Goal: Transaction & Acquisition: Purchase product/service

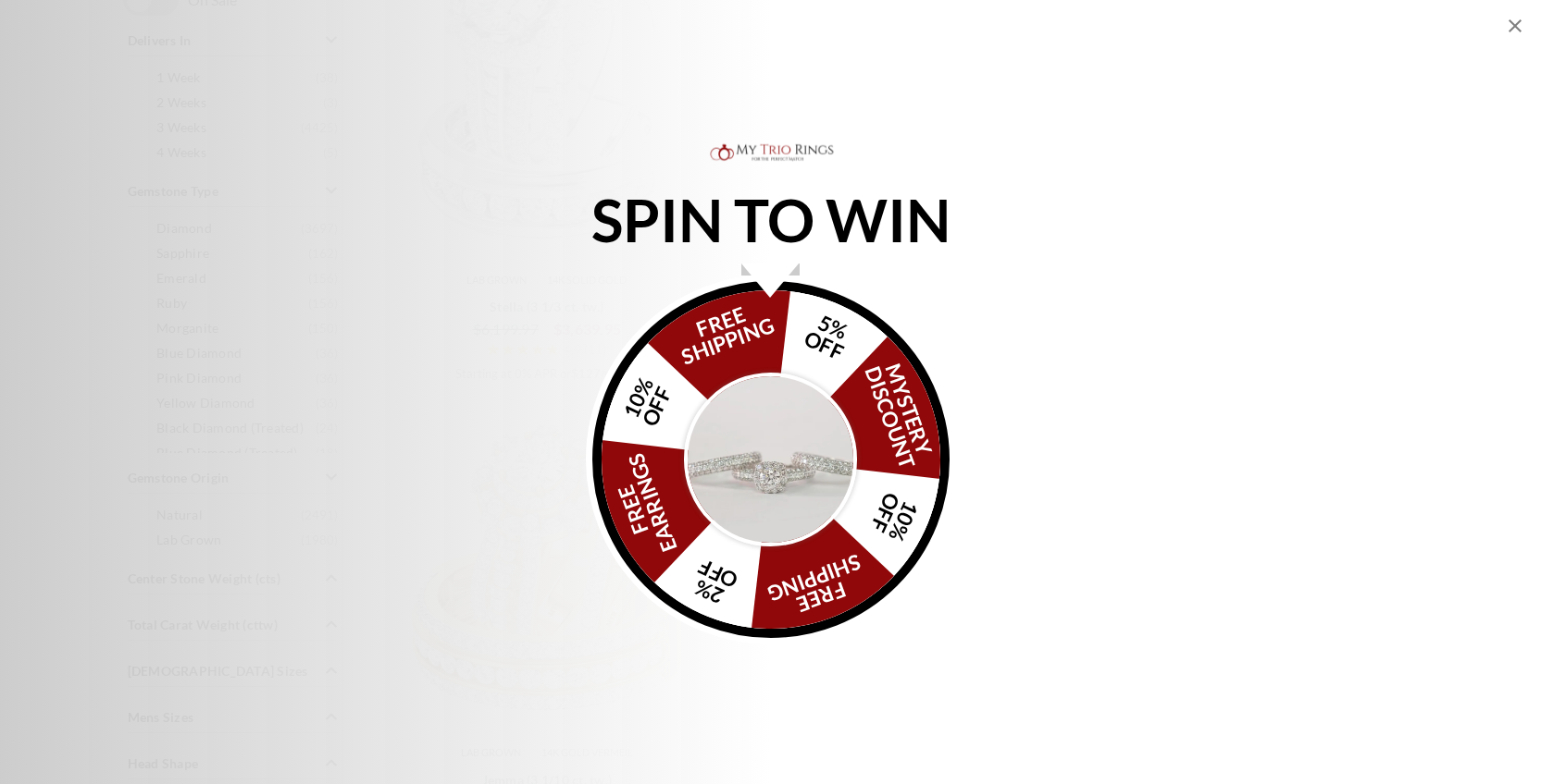
scroll to position [1110, 0]
click at [1510, 29] on icon "Close popup" at bounding box center [1514, 26] width 22 height 22
select select "US"
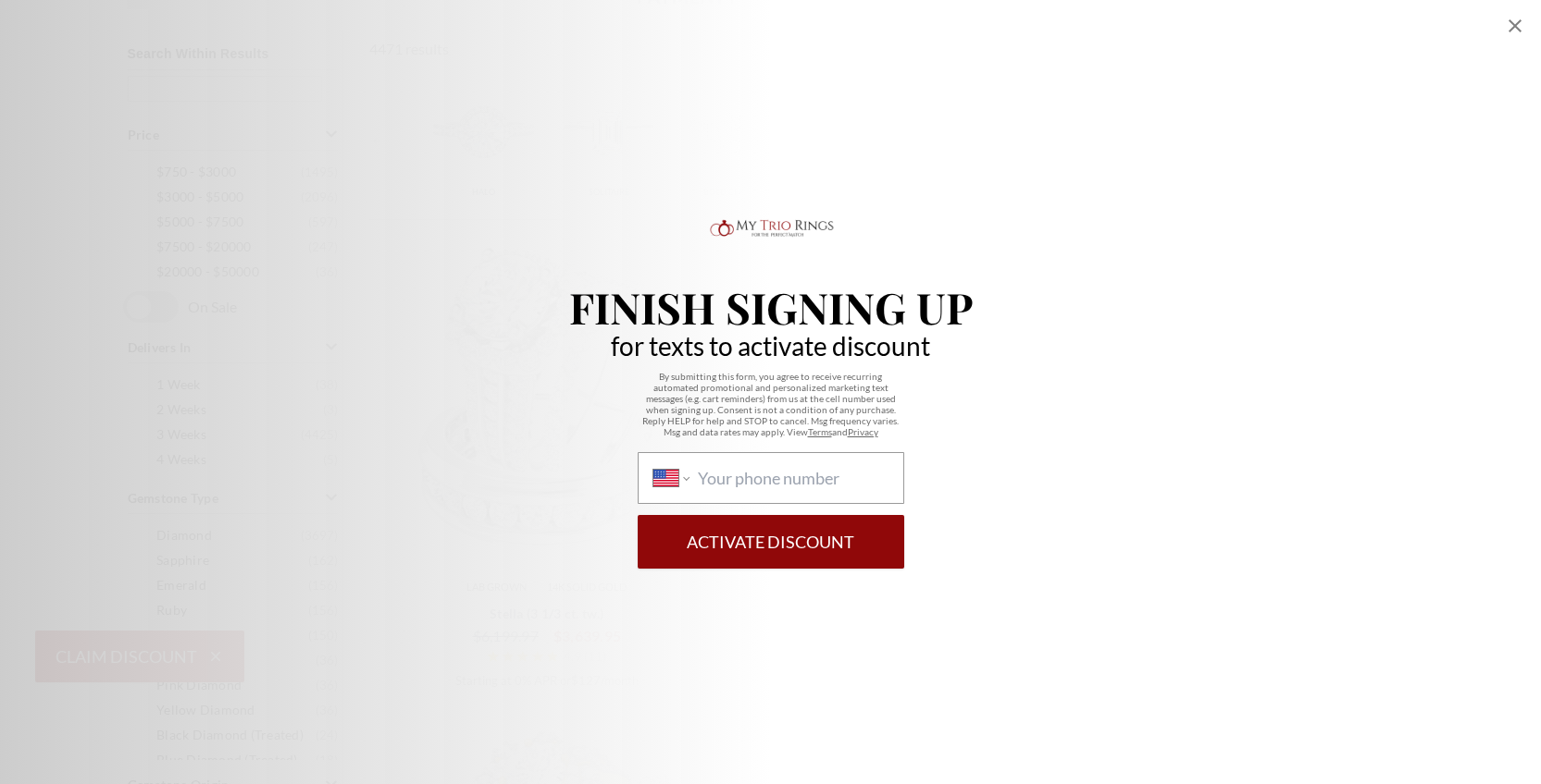
scroll to position [740, 0]
click at [1512, 26] on icon "Close popup" at bounding box center [1514, 26] width 22 height 22
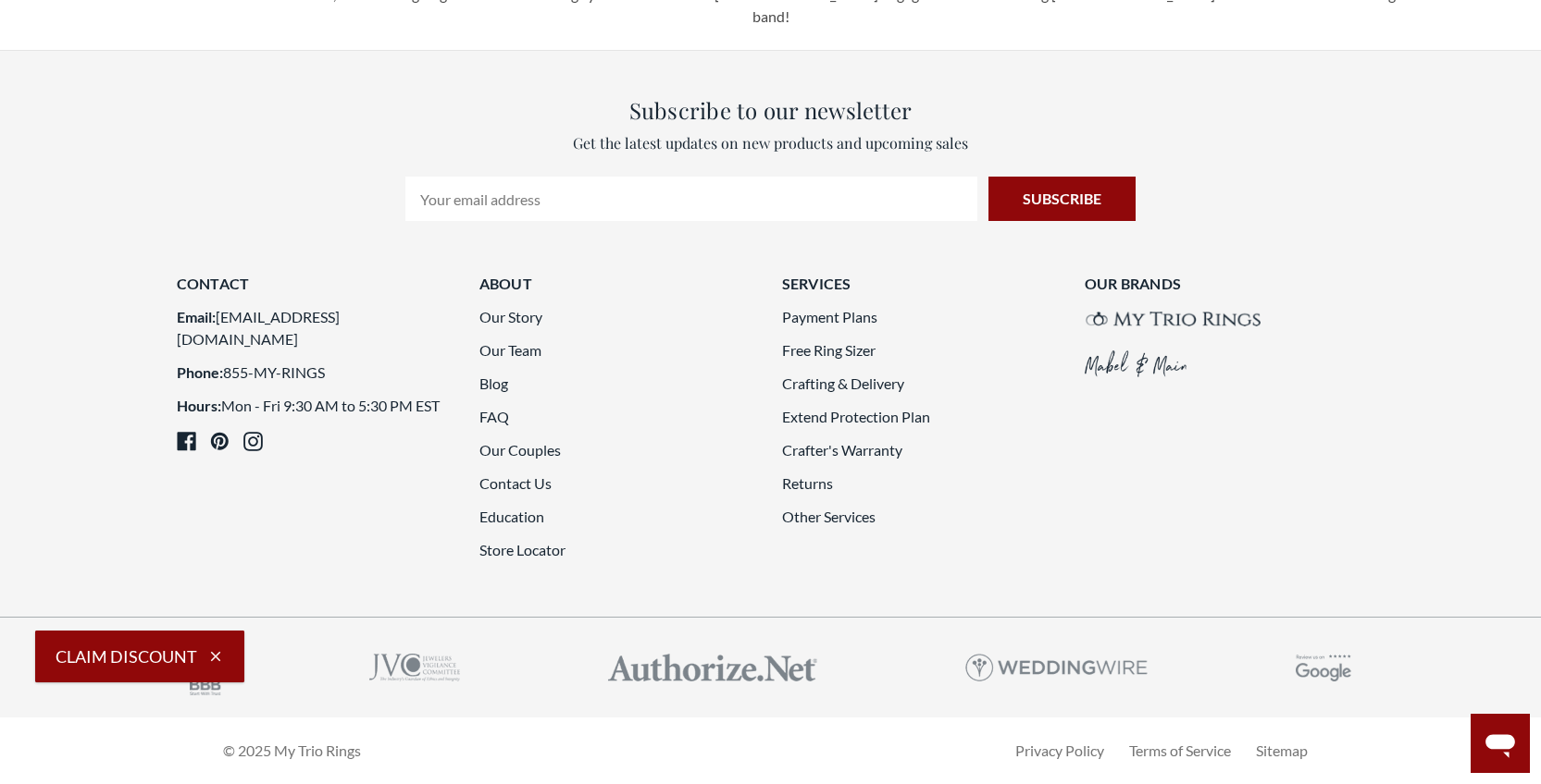
scroll to position [5272, 0]
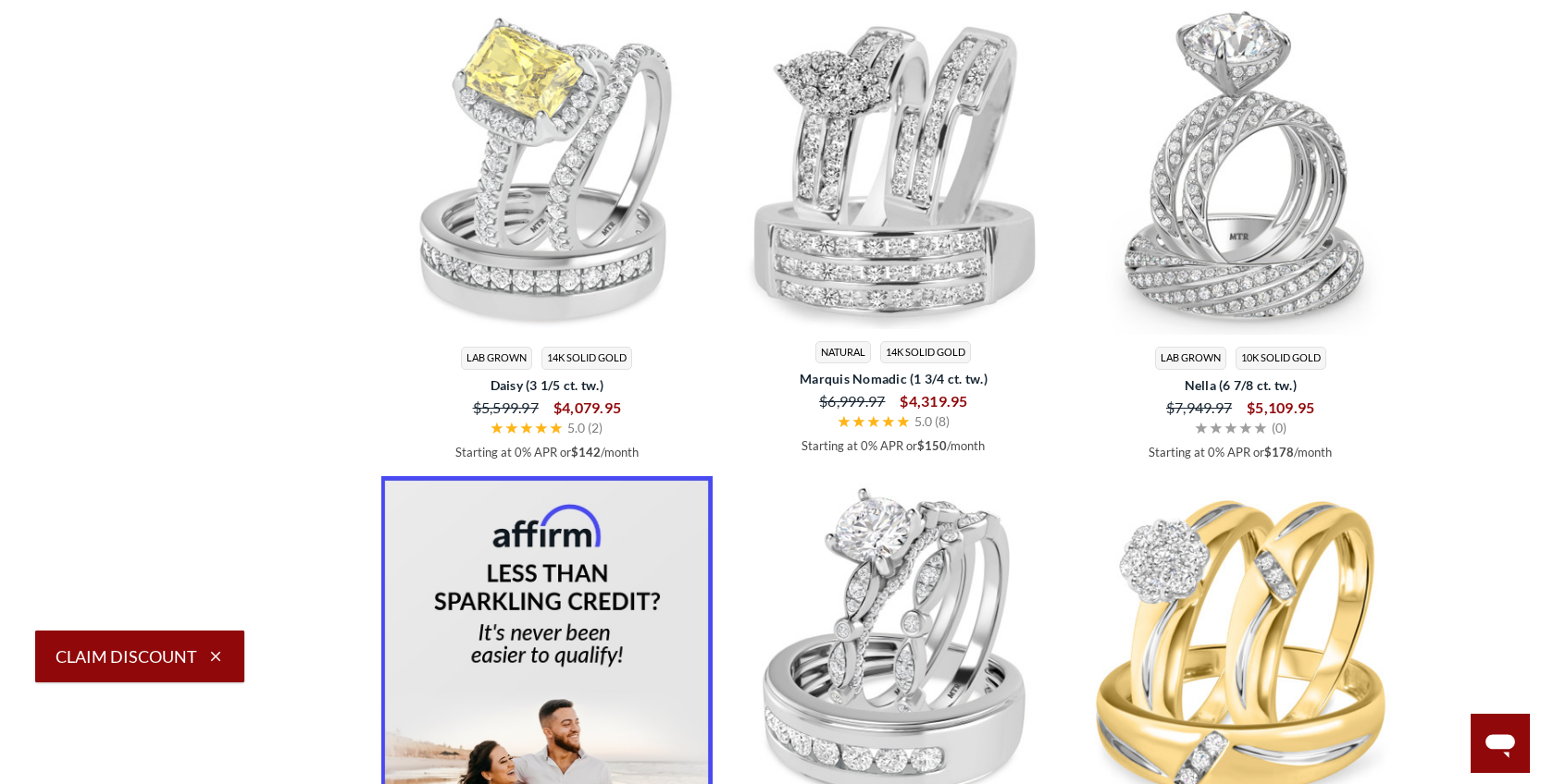
scroll to position [2428, 0]
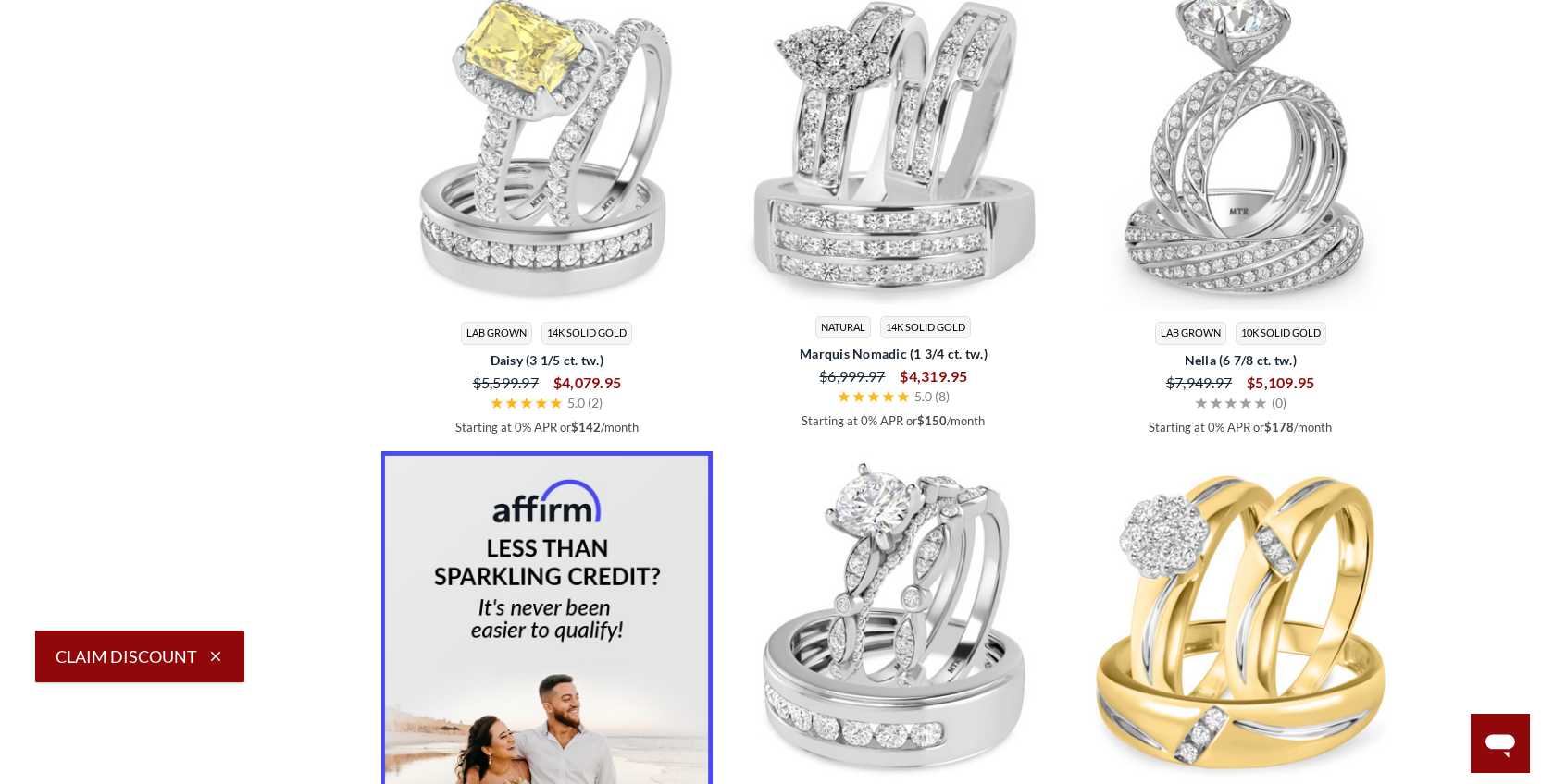
click at [910, 336] on span "14K Solid Gold" at bounding box center [926, 327] width 91 height 23
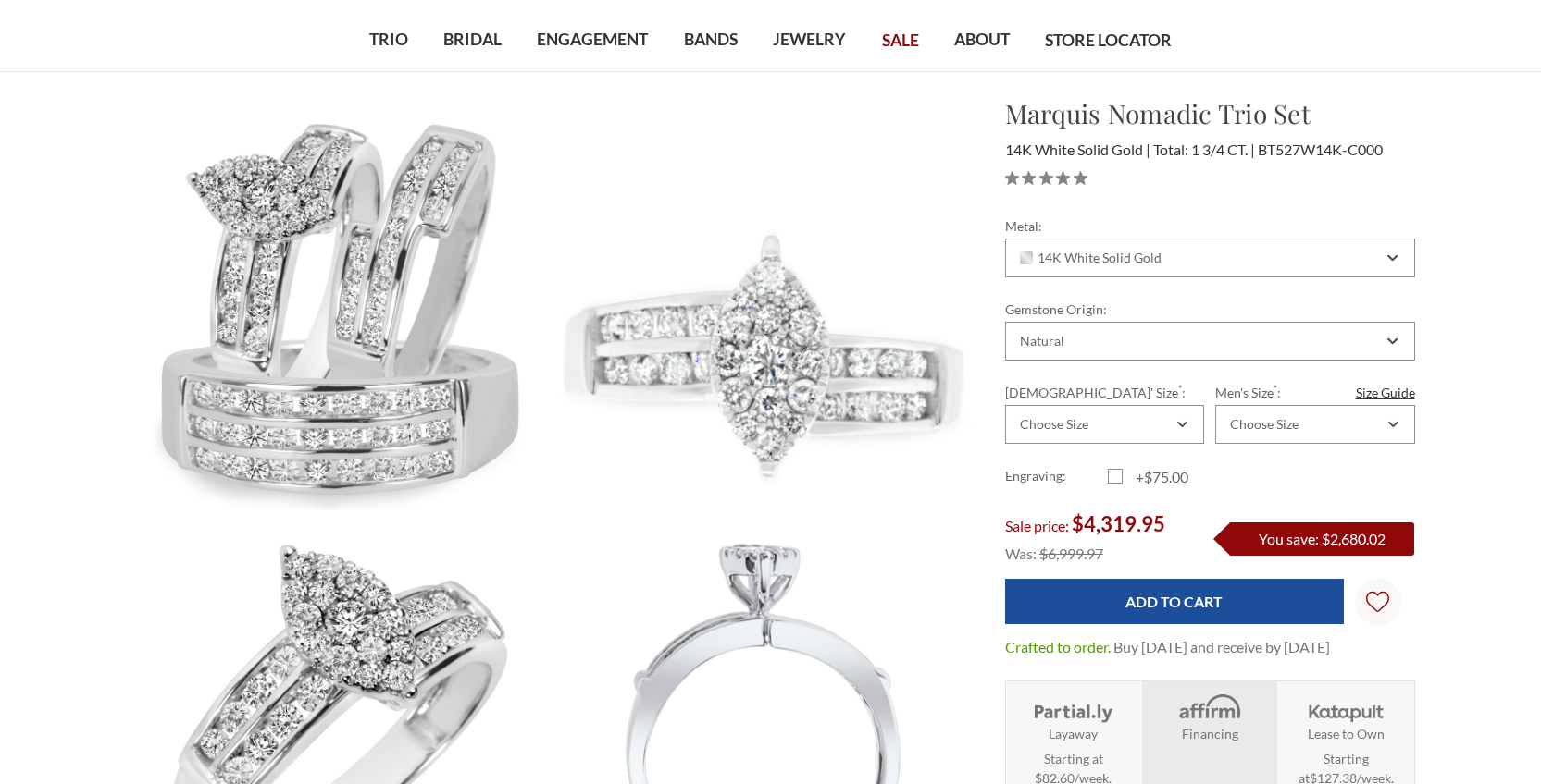
scroll to position [185, 0]
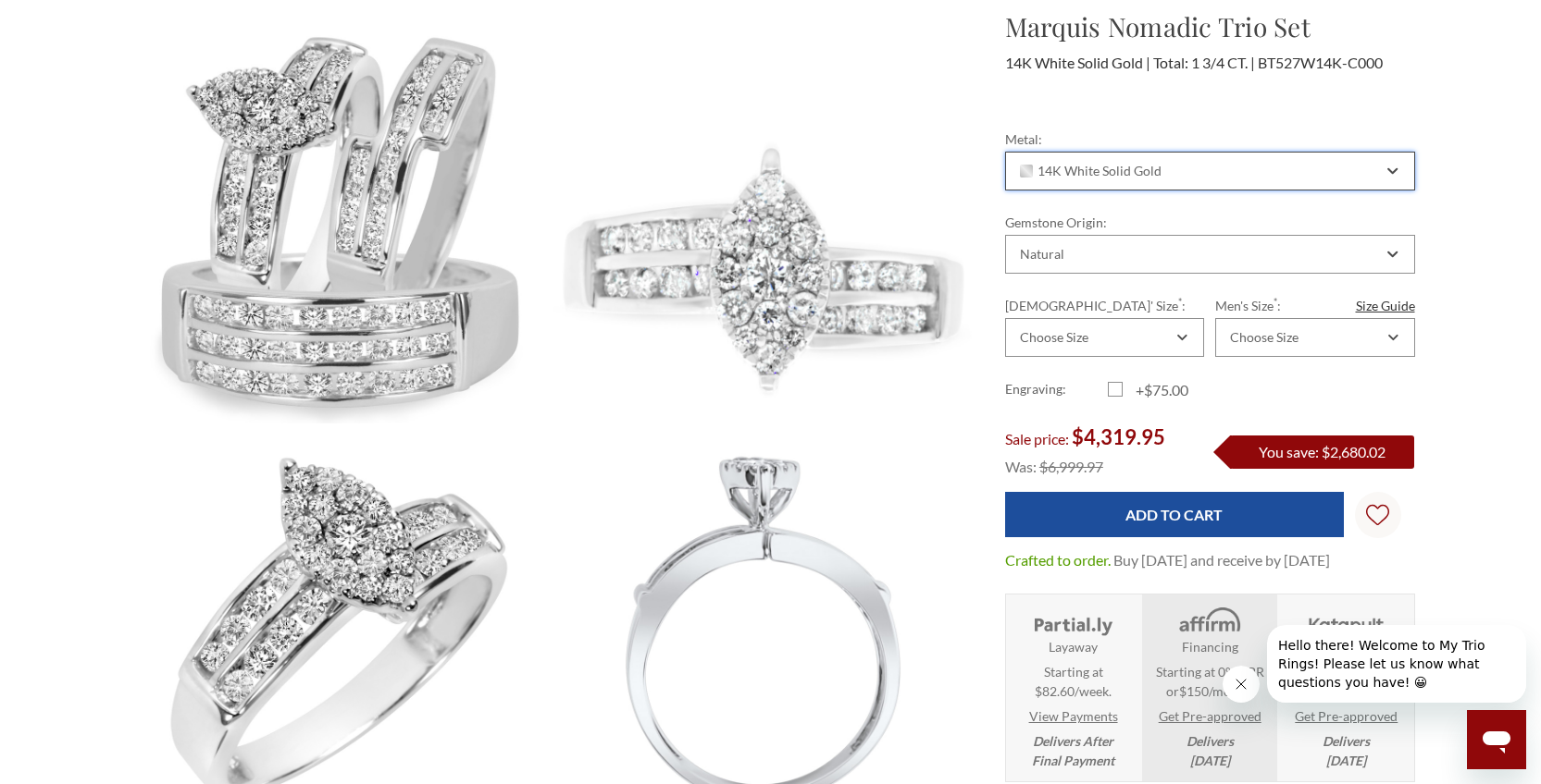
click at [1384, 171] on div "14K White Solid Gold" at bounding box center [1209, 171] width 410 height 39
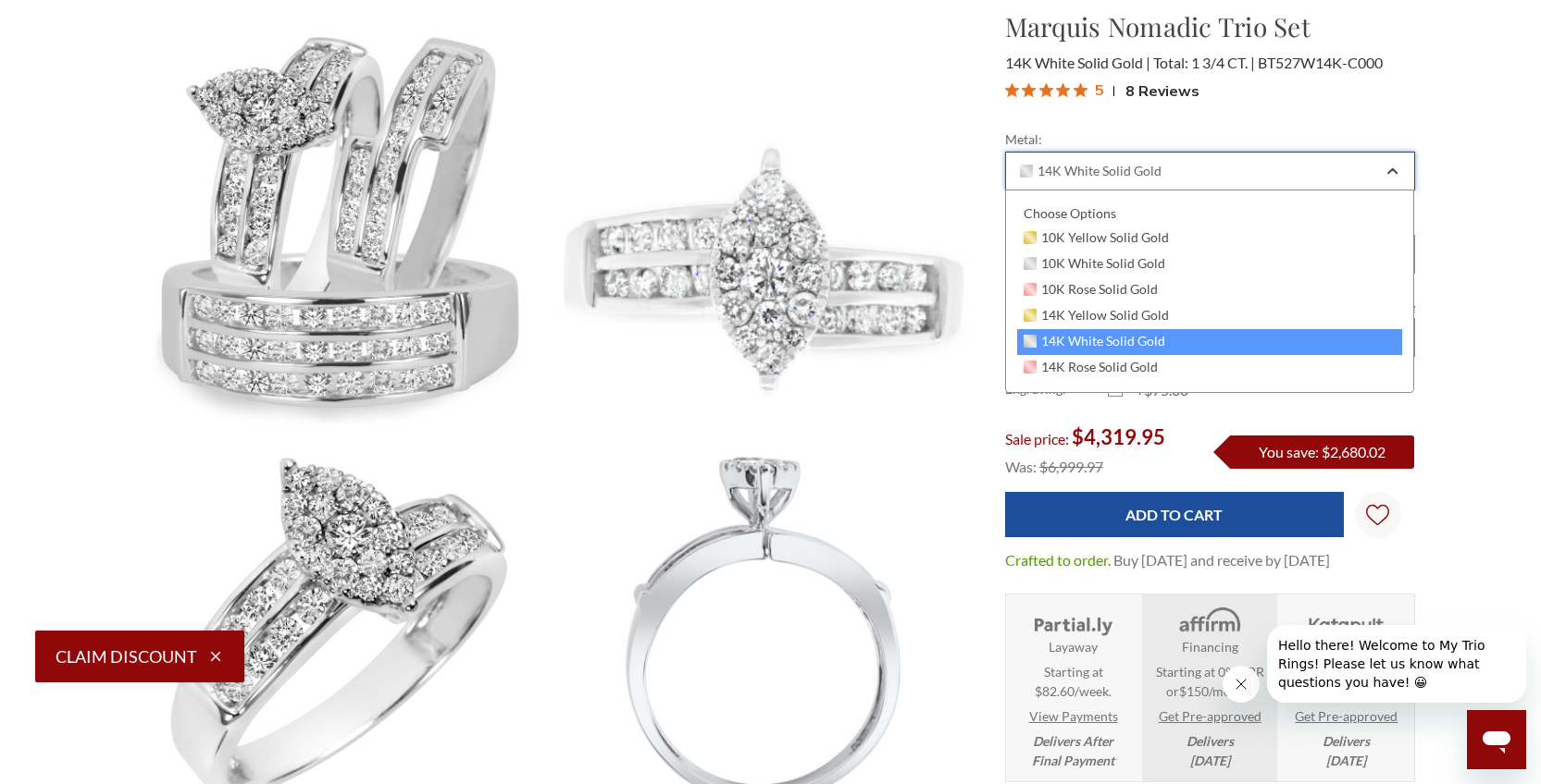
scroll to position [0, 0]
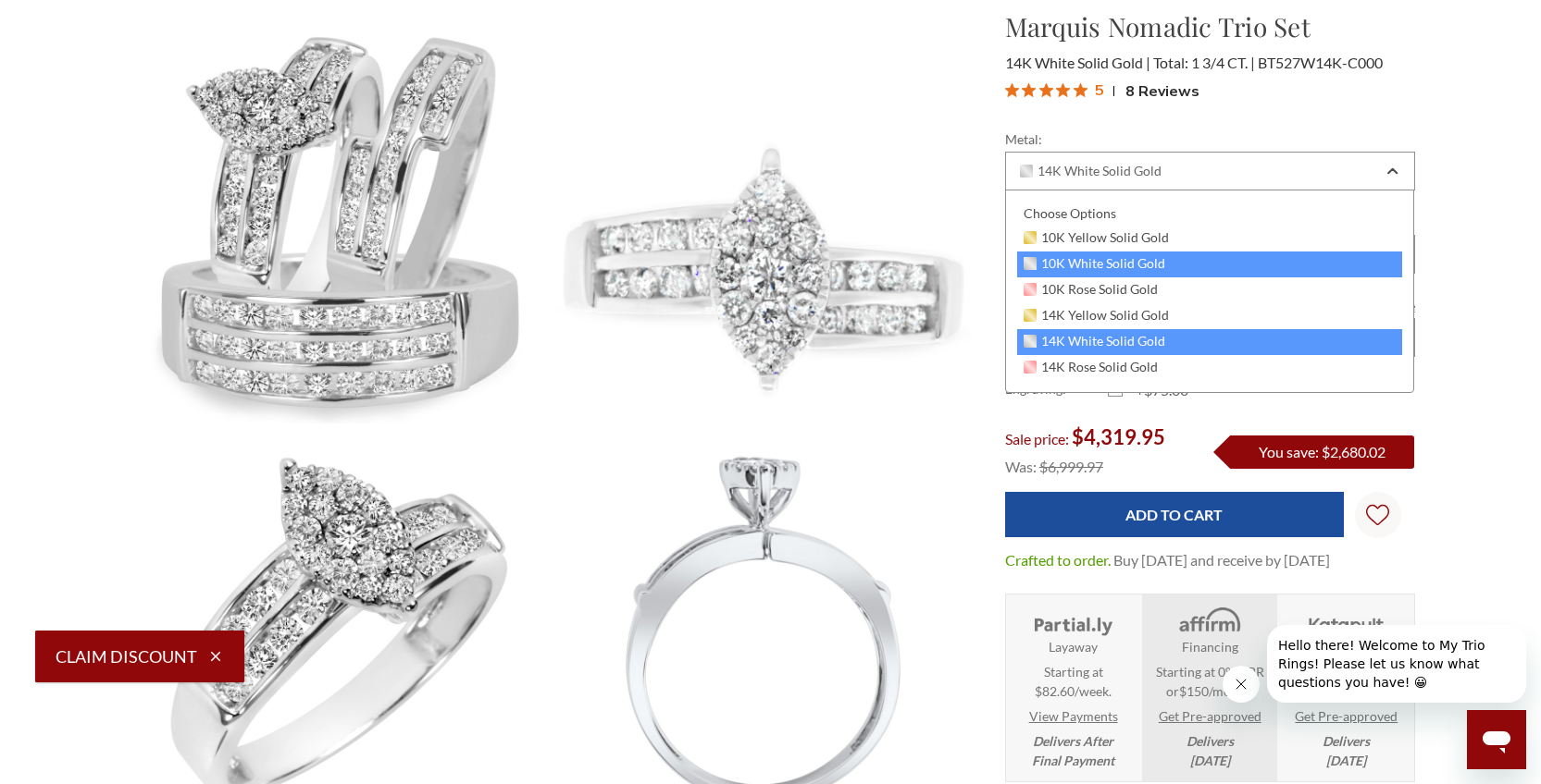
click at [1194, 261] on div "10K White Solid Gold" at bounding box center [1209, 265] width 386 height 26
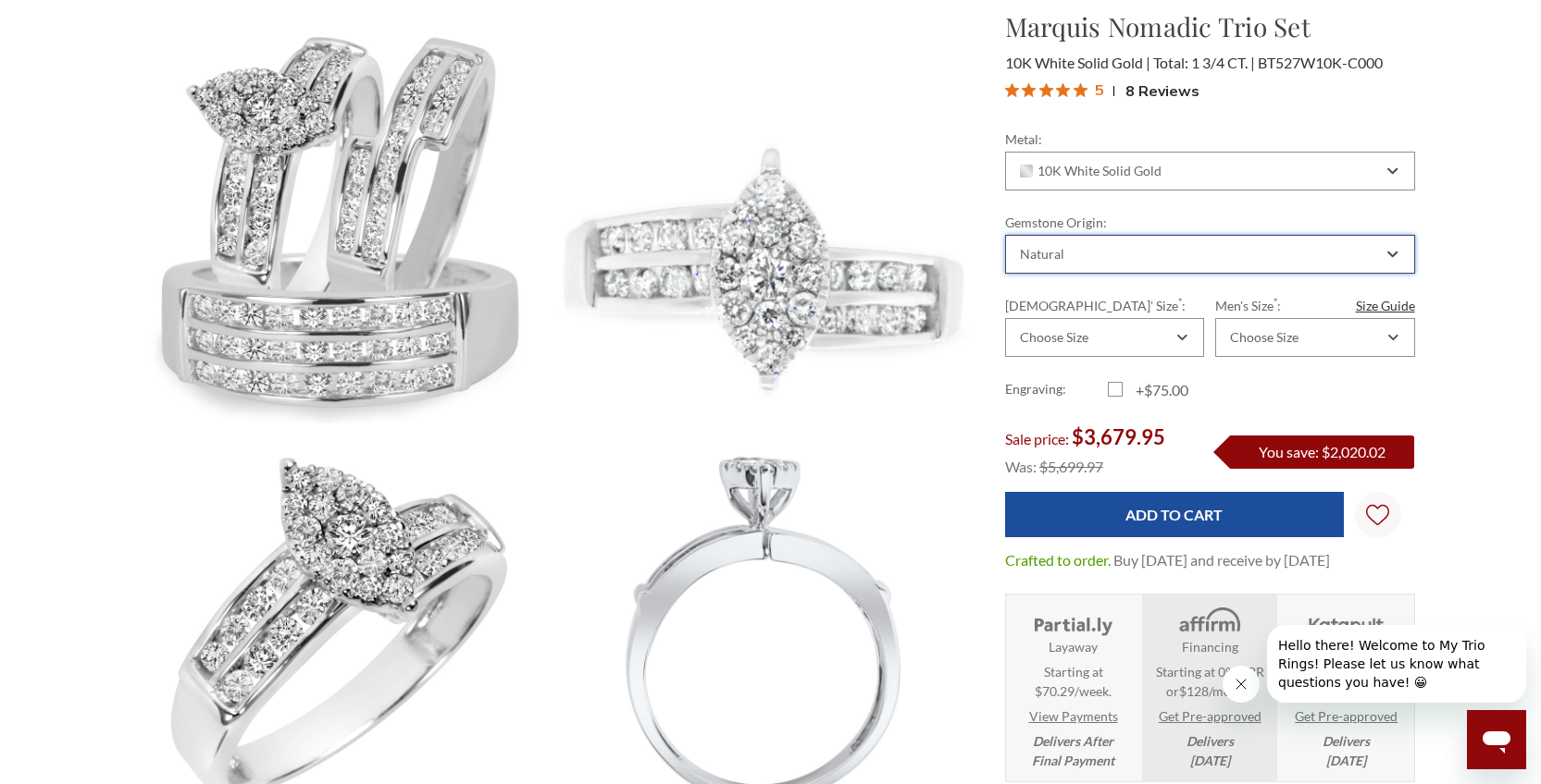
click at [1393, 256] on icon "Combobox" at bounding box center [1392, 255] width 8 height 5
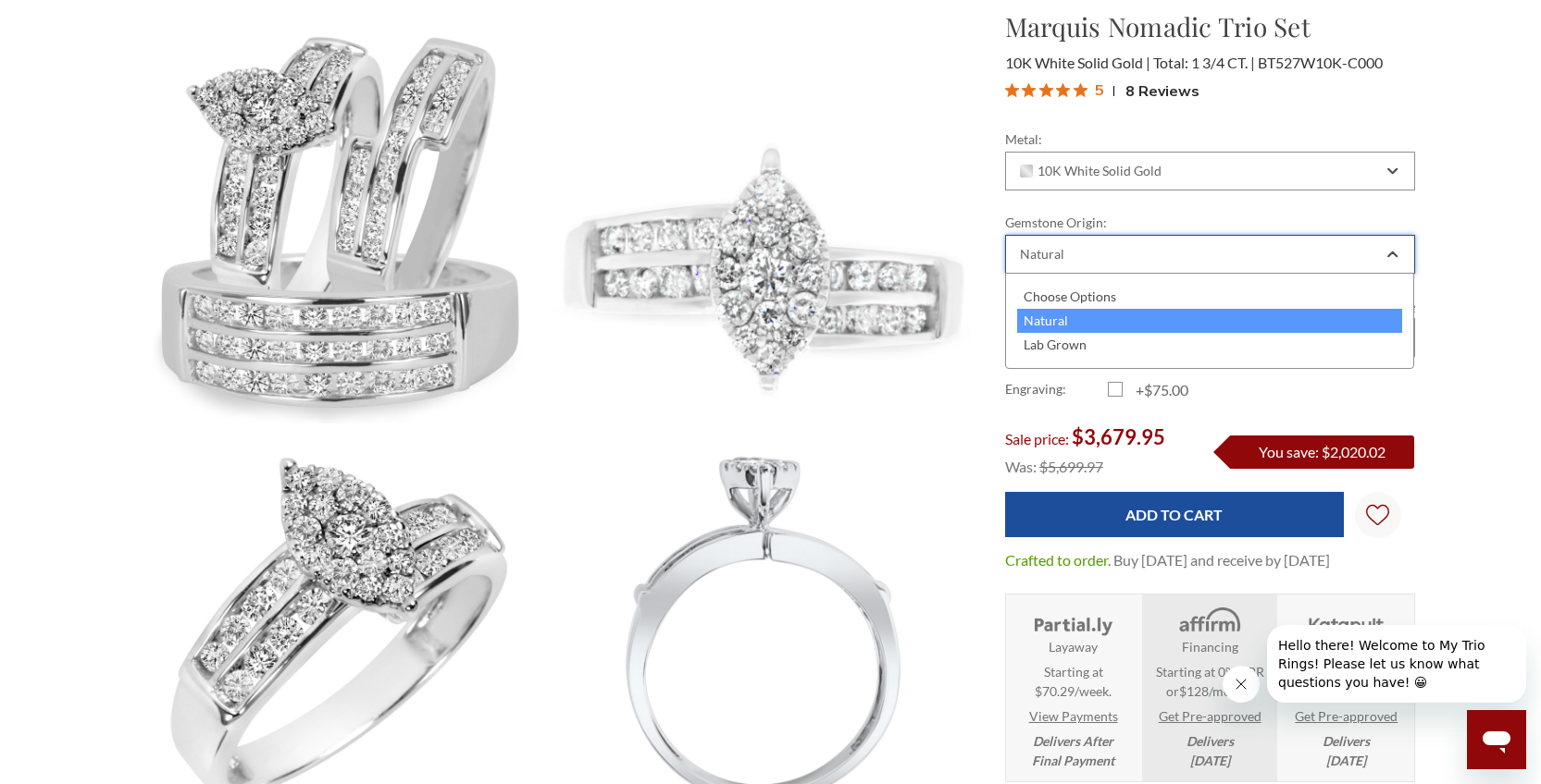
click at [1393, 256] on icon "Combobox" at bounding box center [1392, 254] width 10 height 11
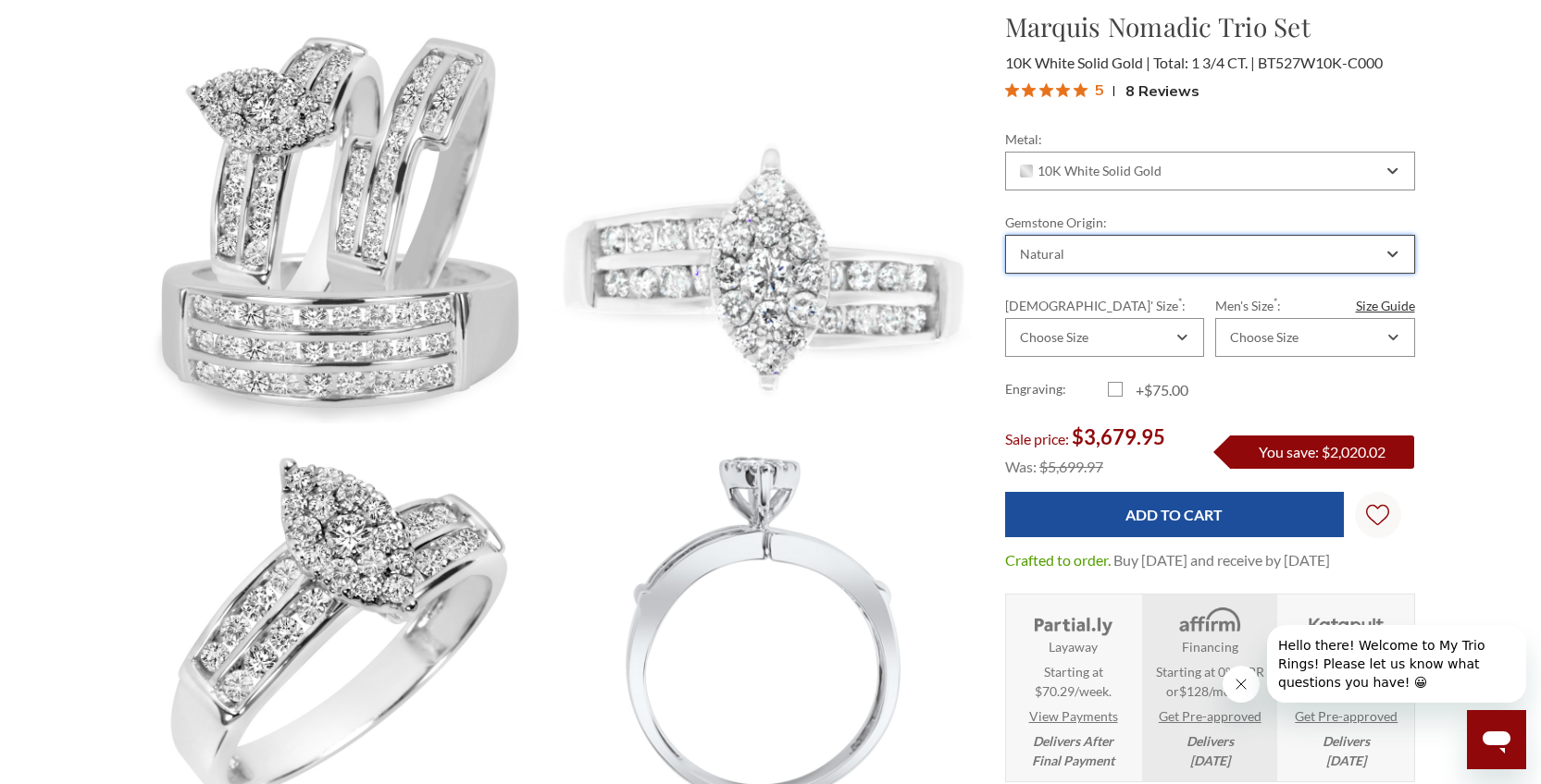
click at [1393, 256] on icon "Combobox" at bounding box center [1392, 255] width 8 height 5
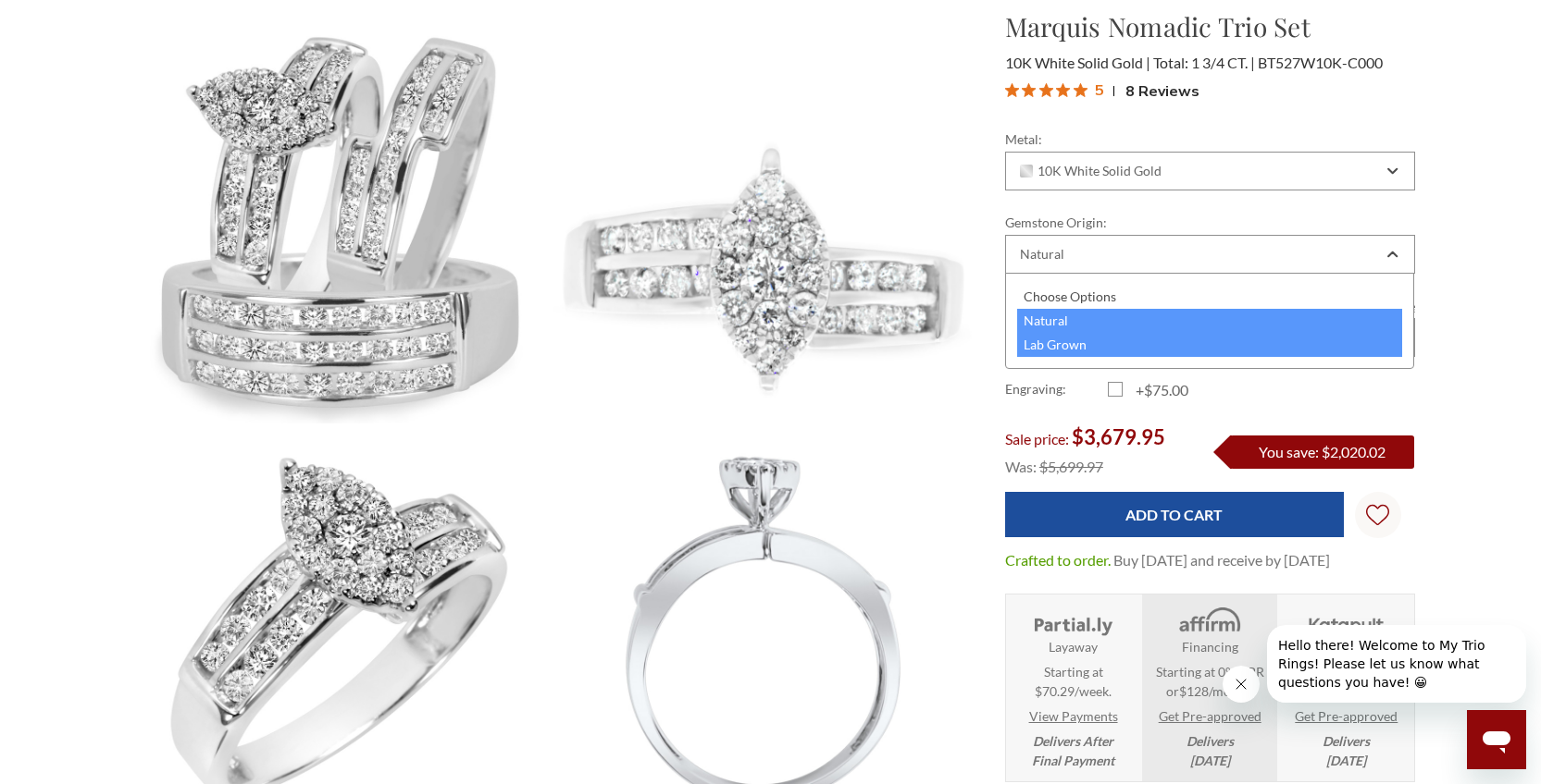
click at [1358, 340] on div "Lab Grown" at bounding box center [1209, 345] width 386 height 24
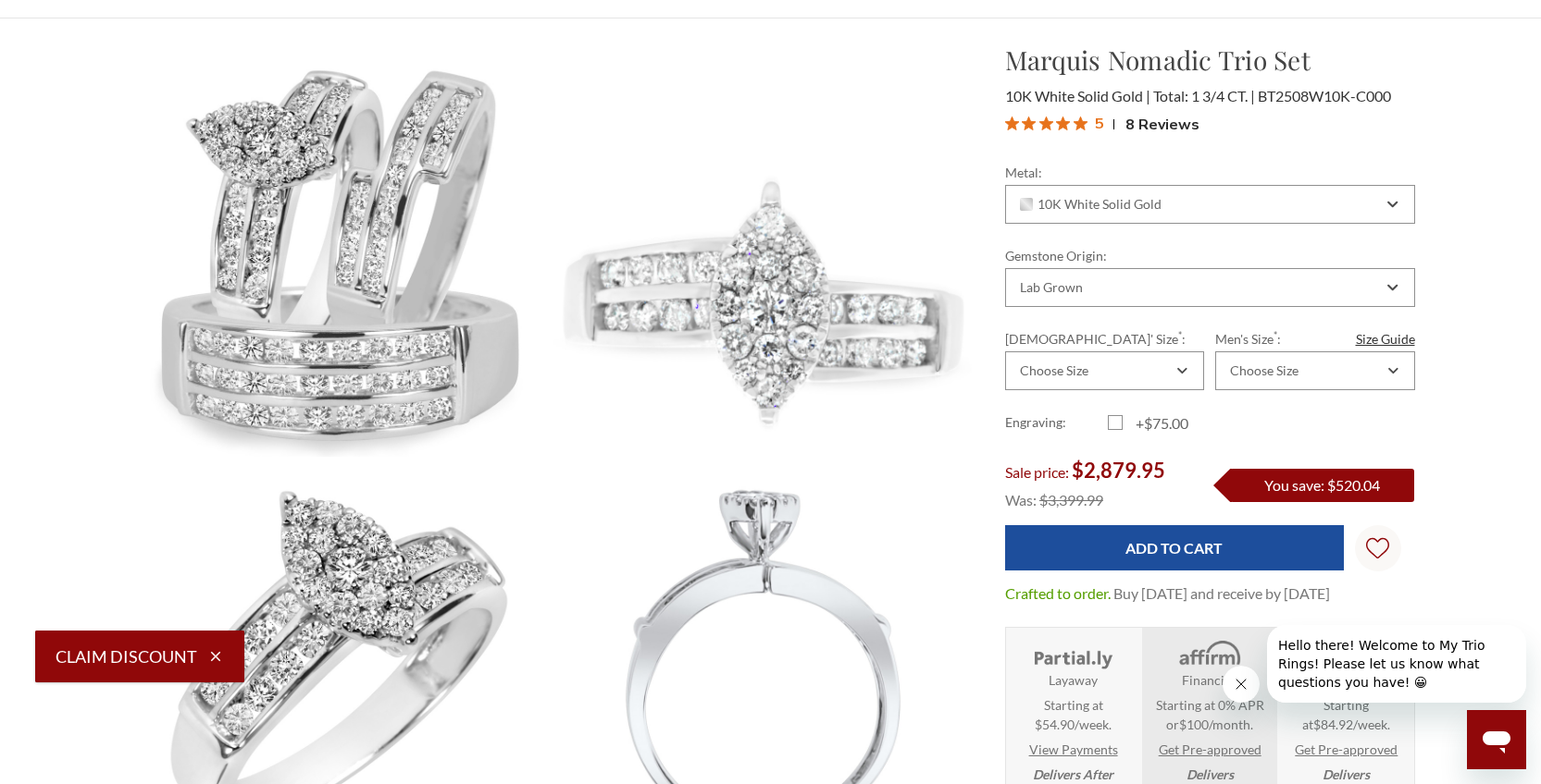
scroll to position [185, 0]
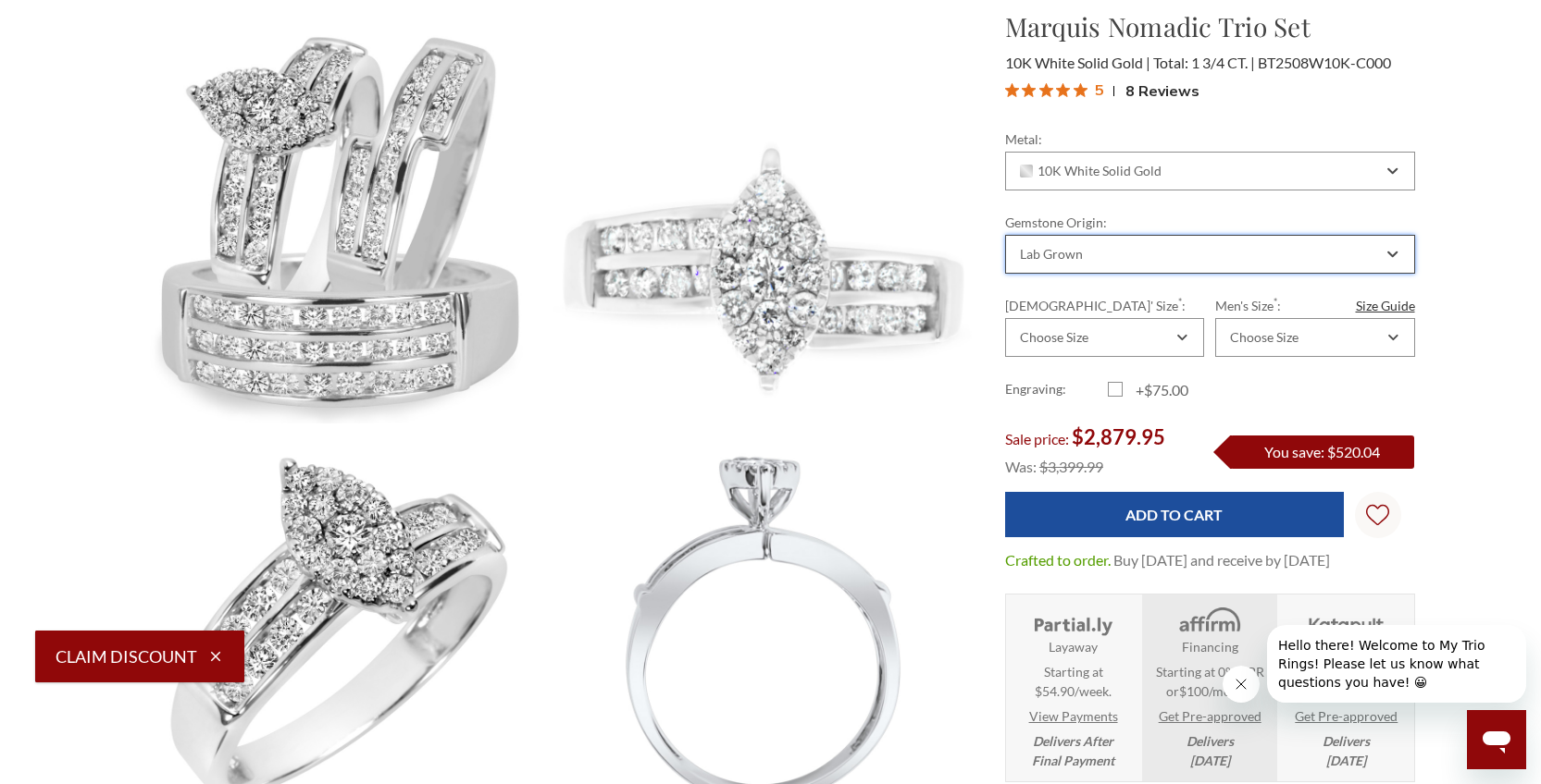
click at [1395, 250] on icon "Combobox" at bounding box center [1392, 254] width 10 height 11
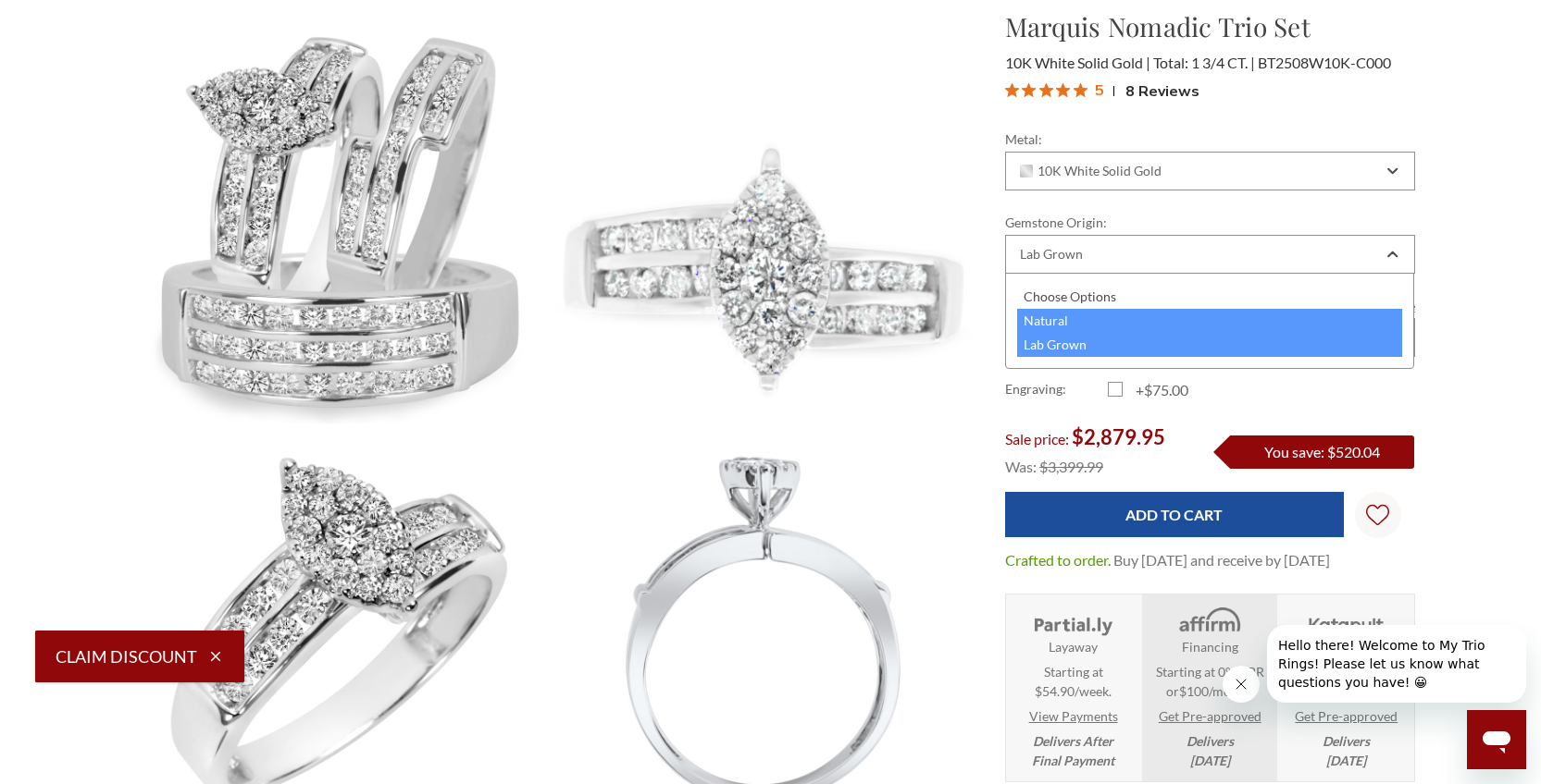
click at [1341, 320] on div "Natural" at bounding box center [1209, 321] width 386 height 24
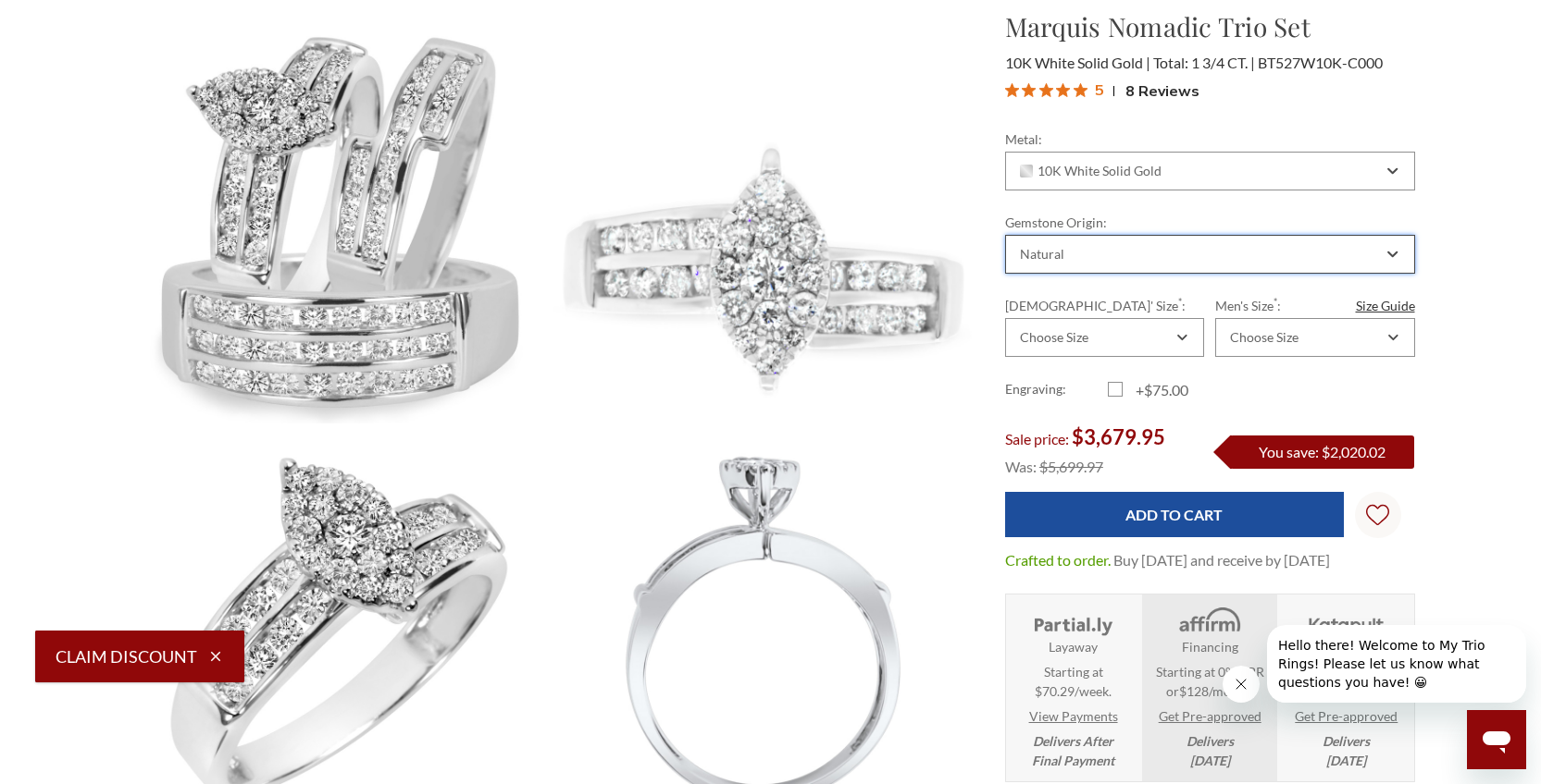
click at [1390, 254] on icon "Combobox" at bounding box center [1392, 255] width 8 height 5
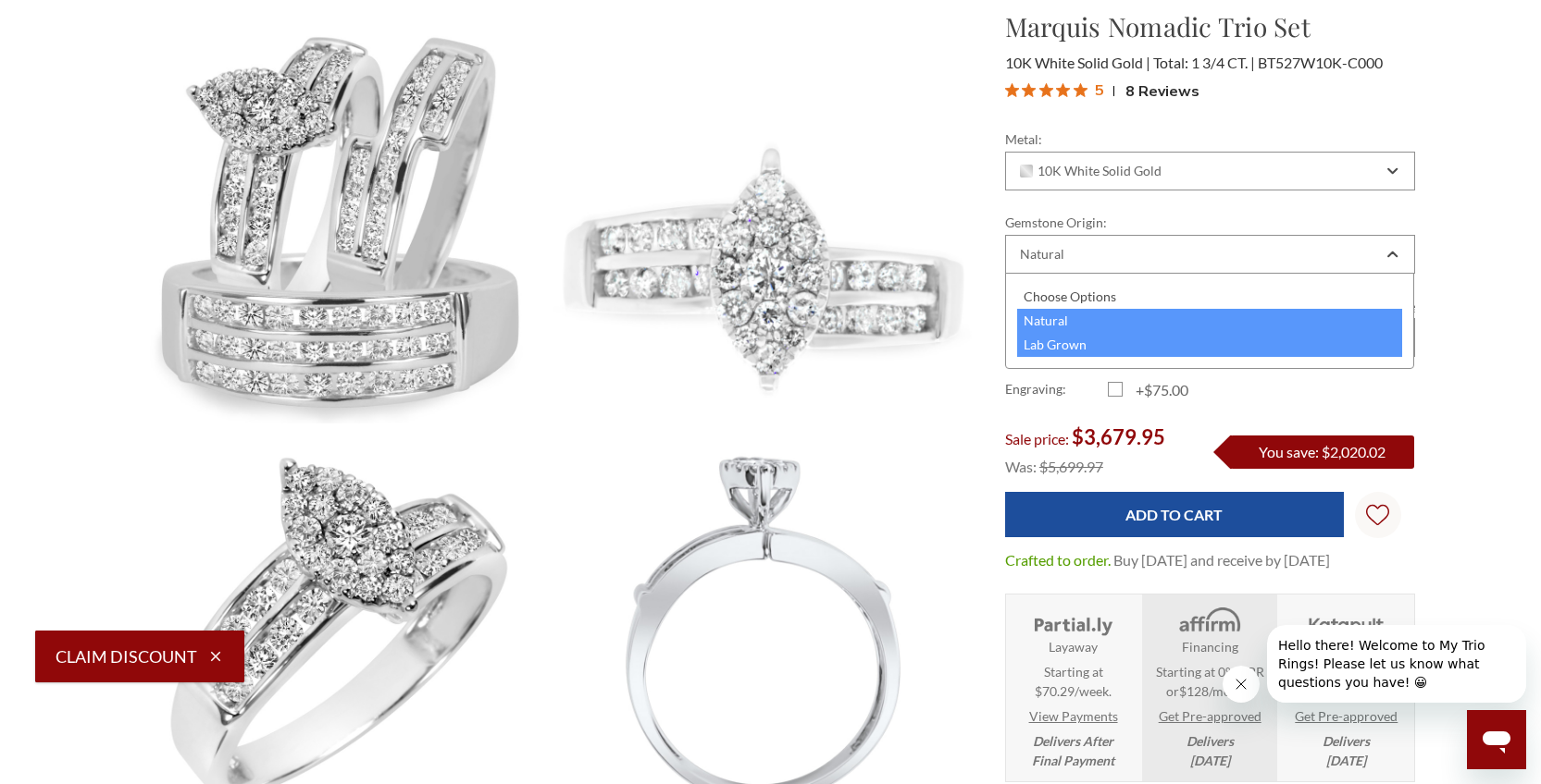
click at [1291, 339] on div "Lab Grown" at bounding box center [1209, 345] width 386 height 24
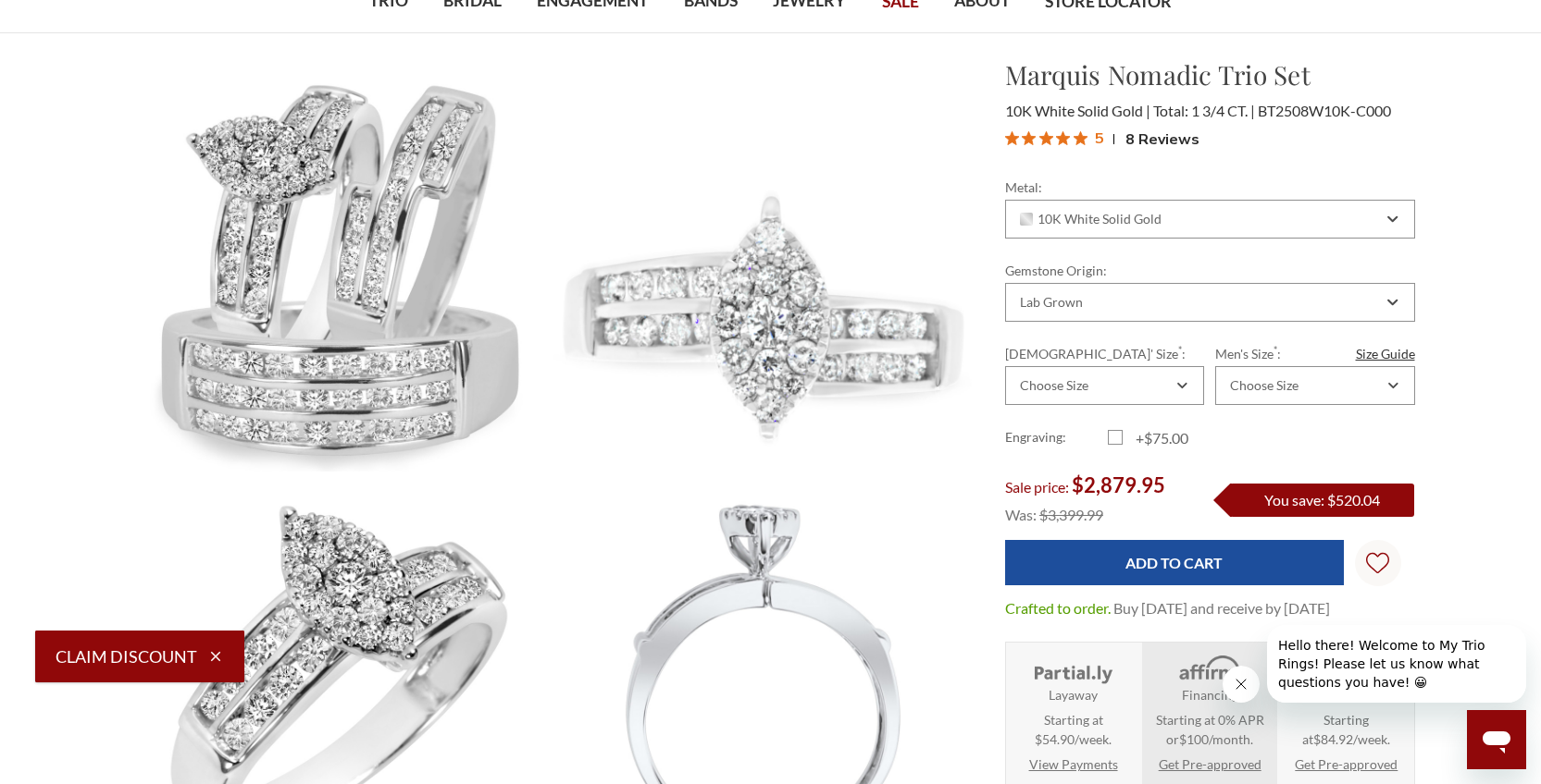
scroll to position [93, 0]
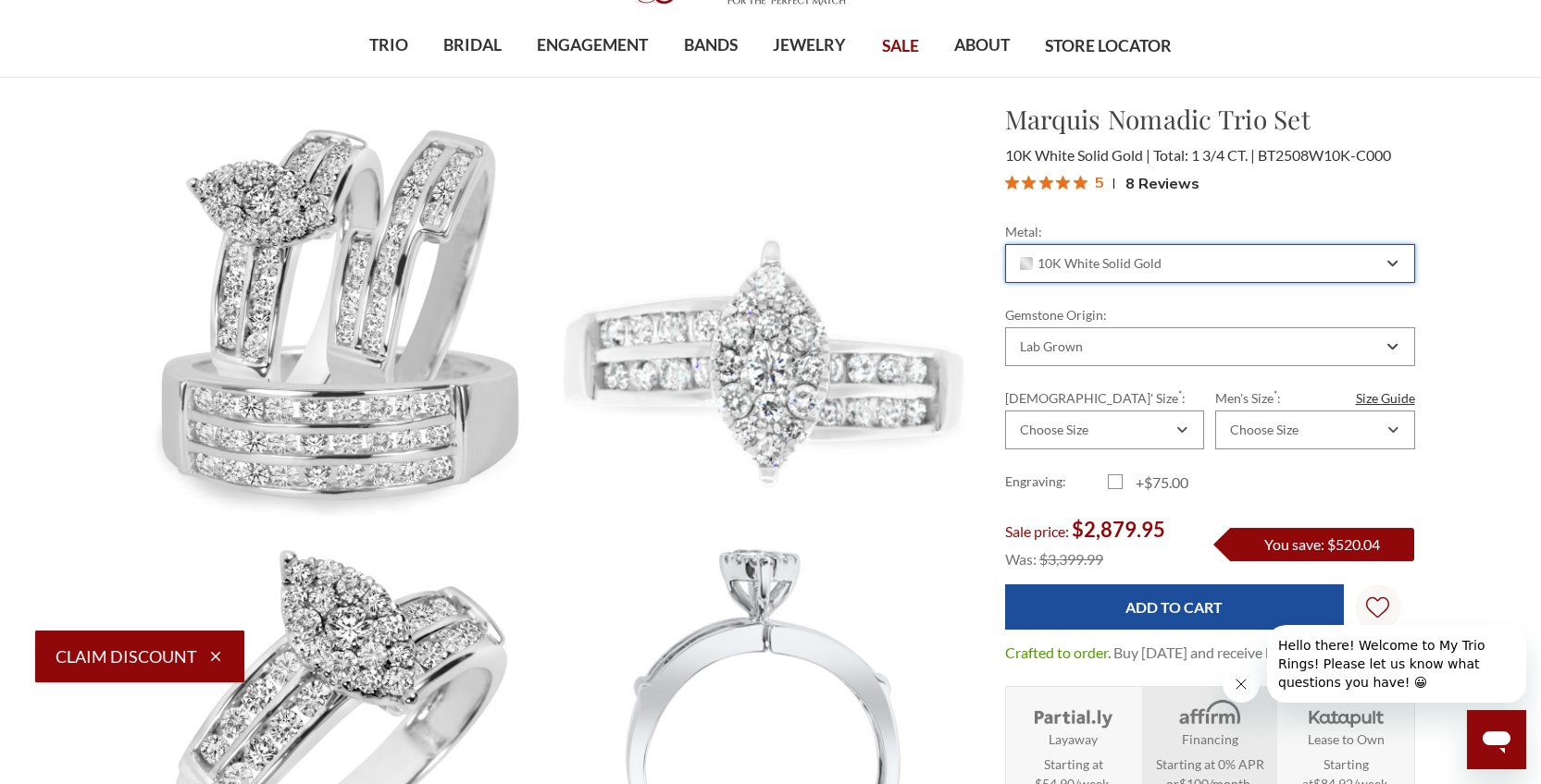
click at [1398, 256] on div "10K White Solid Gold" at bounding box center [1209, 263] width 410 height 39
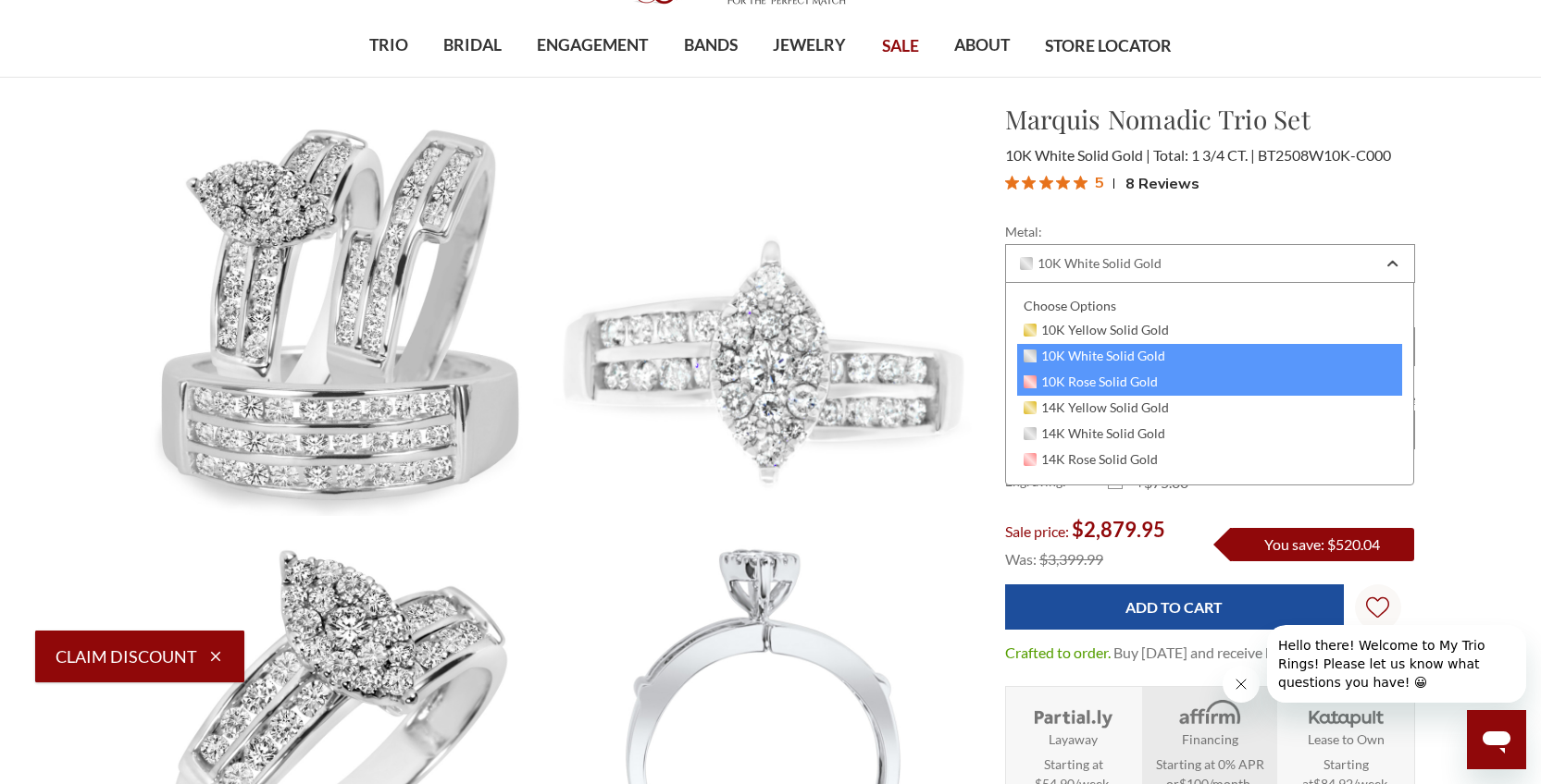
click at [1328, 380] on div "10K Rose Solid Gold" at bounding box center [1209, 383] width 386 height 26
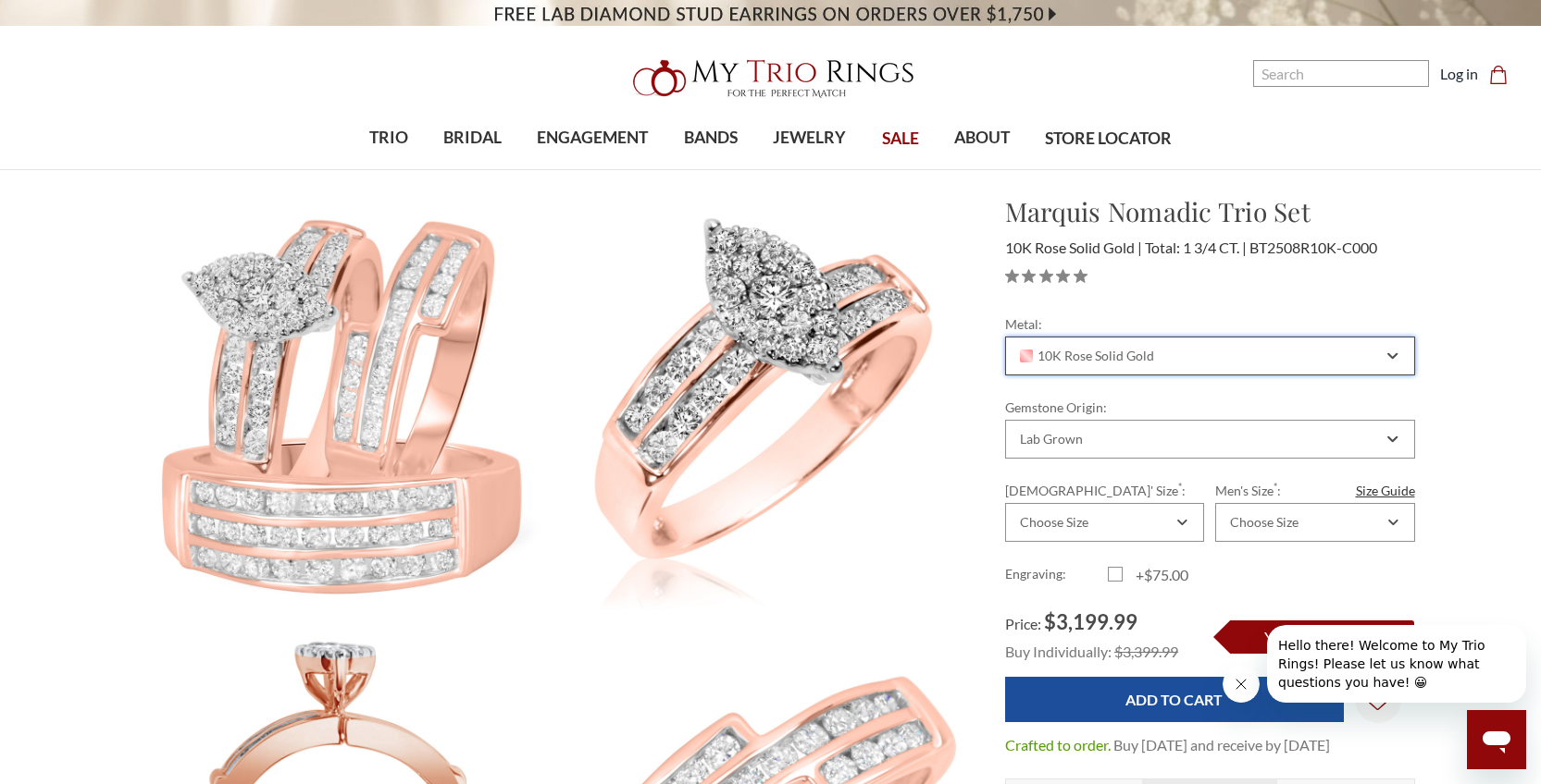
click at [1384, 357] on div "10K Rose Solid Gold" at bounding box center [1209, 355] width 410 height 39
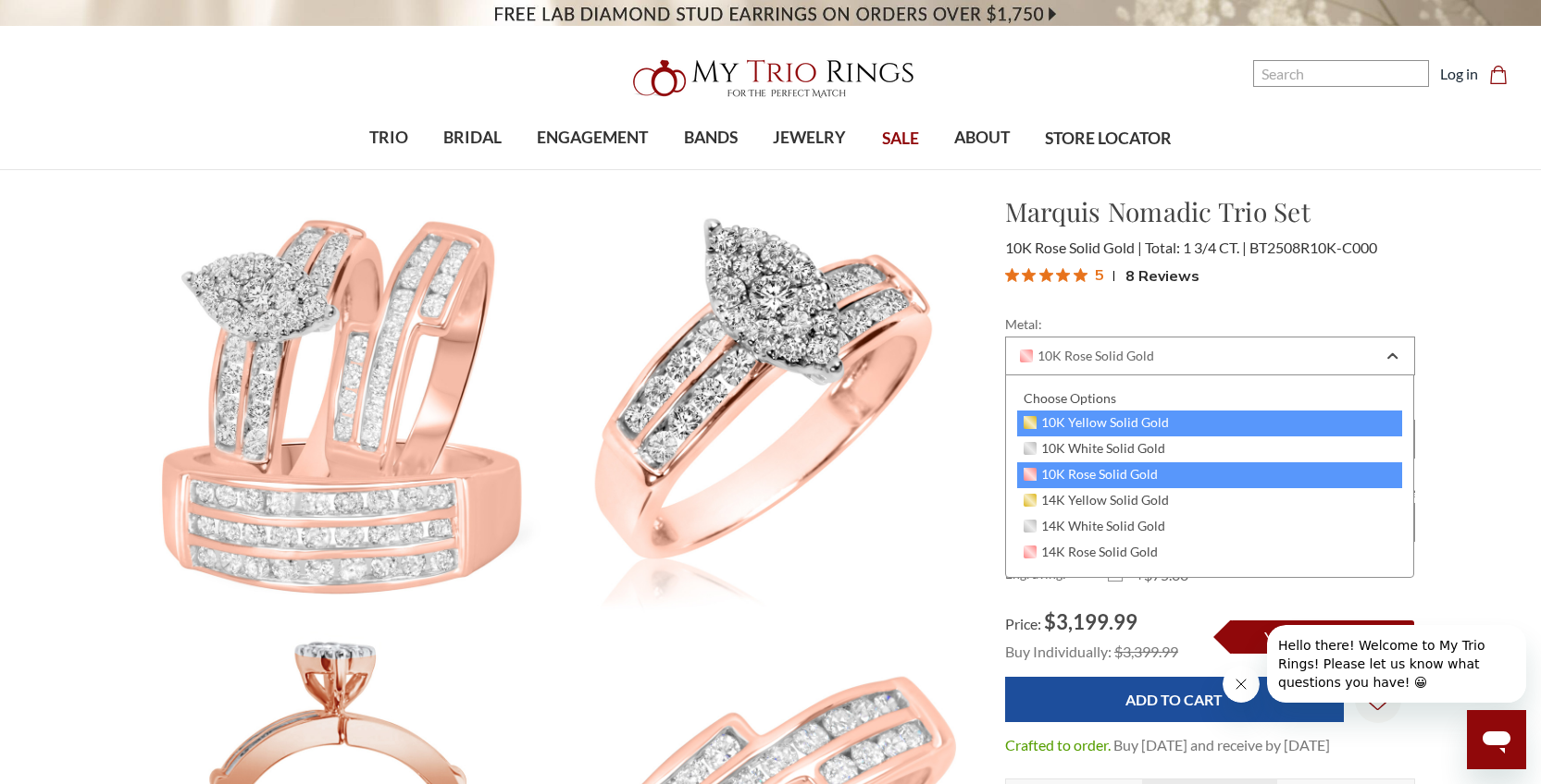
click at [1247, 423] on div "10K Yellow Solid Gold" at bounding box center [1209, 424] width 386 height 26
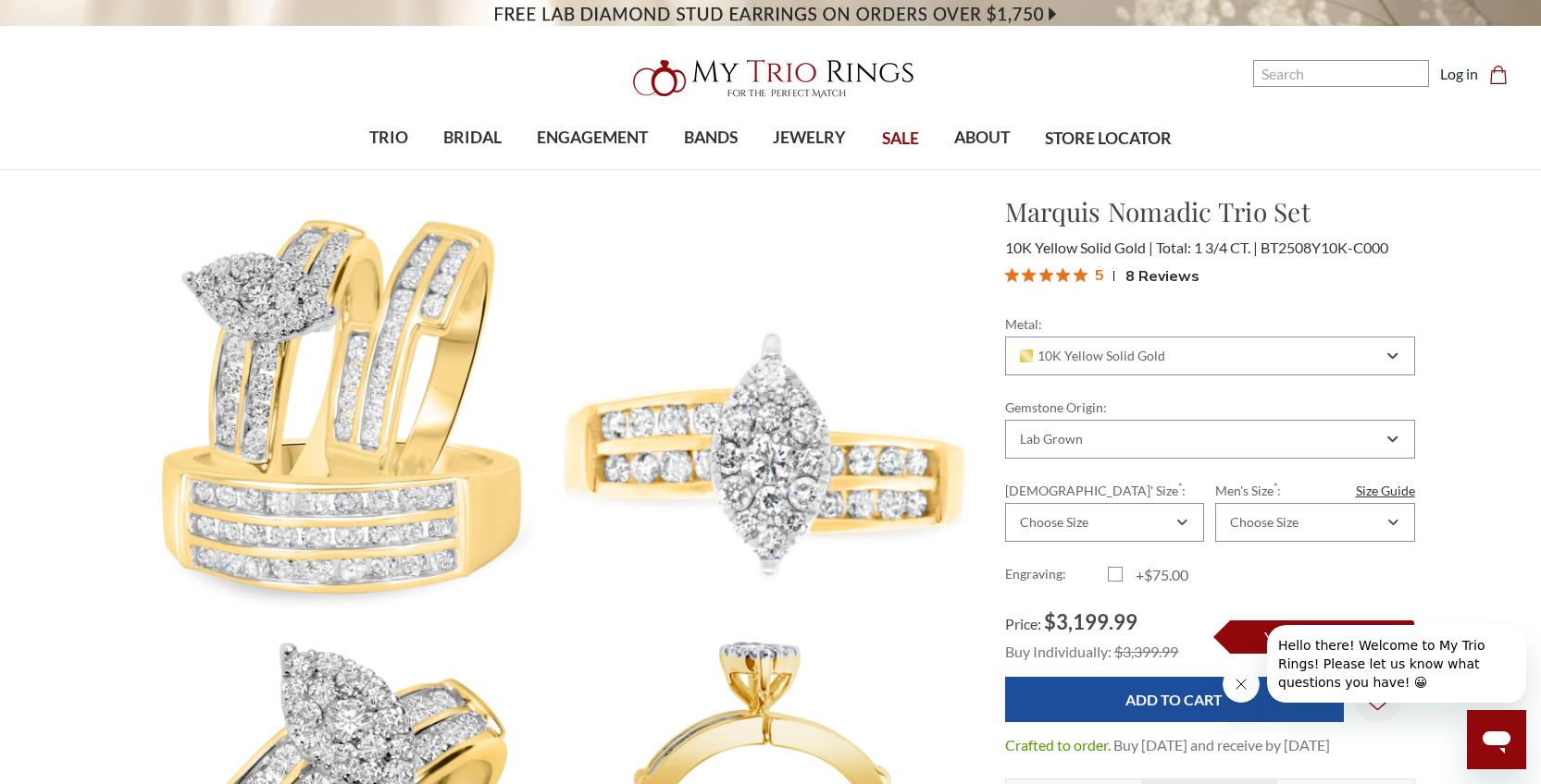
scroll to position [93, 0]
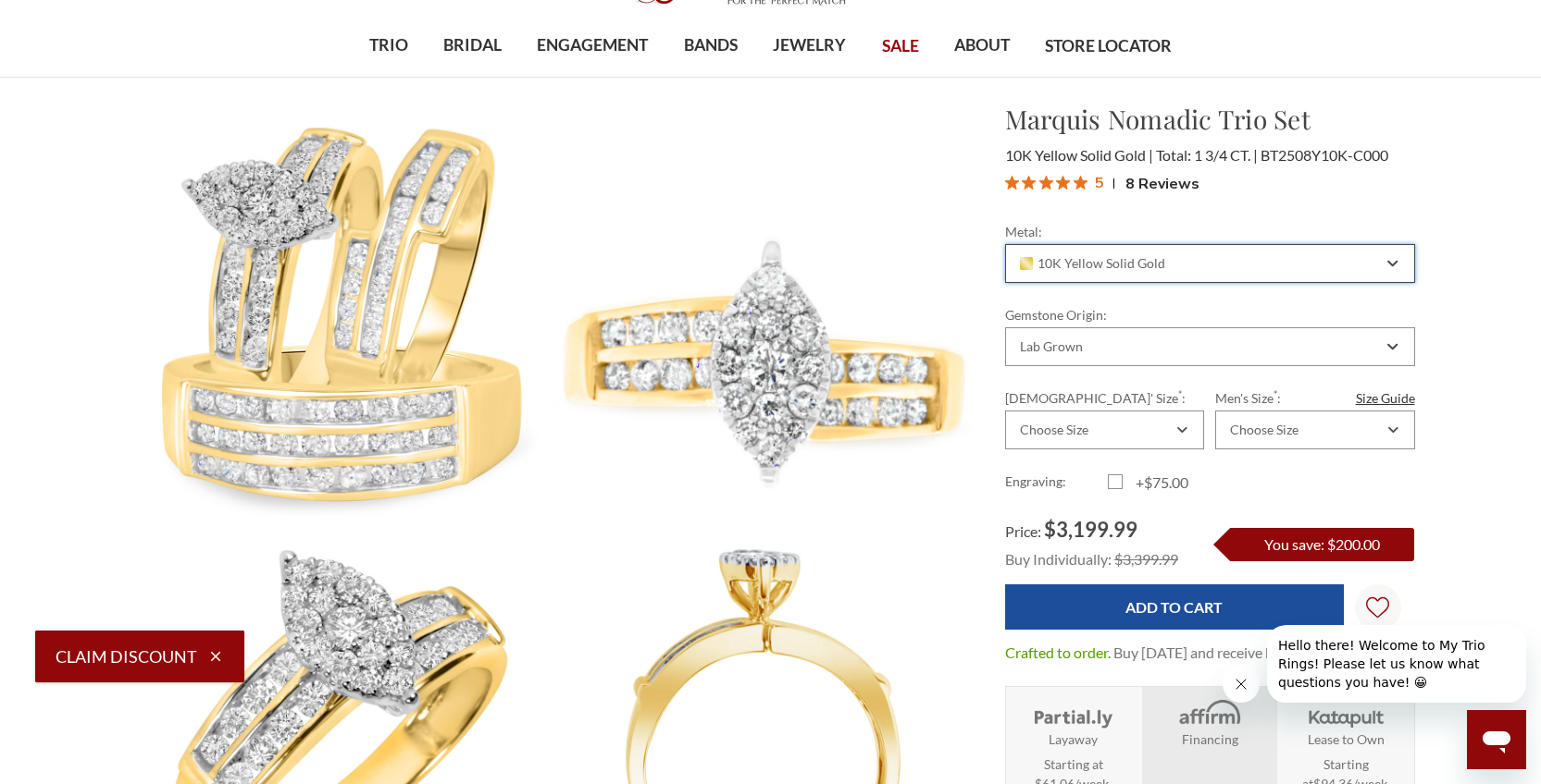
click at [1391, 259] on icon "Combobox" at bounding box center [1392, 263] width 10 height 11
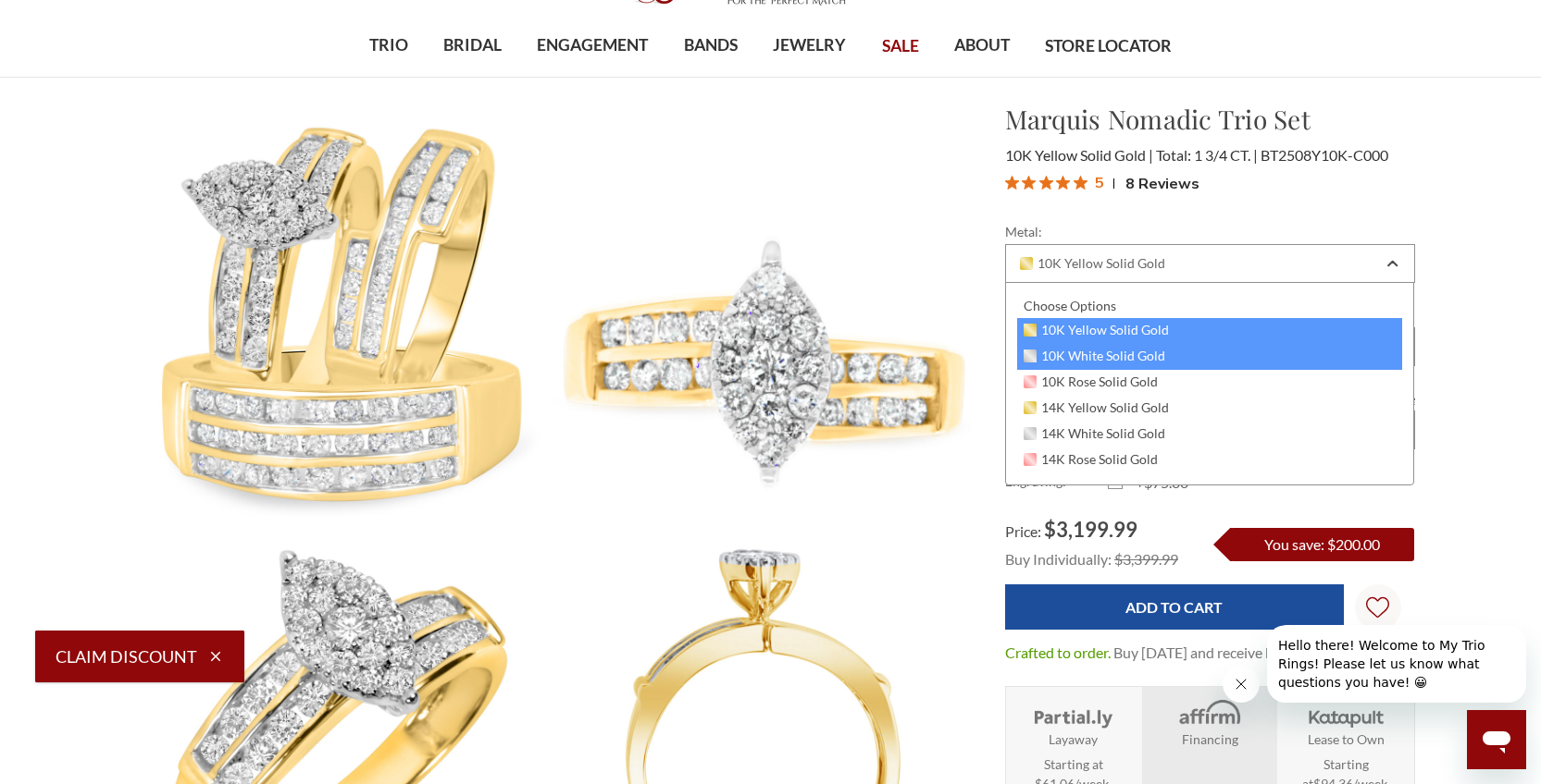
click at [1323, 353] on div "10K White Solid Gold" at bounding box center [1209, 356] width 386 height 26
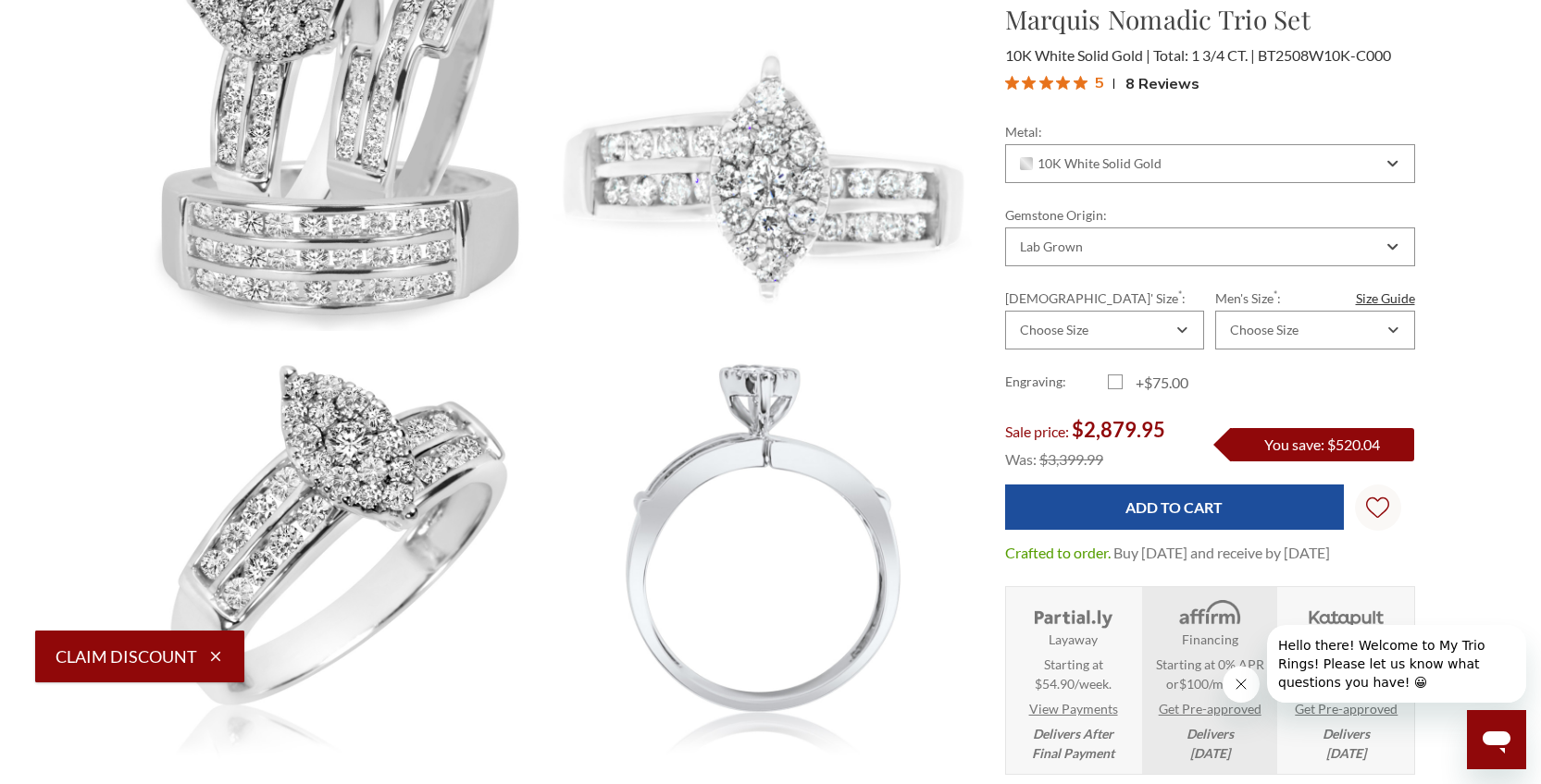
click at [163, 650] on button "Claim Discount" at bounding box center [140, 657] width 209 height 51
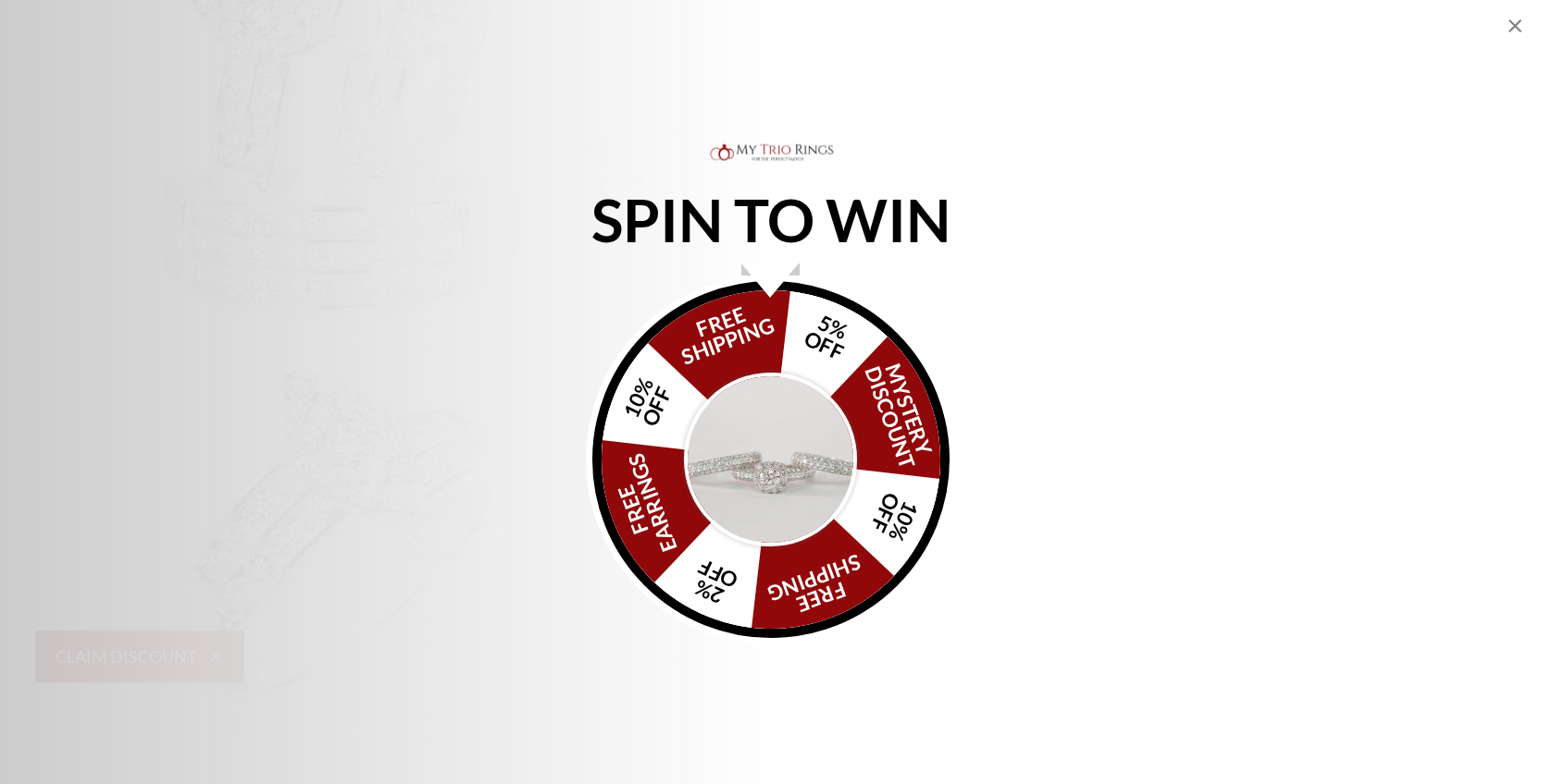
click at [761, 460] on img "Alia popup" at bounding box center [770, 459] width 174 height 174
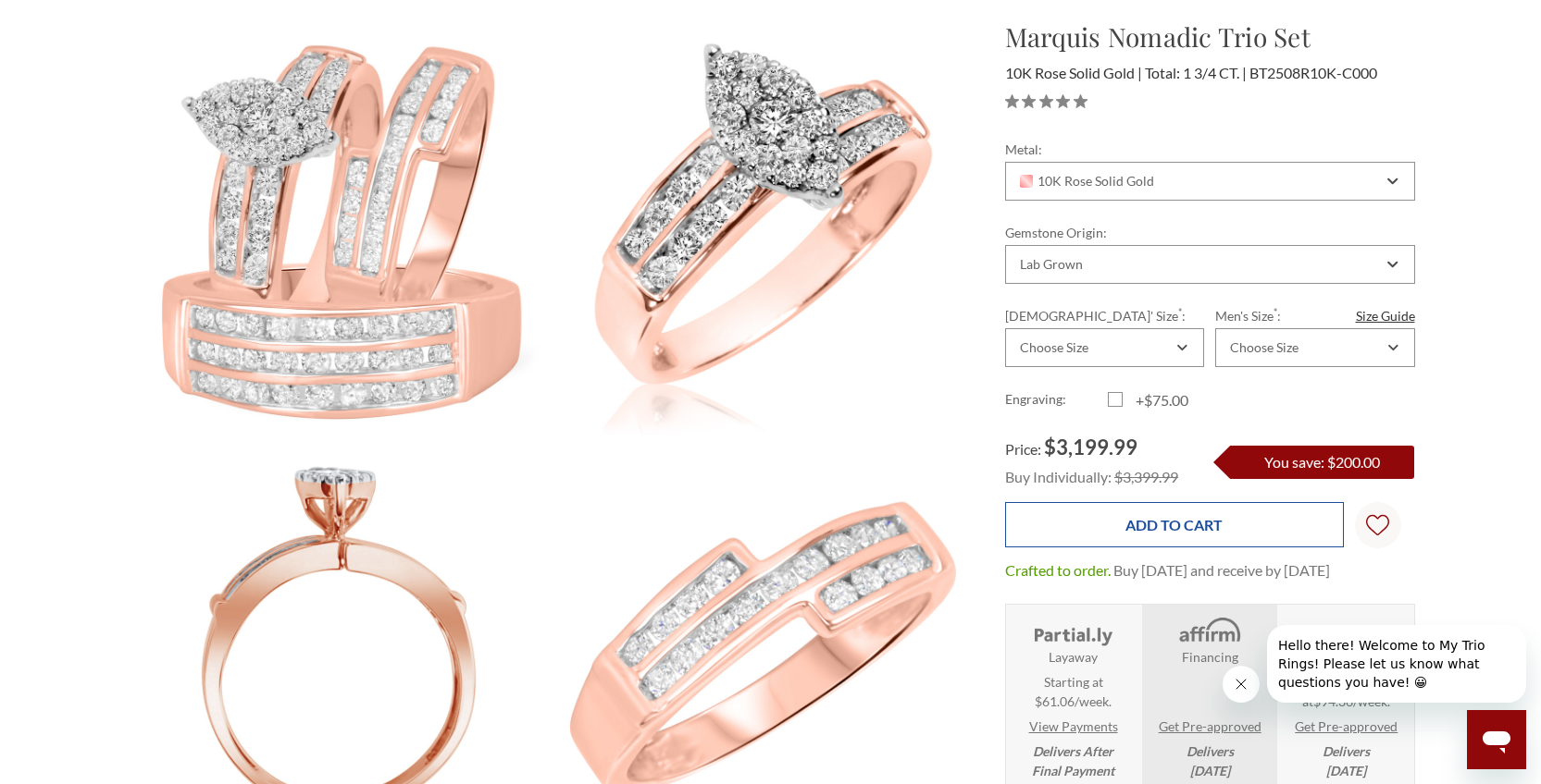
scroll to position [185, 0]
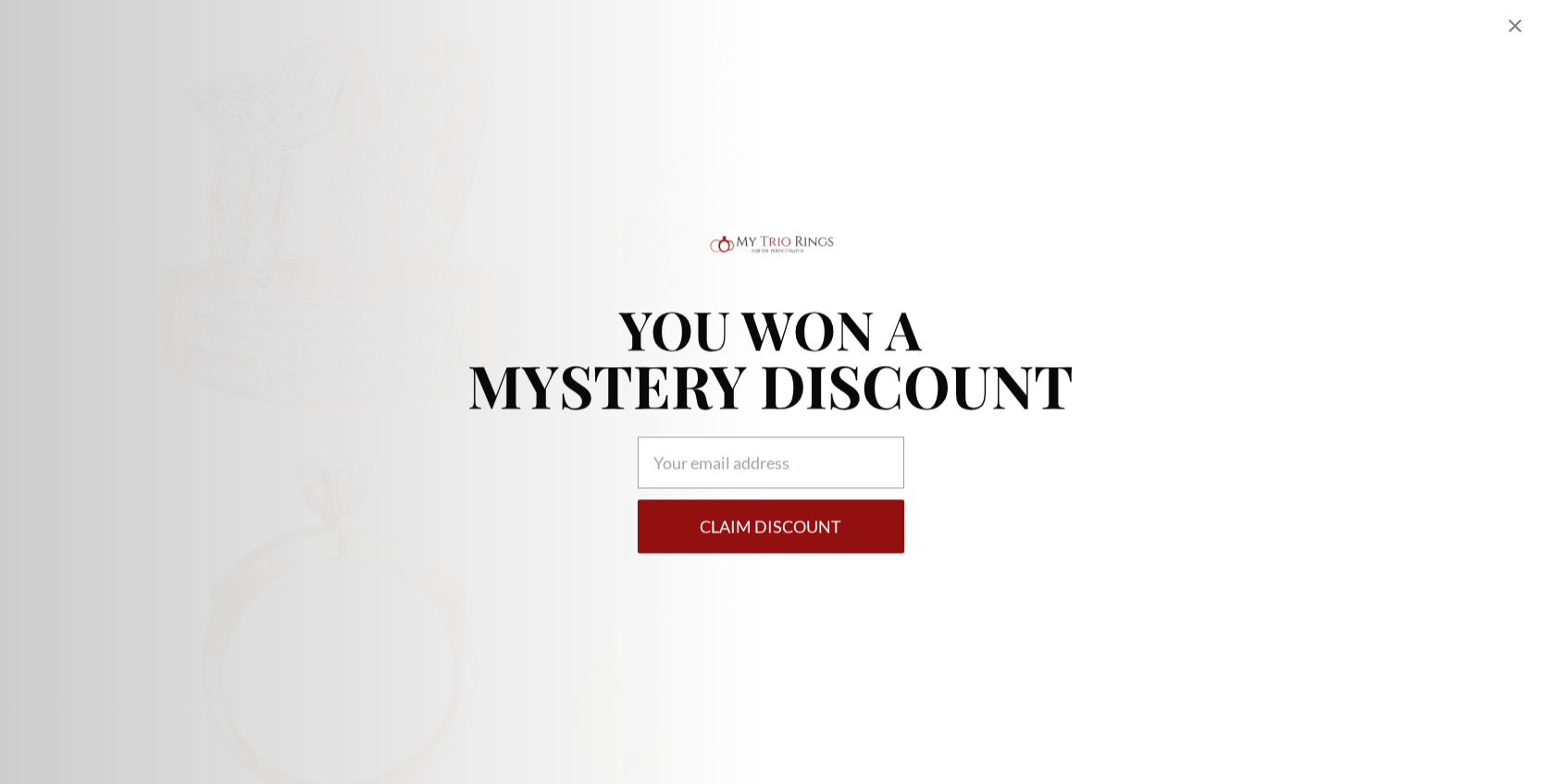
click at [1202, 513] on div "YOU WON A MYSTERY DISCOUNT Claim DISCOUNT" at bounding box center [770, 392] width 1541 height 322
click at [1513, 20] on icon "Close popup" at bounding box center [1514, 26] width 22 height 22
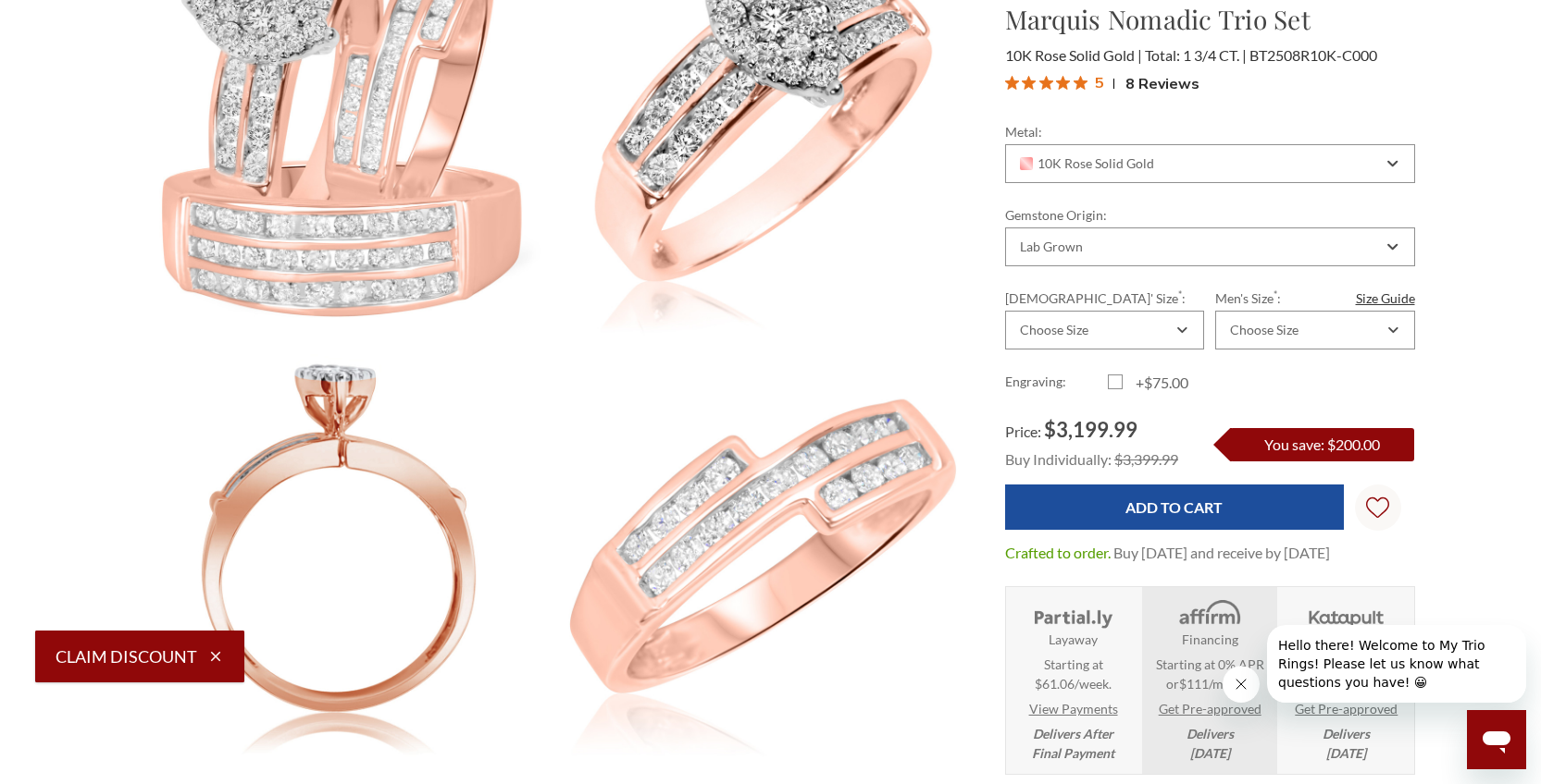
scroll to position [823, 1274]
click at [1184, 330] on icon "Combobox" at bounding box center [1182, 331] width 8 height 4
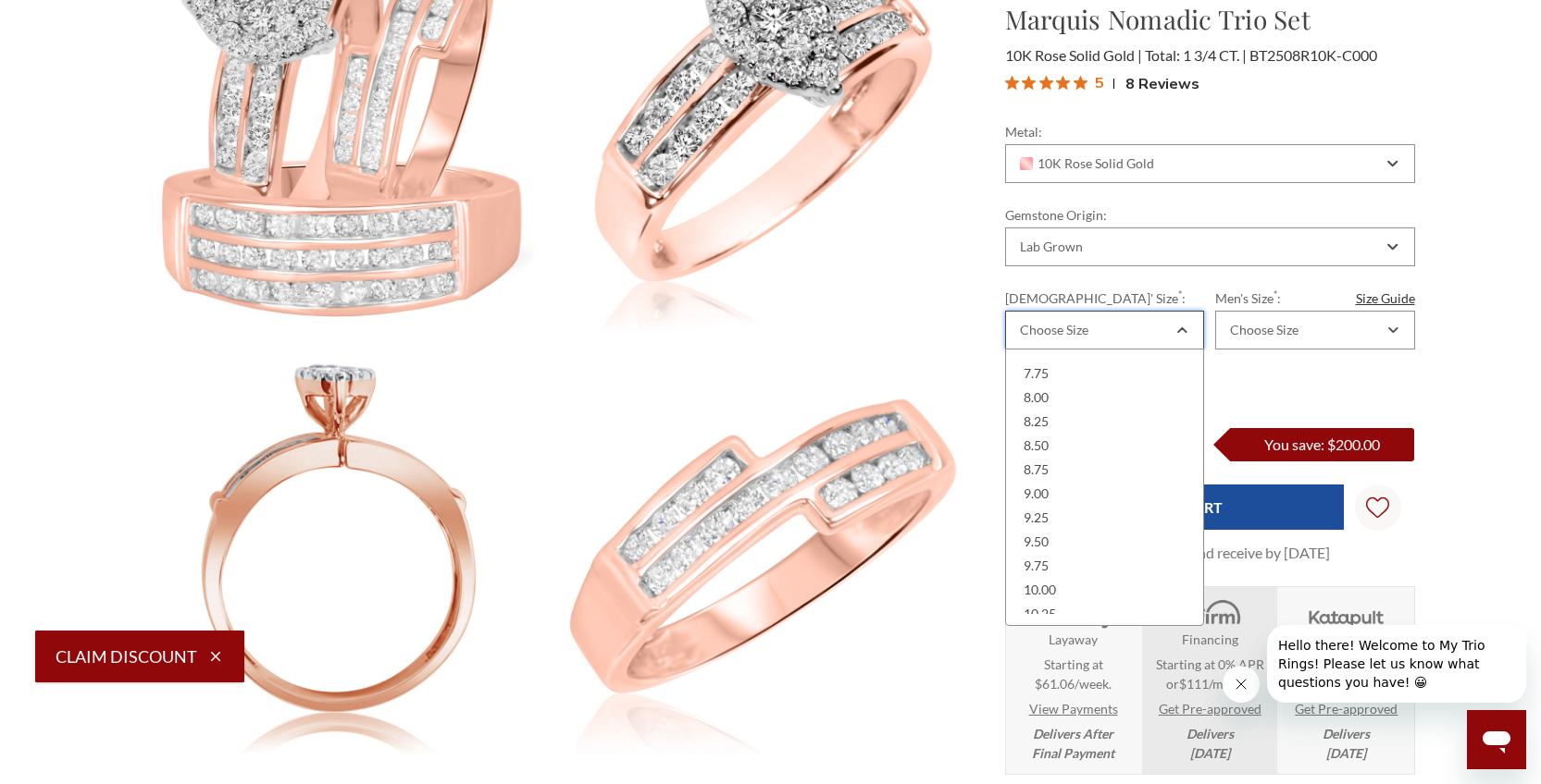
scroll to position [489, 0]
click at [1103, 494] on div "9.00" at bounding box center [1103, 486] width 175 height 24
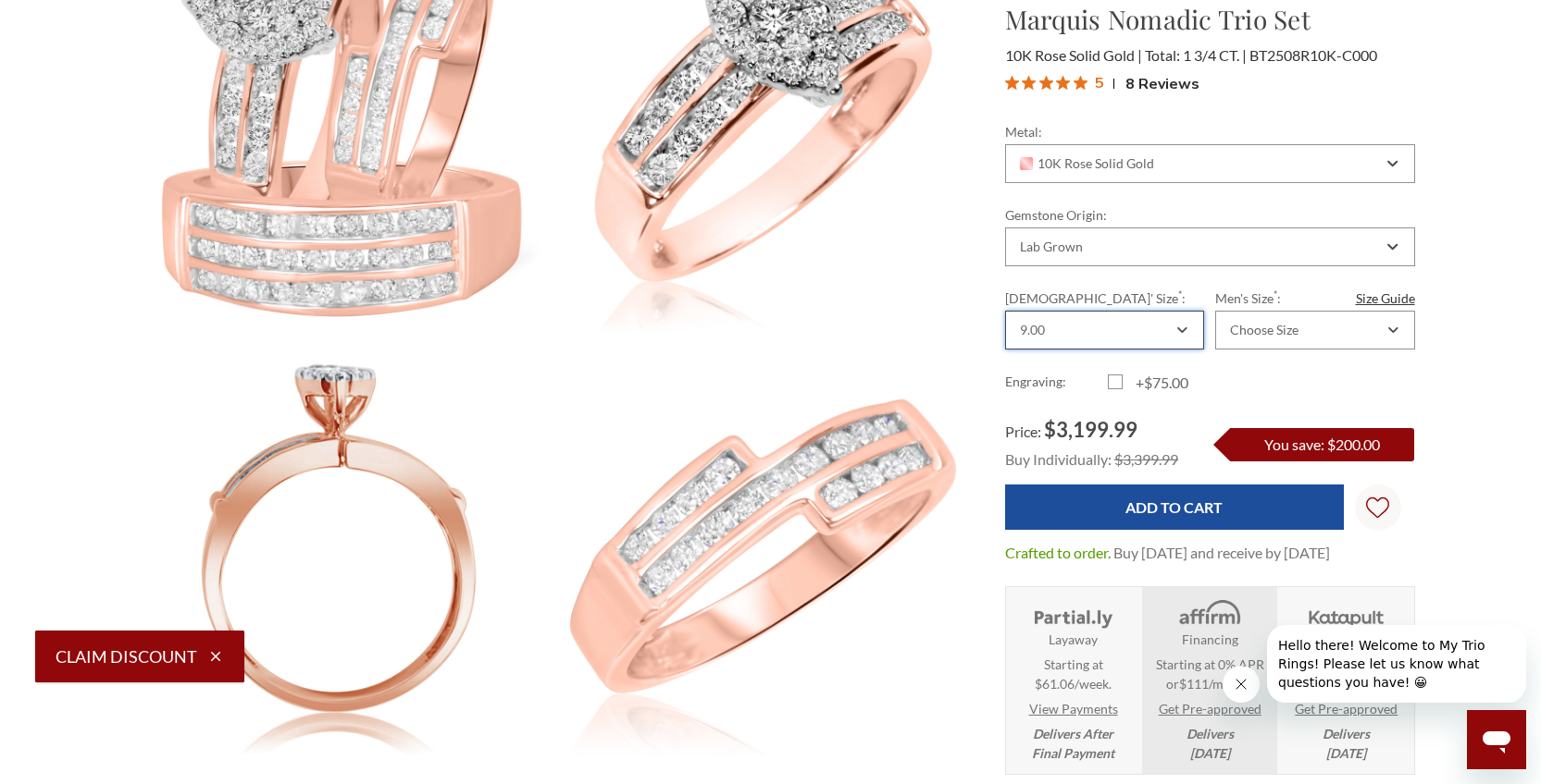
scroll to position [0, 0]
click at [1389, 331] on icon "Combobox" at bounding box center [1393, 330] width 10 height 11
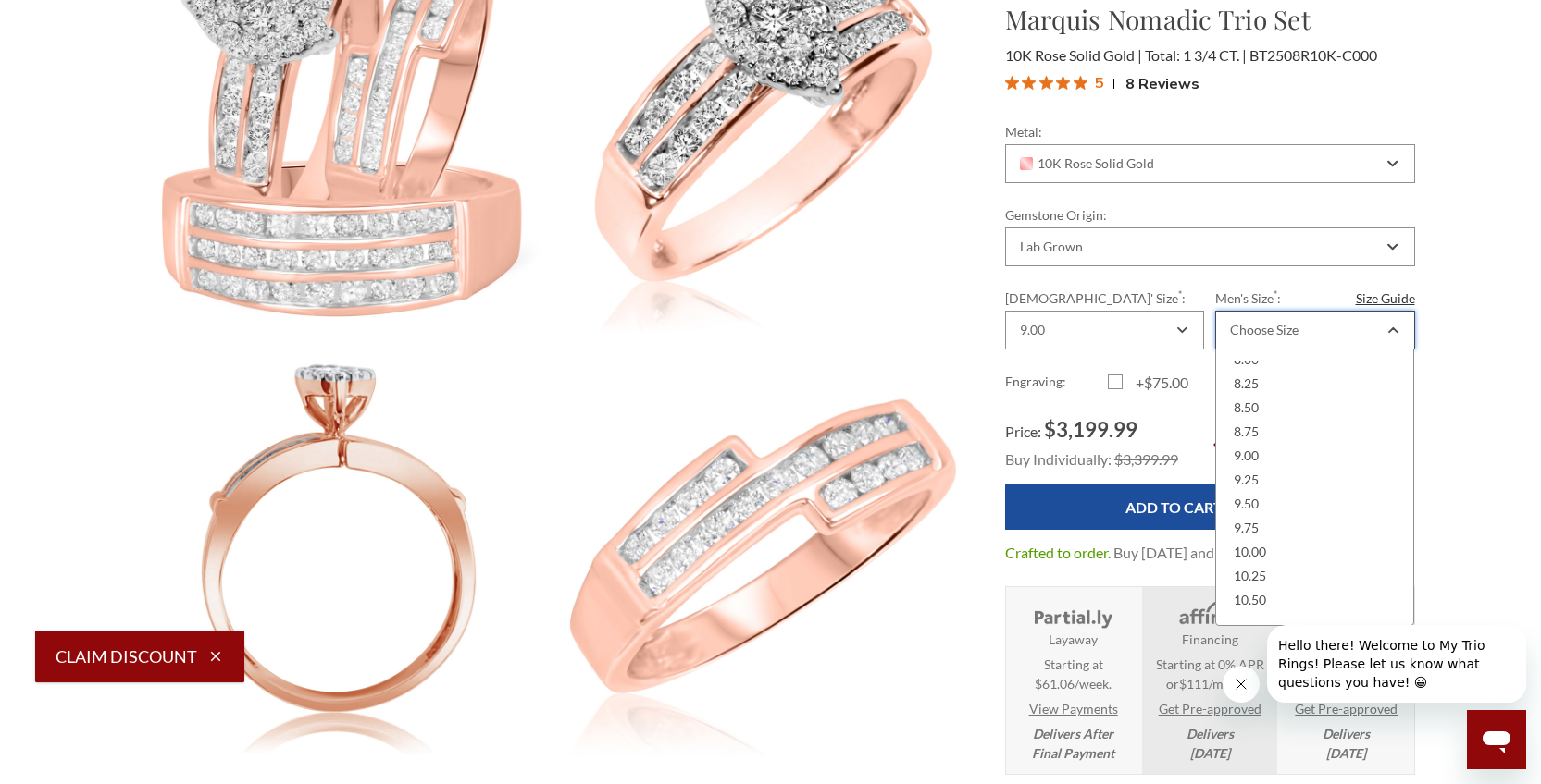
scroll to position [238, 0]
click at [1300, 443] on div "9.00" at bounding box center [1314, 447] width 175 height 24
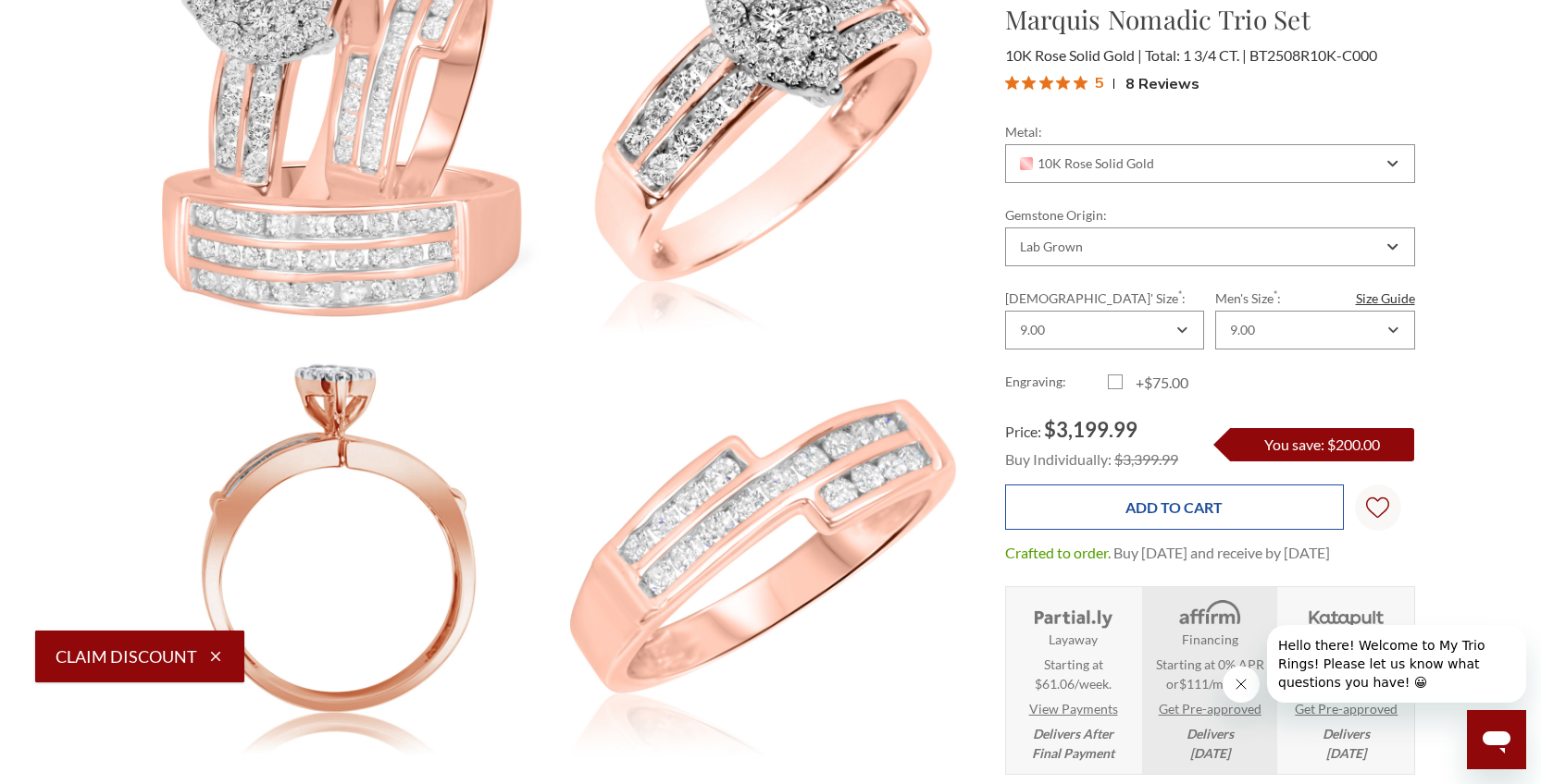
click at [1200, 507] on input "Add to Cart" at bounding box center [1174, 508] width 339 height 45
type input "Add to Cart"
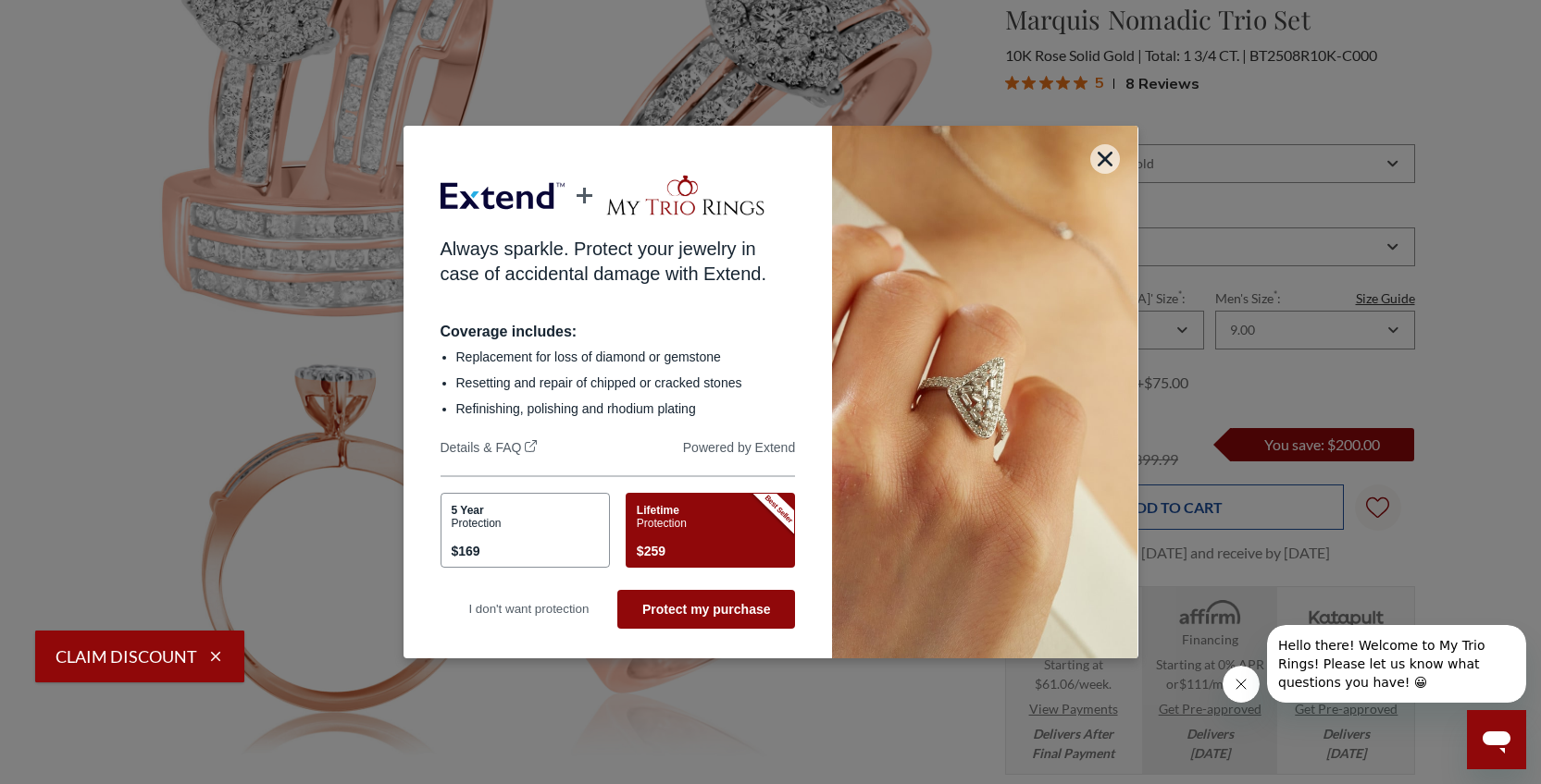
scroll to position [0, 0]
click at [1112, 153] on icon "button" at bounding box center [1104, 159] width 15 height 15
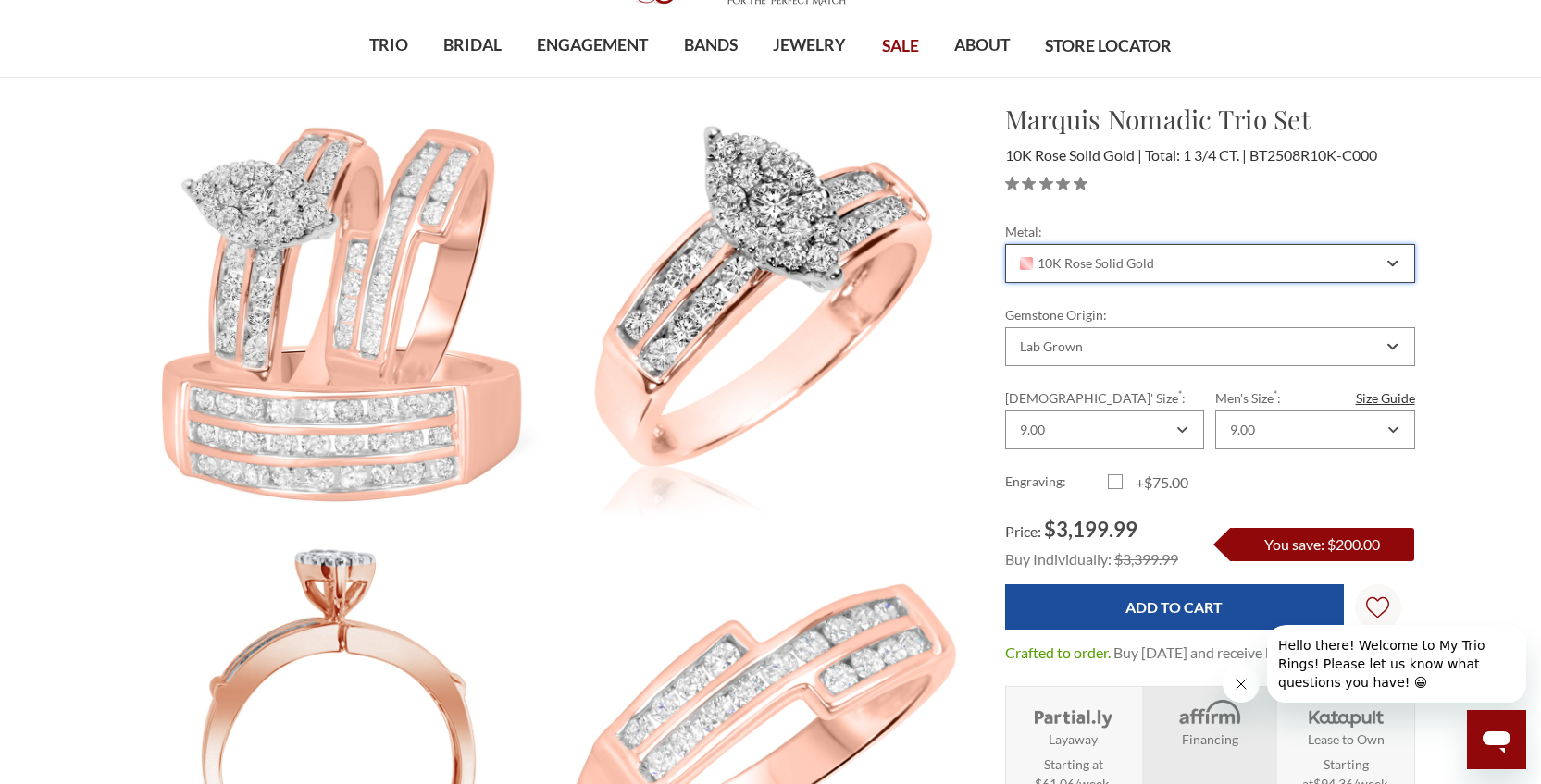
click at [1386, 270] on div "10K Rose Solid Gold" at bounding box center [1209, 263] width 410 height 39
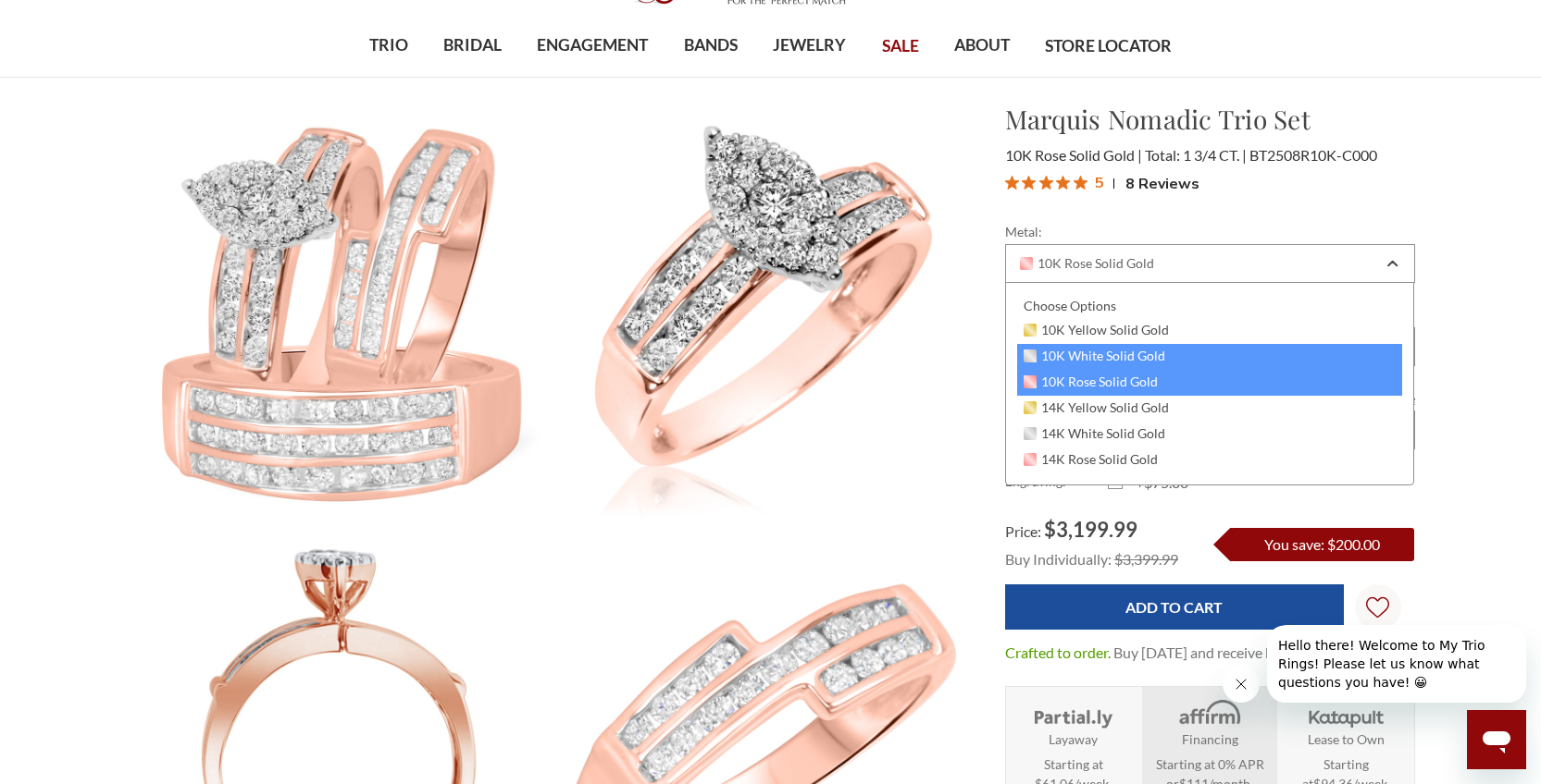
click at [1153, 351] on span "10K White Solid Gold" at bounding box center [1095, 355] width 142 height 15
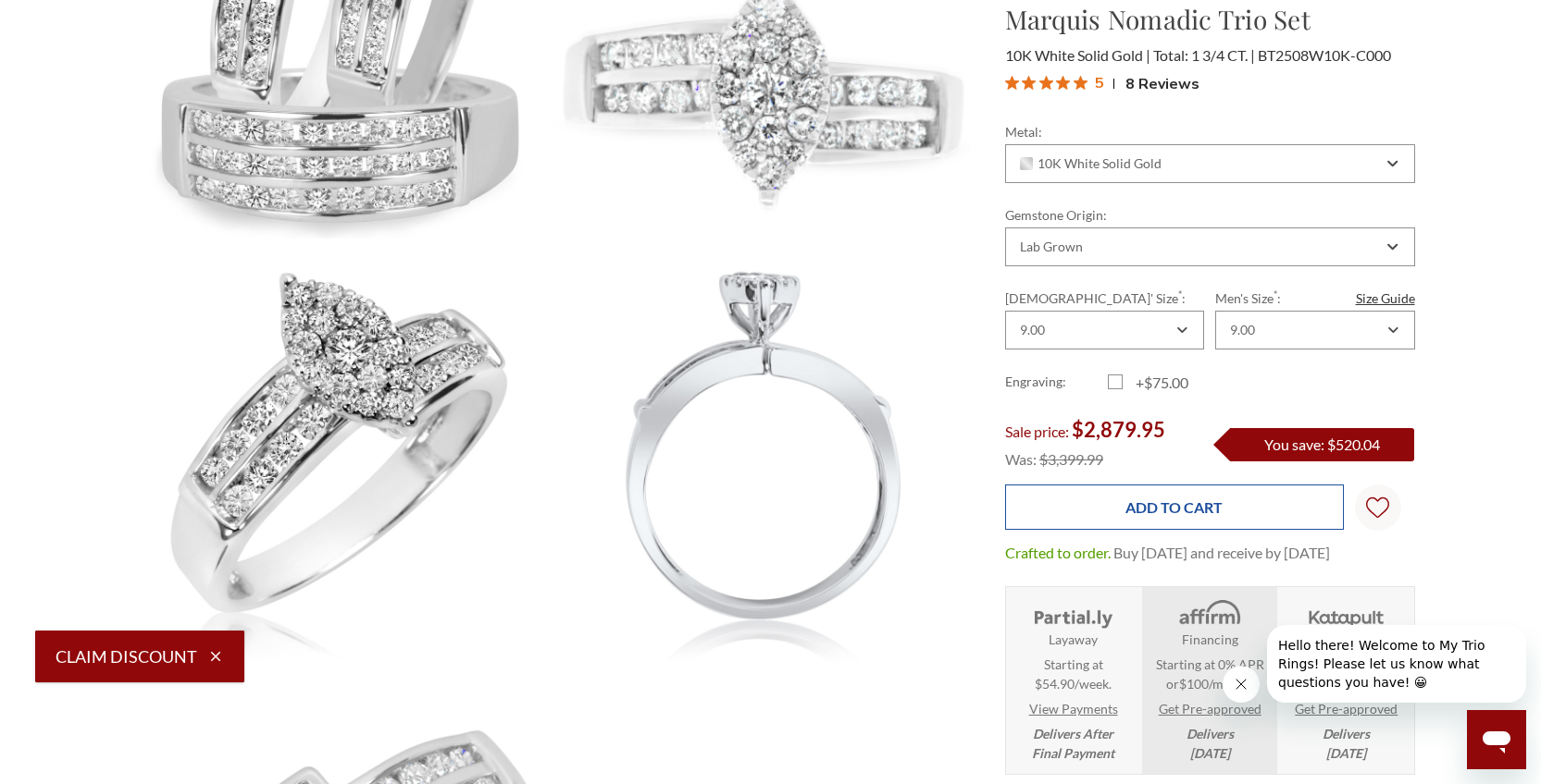
click at [1199, 498] on input "Add to Cart" at bounding box center [1174, 508] width 339 height 45
type input "Add to Cart"
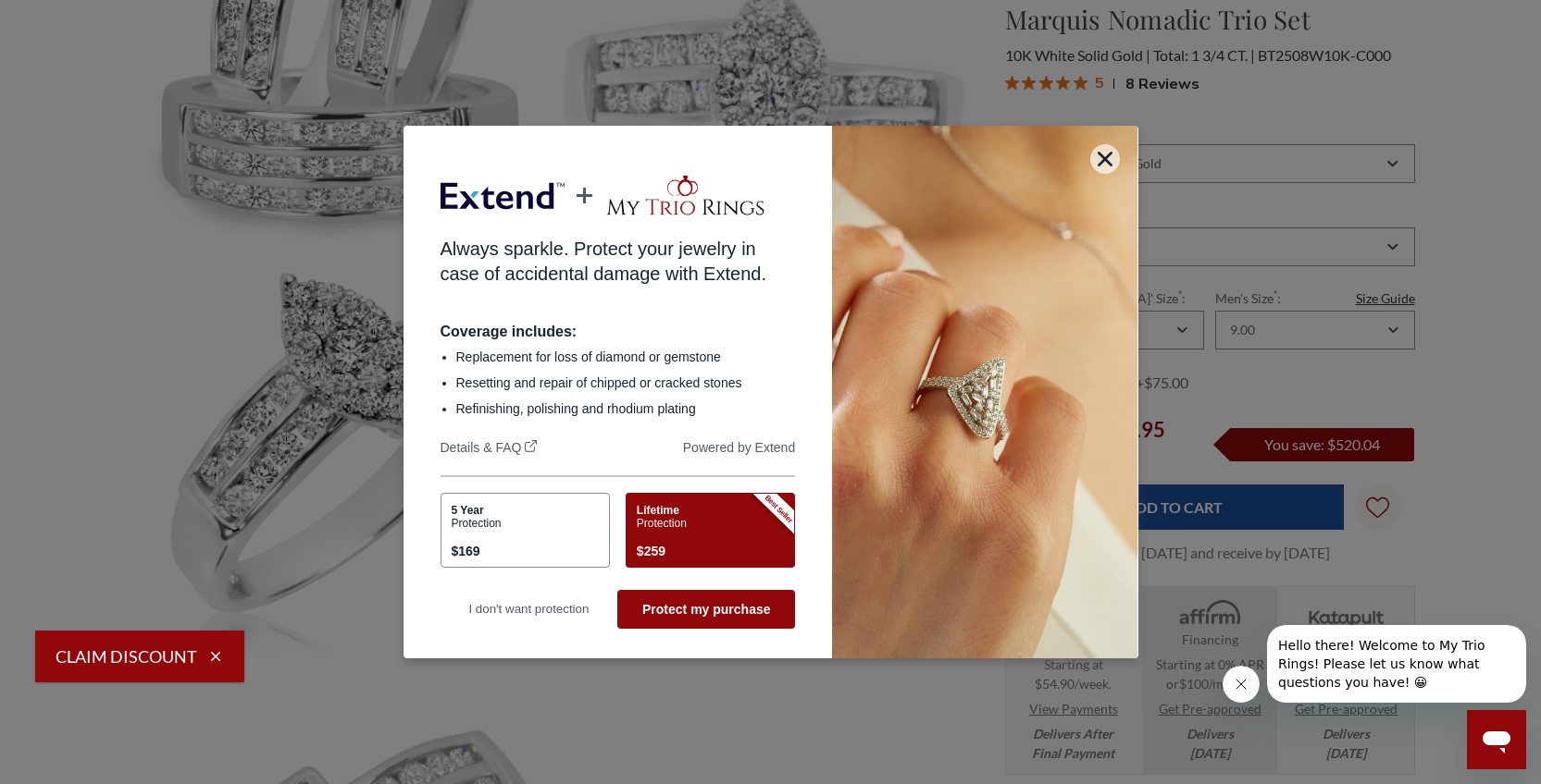
click at [720, 541] on div "Lifetime Protection $259" at bounding box center [706, 532] width 141 height 58
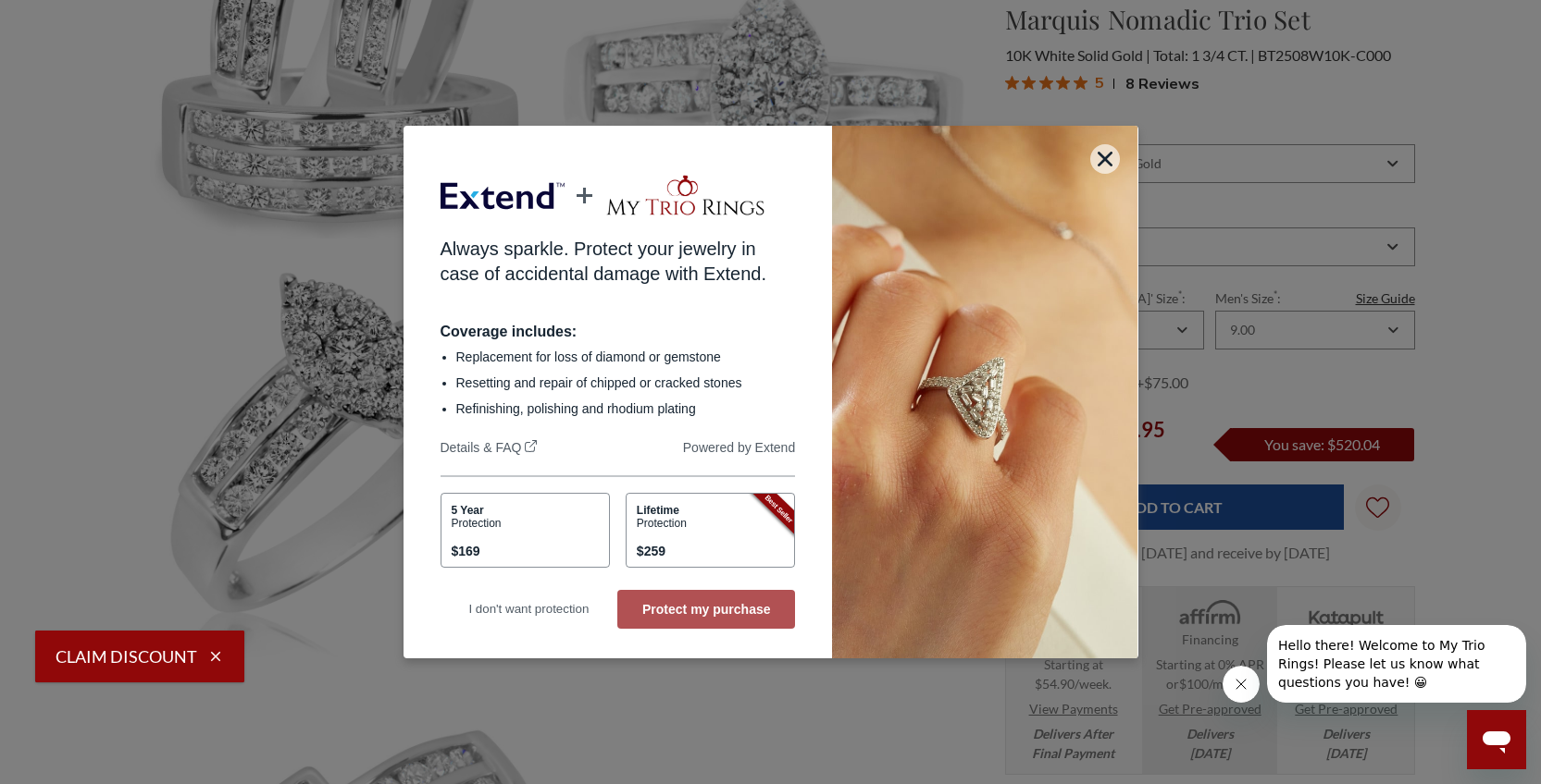
click at [733, 605] on button "Protect my purchase" at bounding box center [706, 609] width 178 height 39
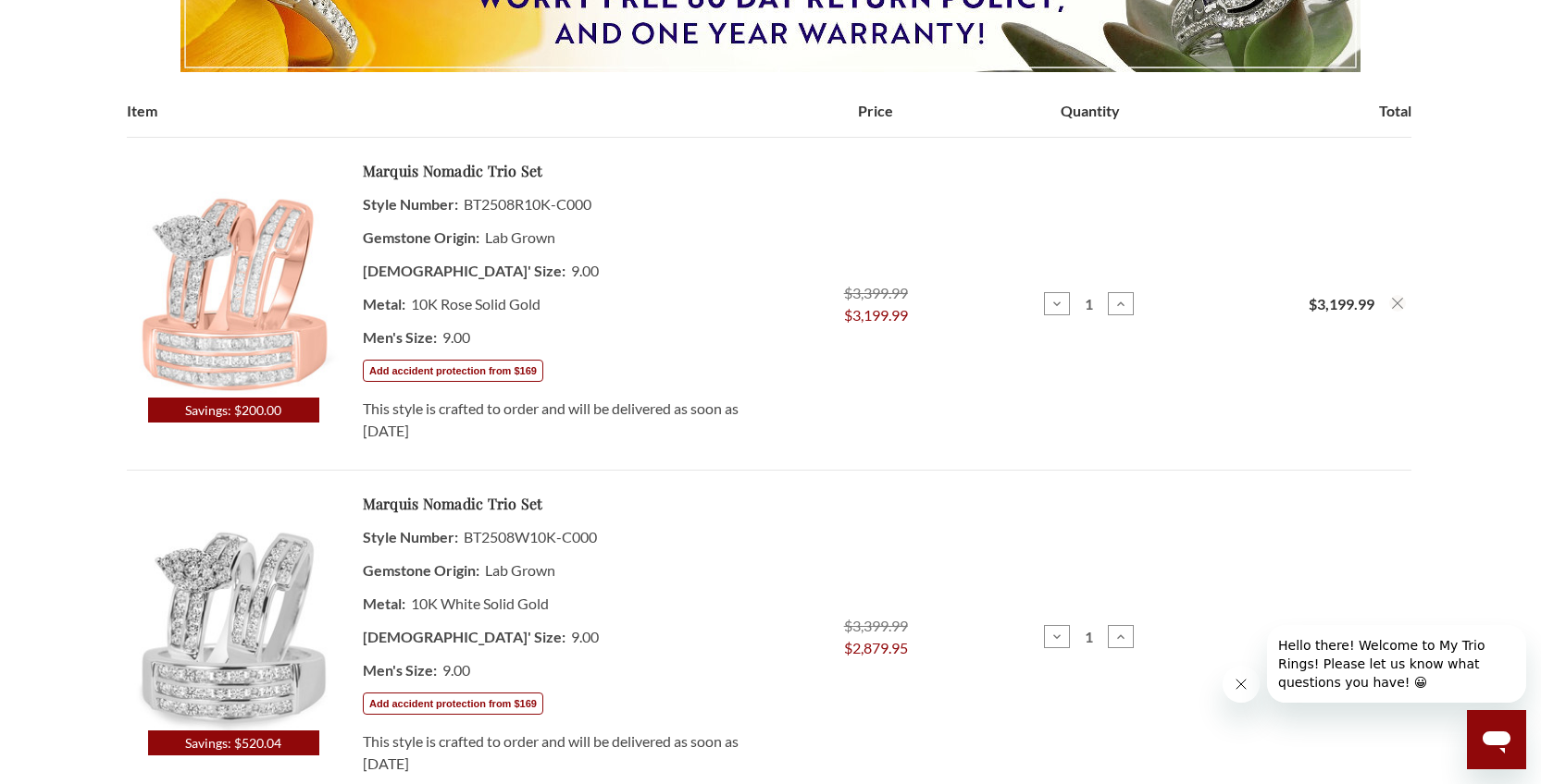
scroll to position [370, 0]
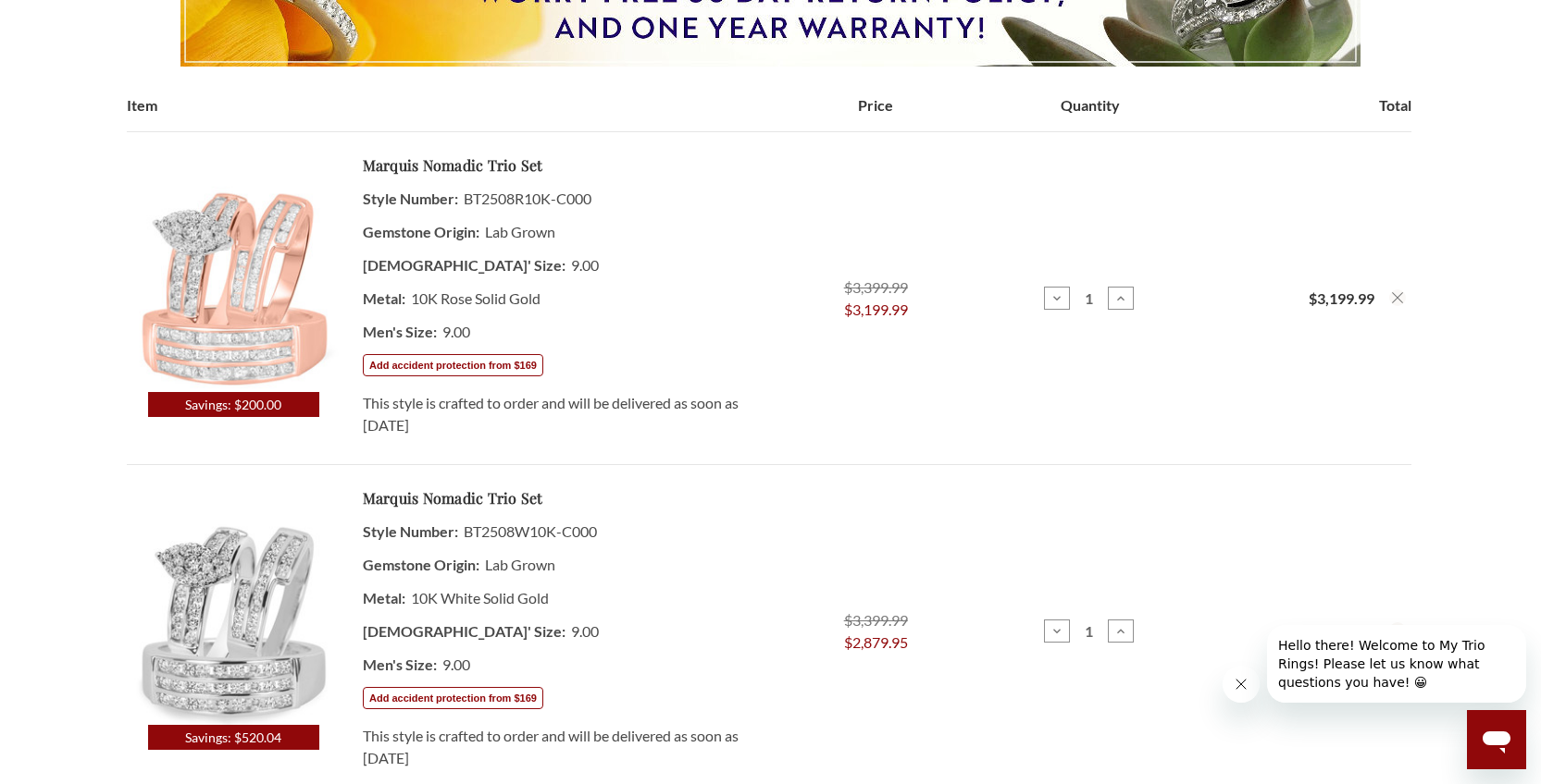
click at [1402, 306] on button "Remove Marquis Nomadic 1 3/4 ct tw. Lab Grown Diamond Marquise Cluster Trio Set…" at bounding box center [1397, 297] width 17 height 17
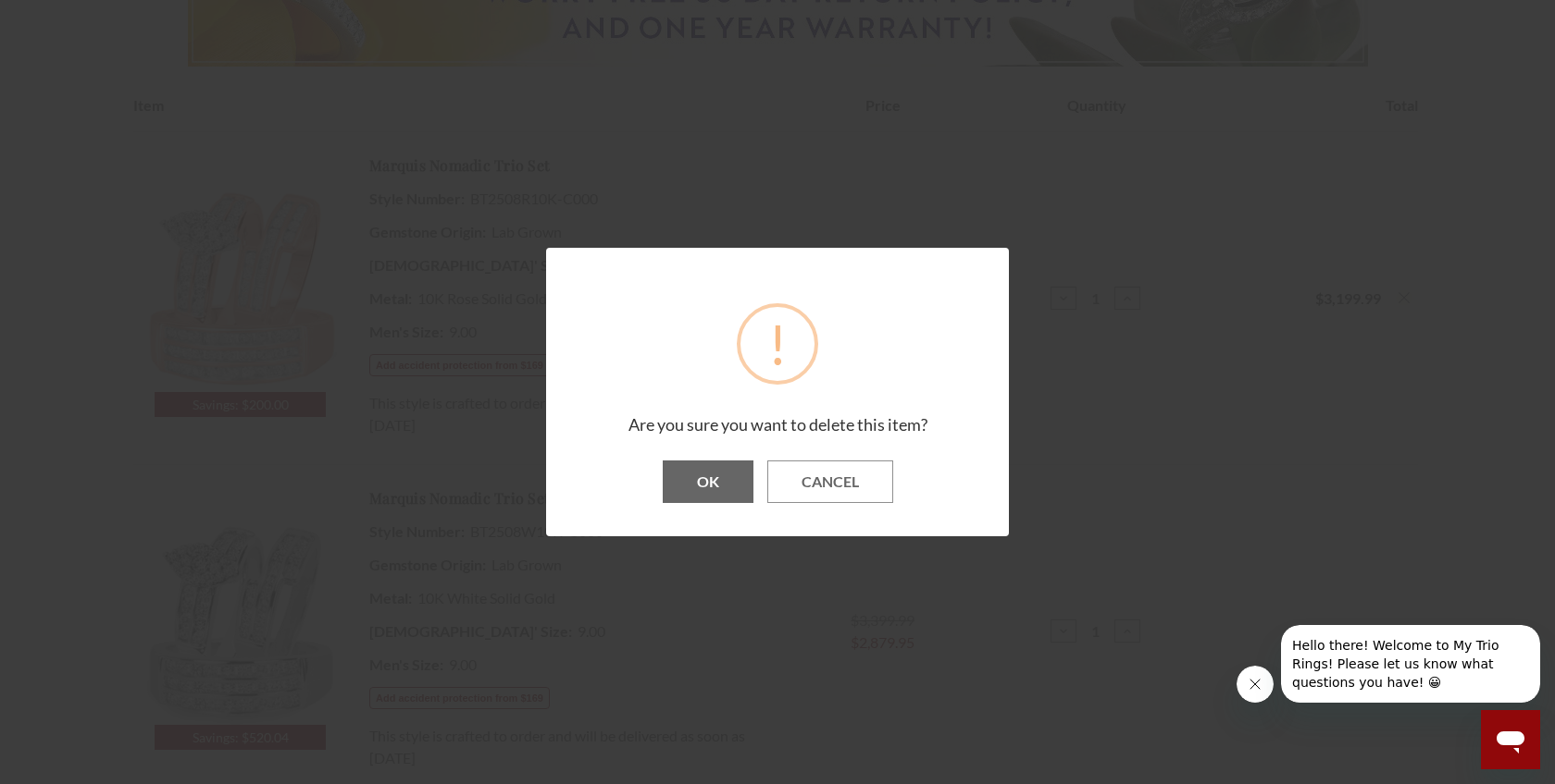
click at [708, 481] on button "OK" at bounding box center [708, 481] width 91 height 42
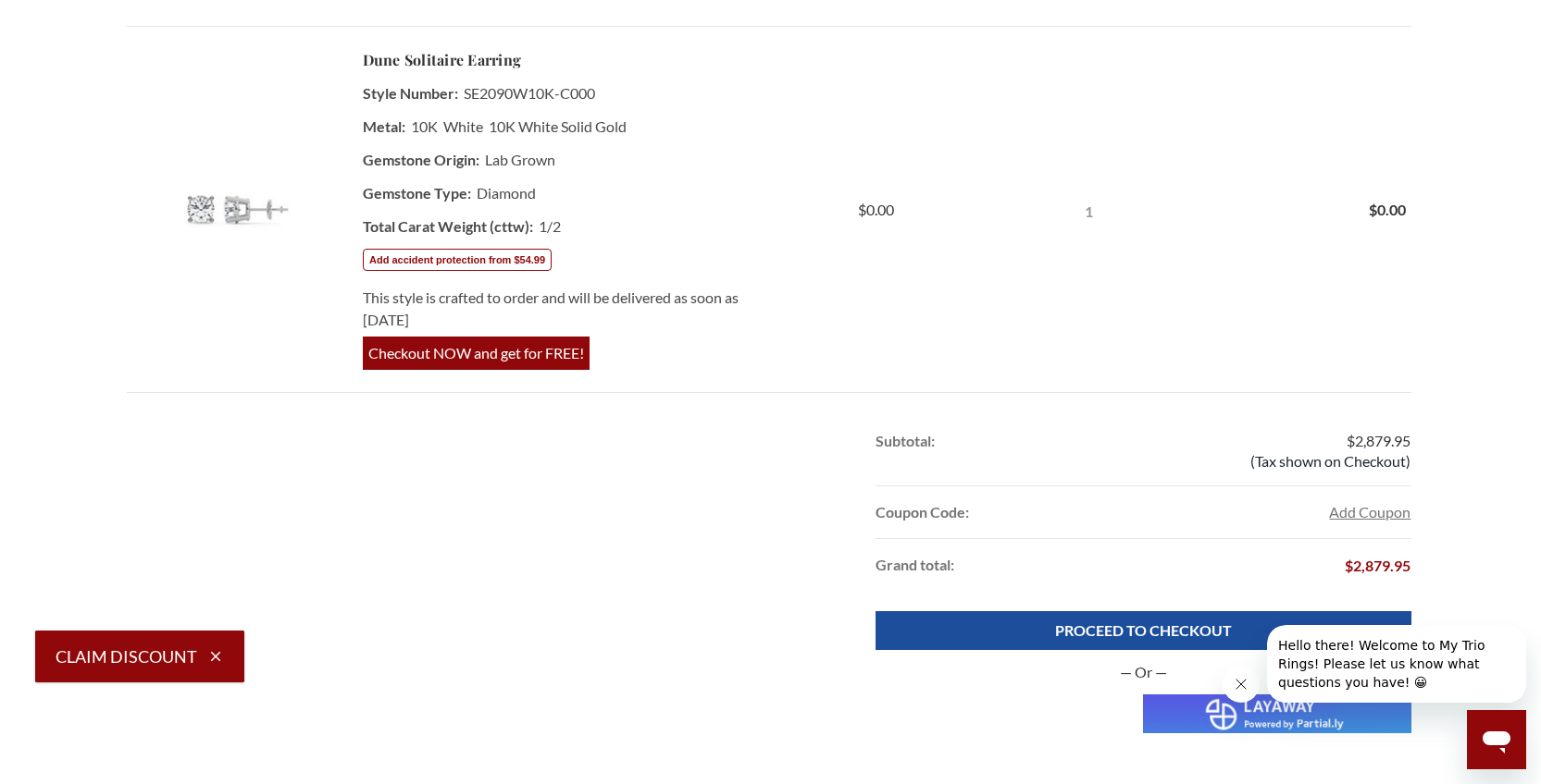
scroll to position [832, 0]
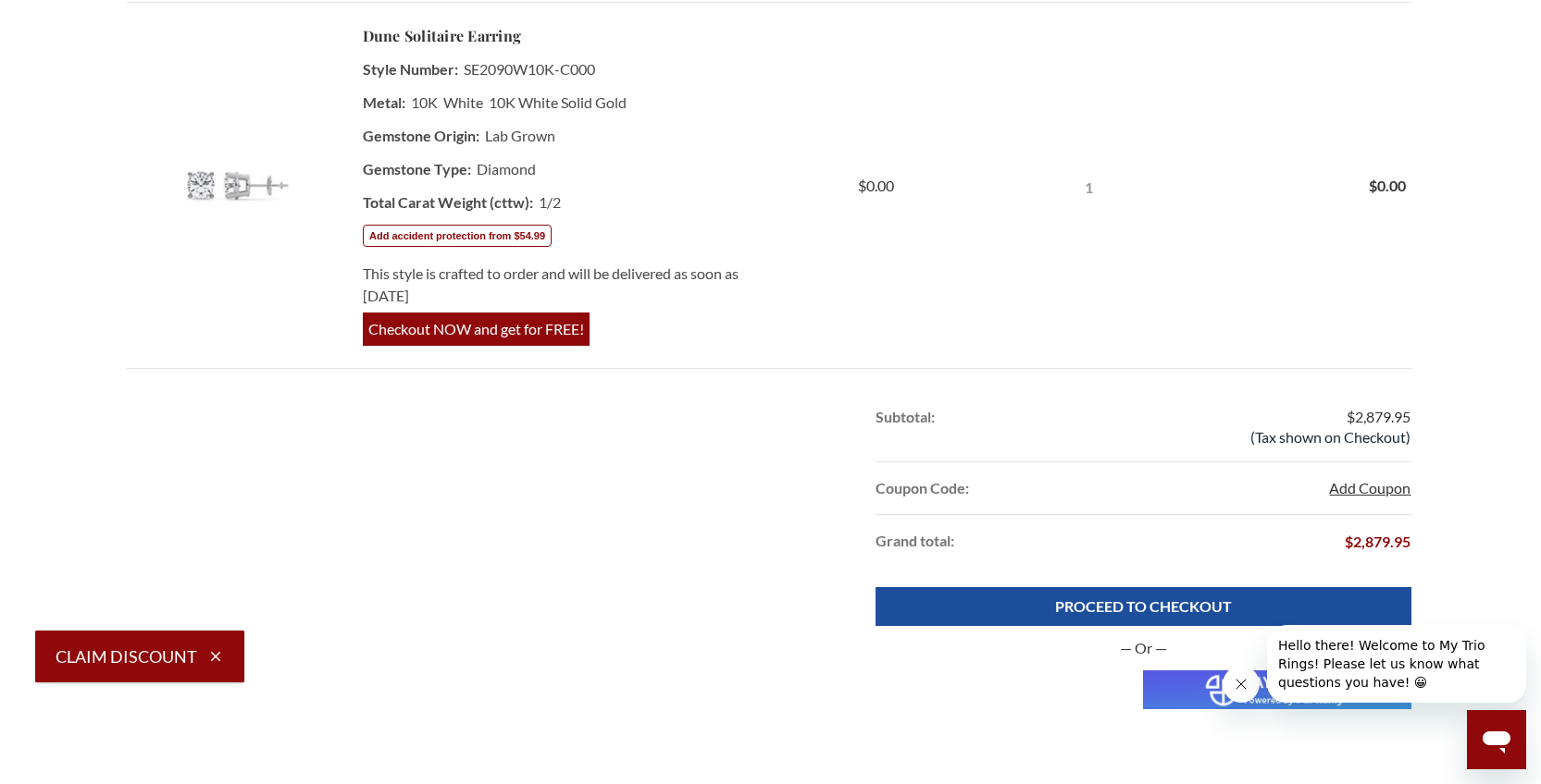
click at [1381, 485] on button "Add Coupon" at bounding box center [1369, 488] width 81 height 22
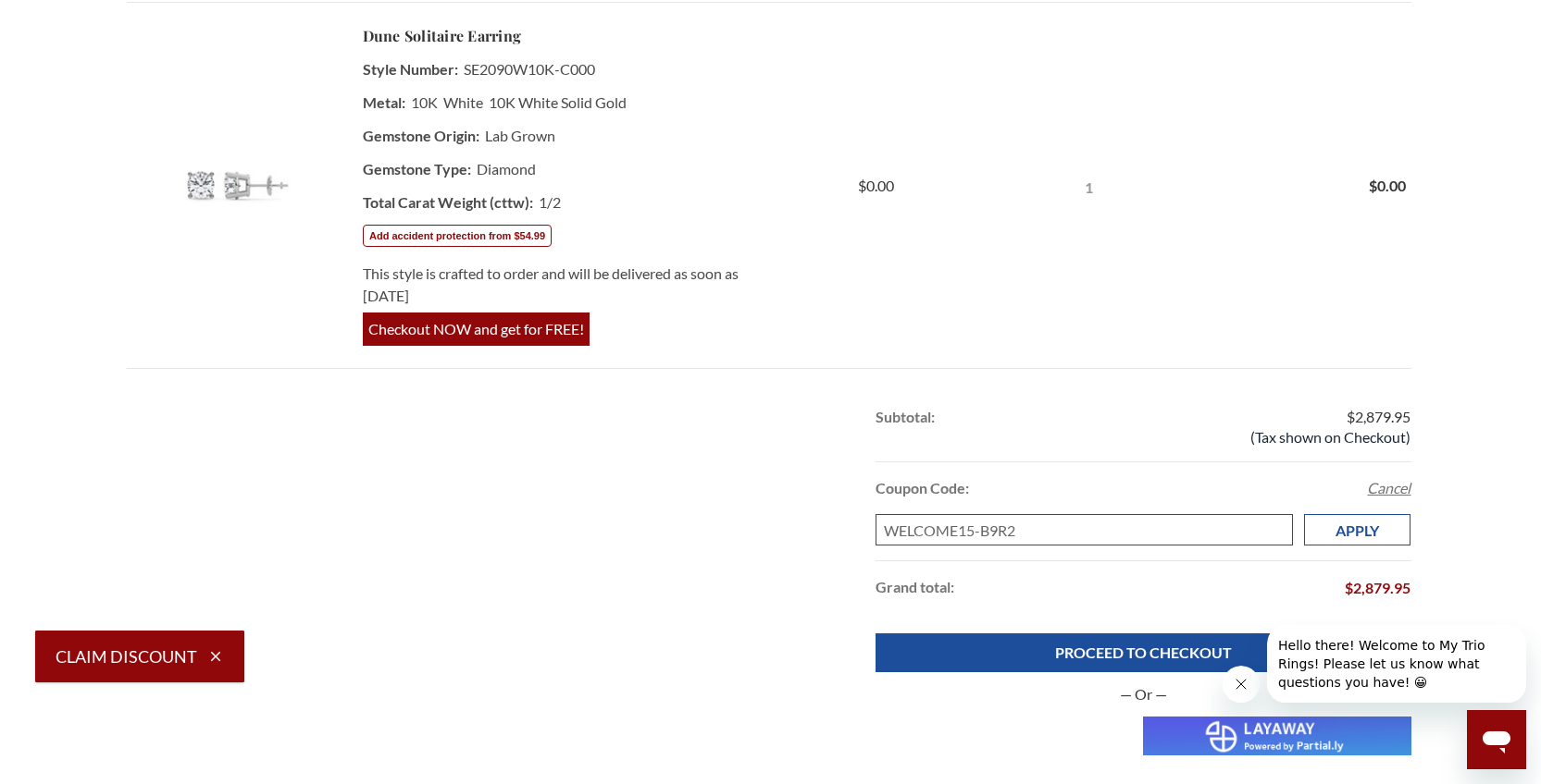
type input "WELCOME15-B9R2"
click at [1372, 530] on input "Apply" at bounding box center [1357, 530] width 108 height 32
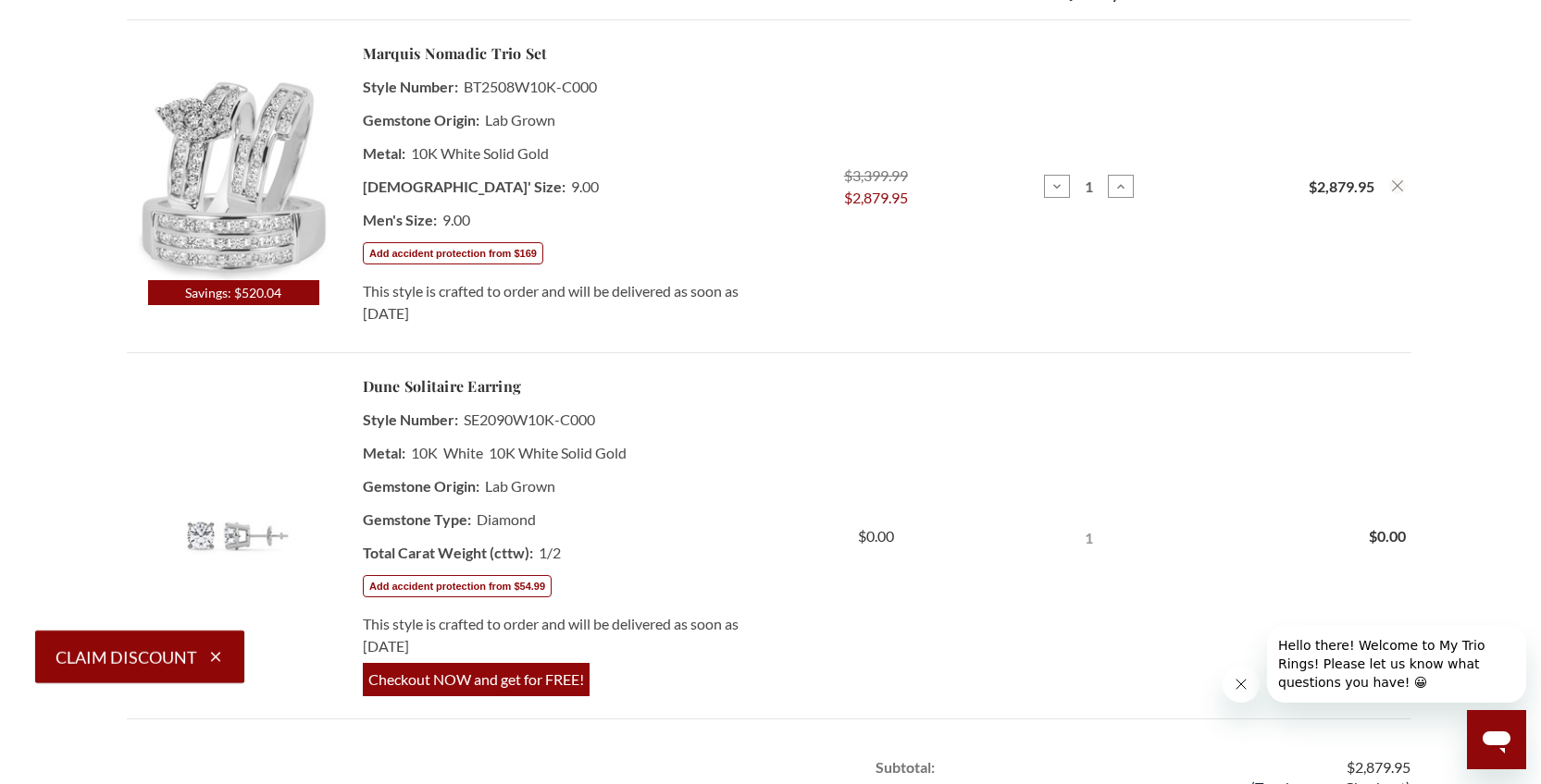
scroll to position [462, 0]
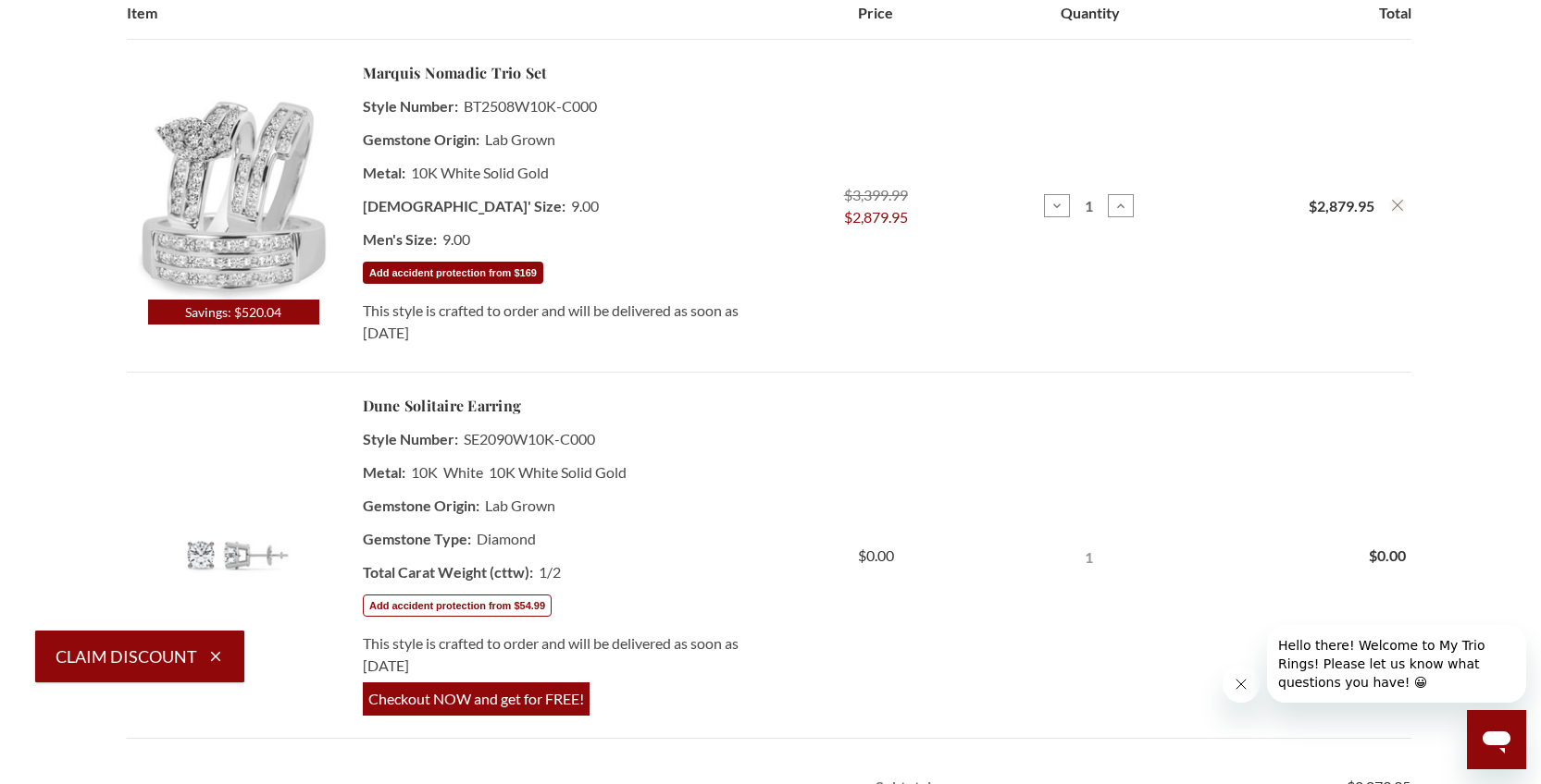
click at [403, 274] on button "Add accident protection from $169" at bounding box center [451, 273] width 181 height 22
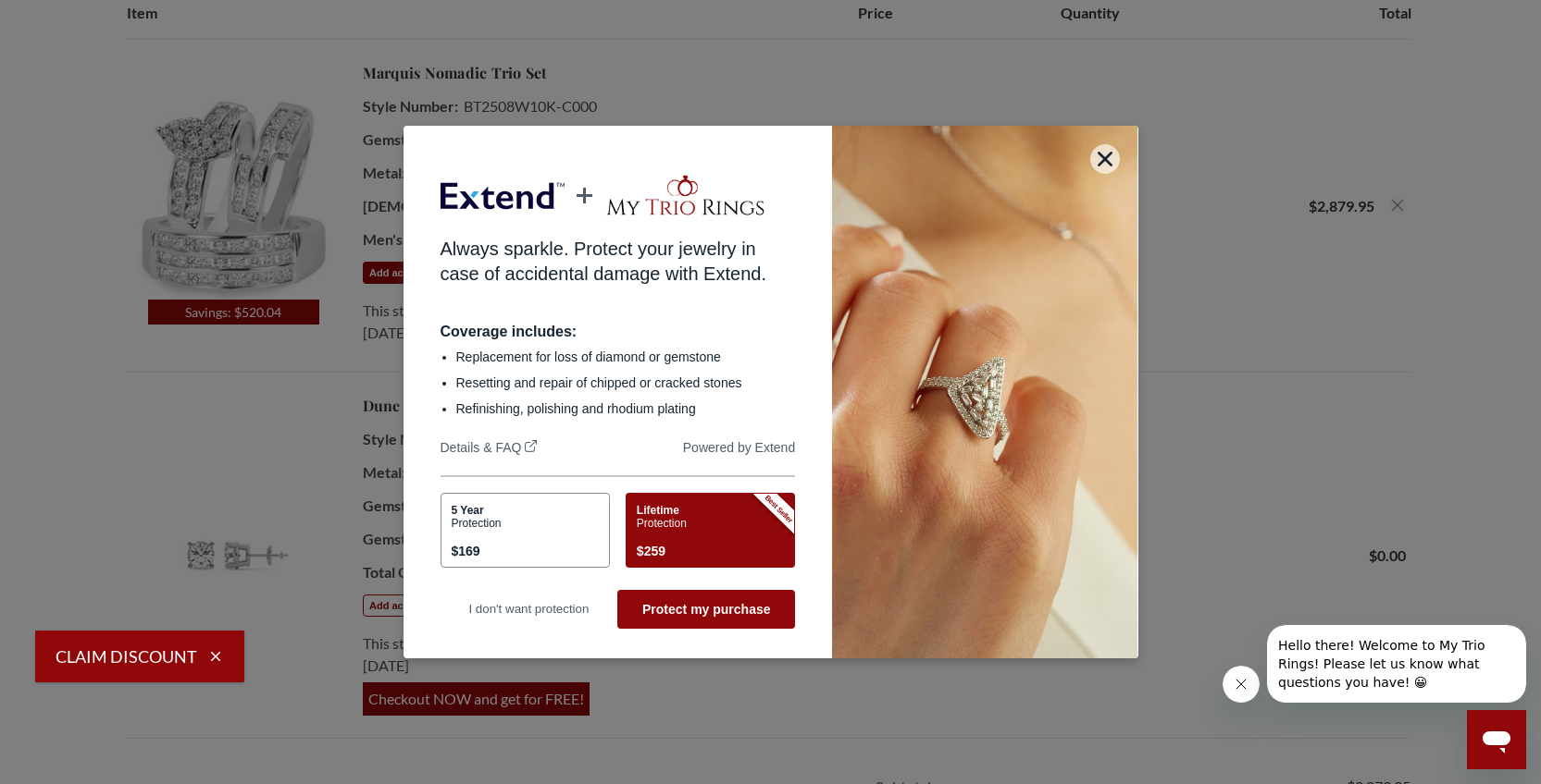
scroll to position [0, 0]
click at [720, 606] on button "Protect my purchase" at bounding box center [706, 609] width 178 height 39
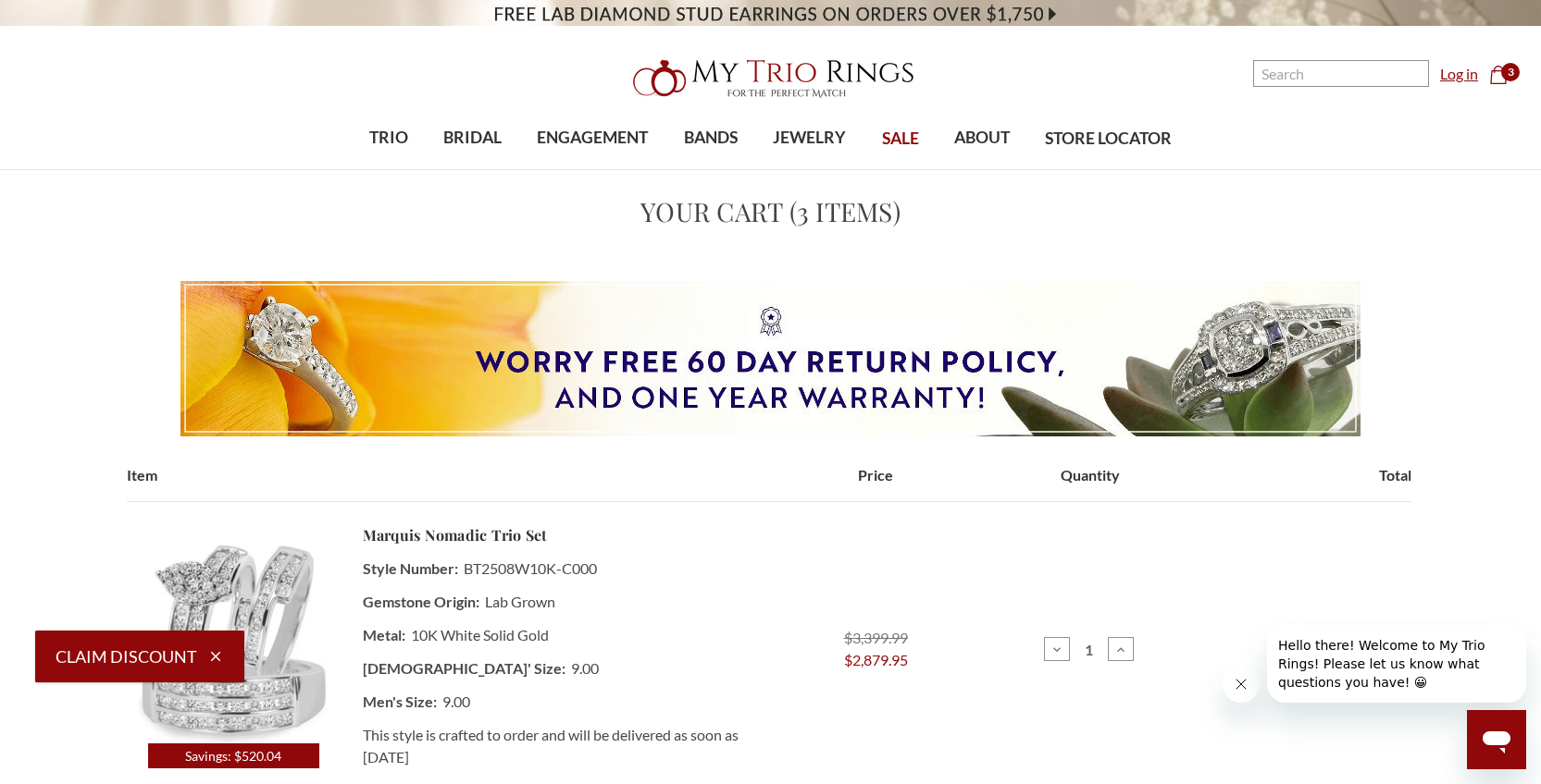
click at [1467, 75] on link "Log in" at bounding box center [1458, 74] width 38 height 22
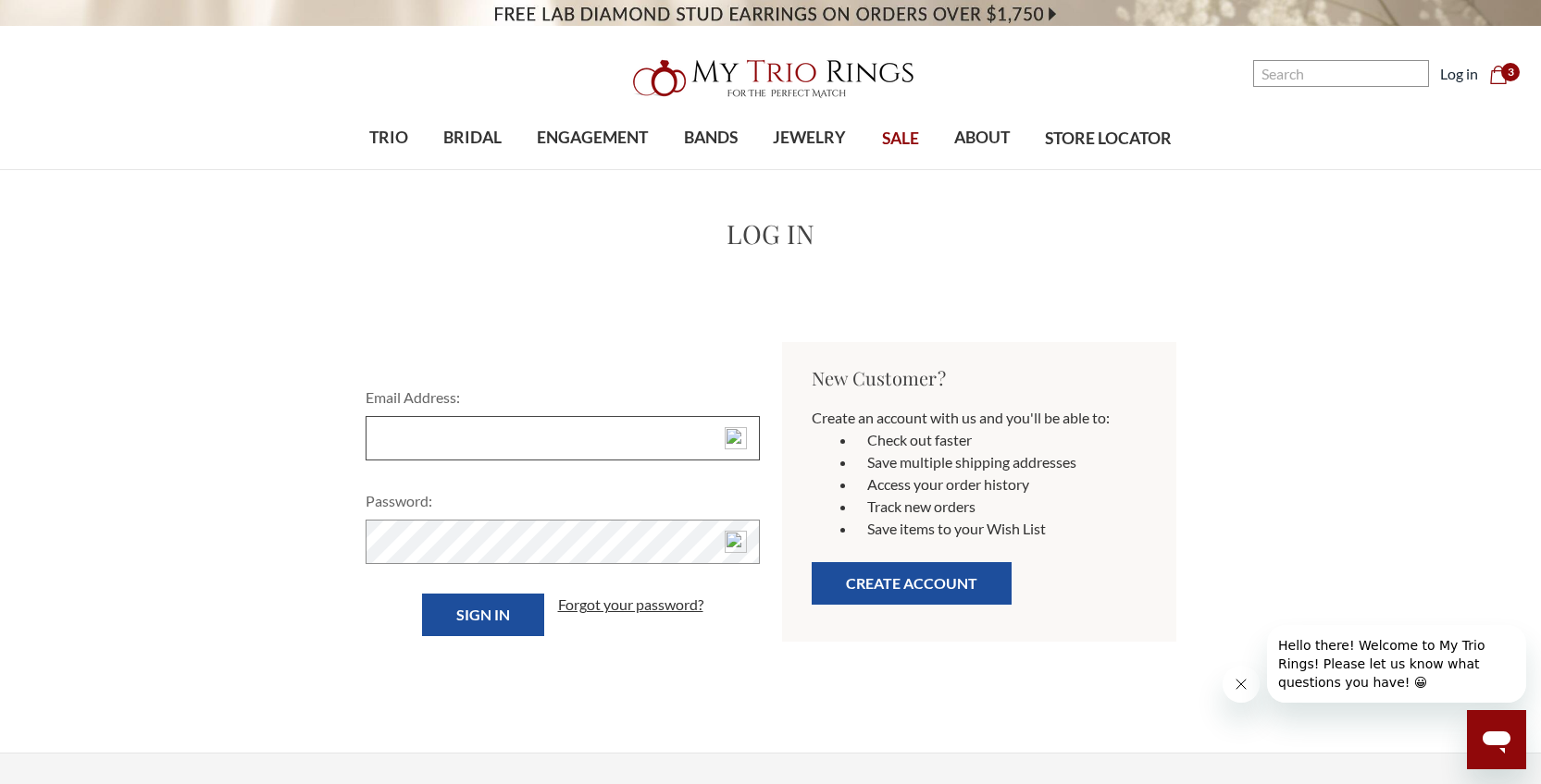
click at [679, 432] on input "Email Address:" at bounding box center [562, 438] width 394 height 44
click at [894, 575] on button "Create Account" at bounding box center [911, 583] width 200 height 42
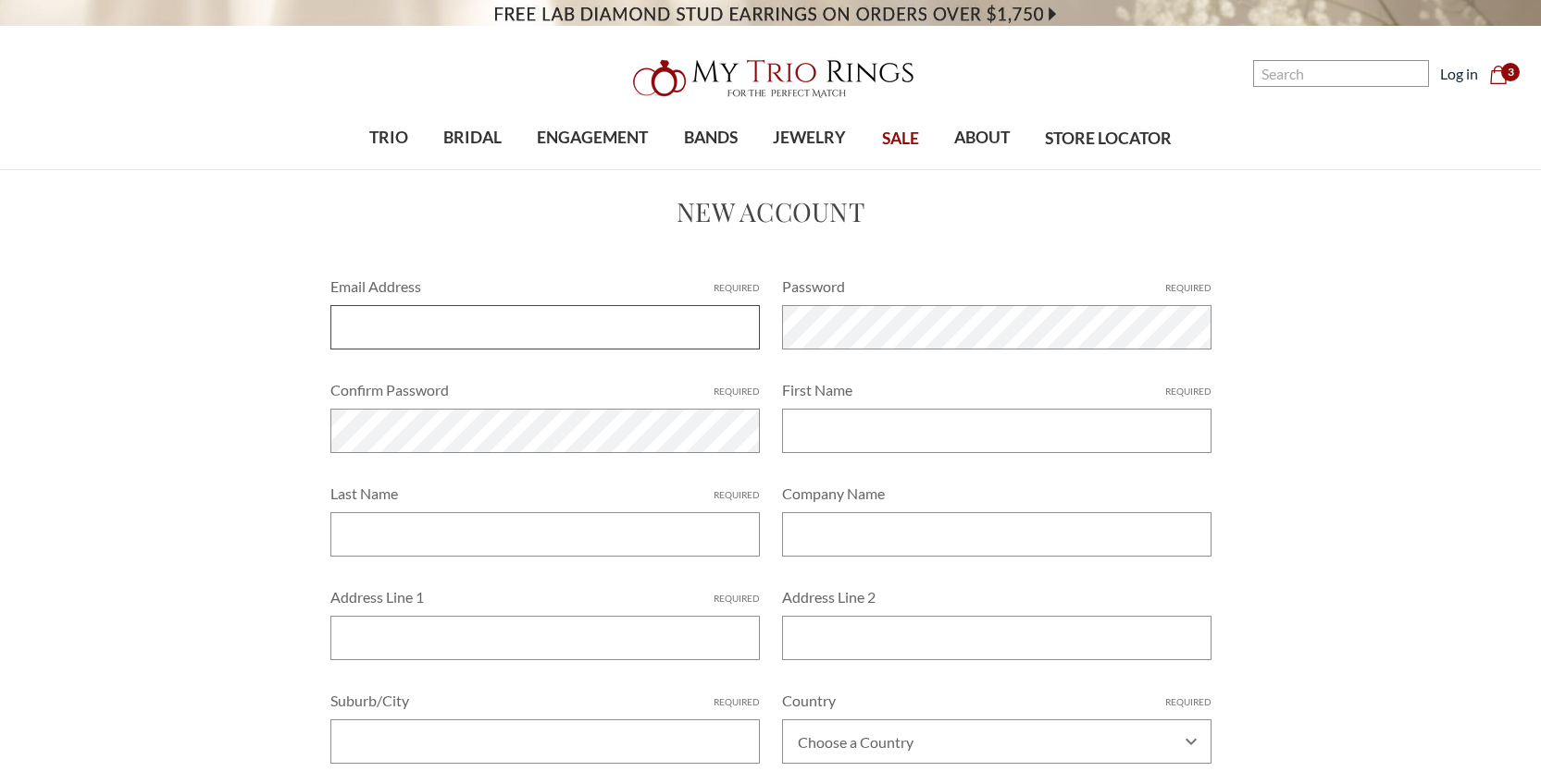
click at [635, 329] on input "Email Address Required" at bounding box center [544, 327] width 430 height 44
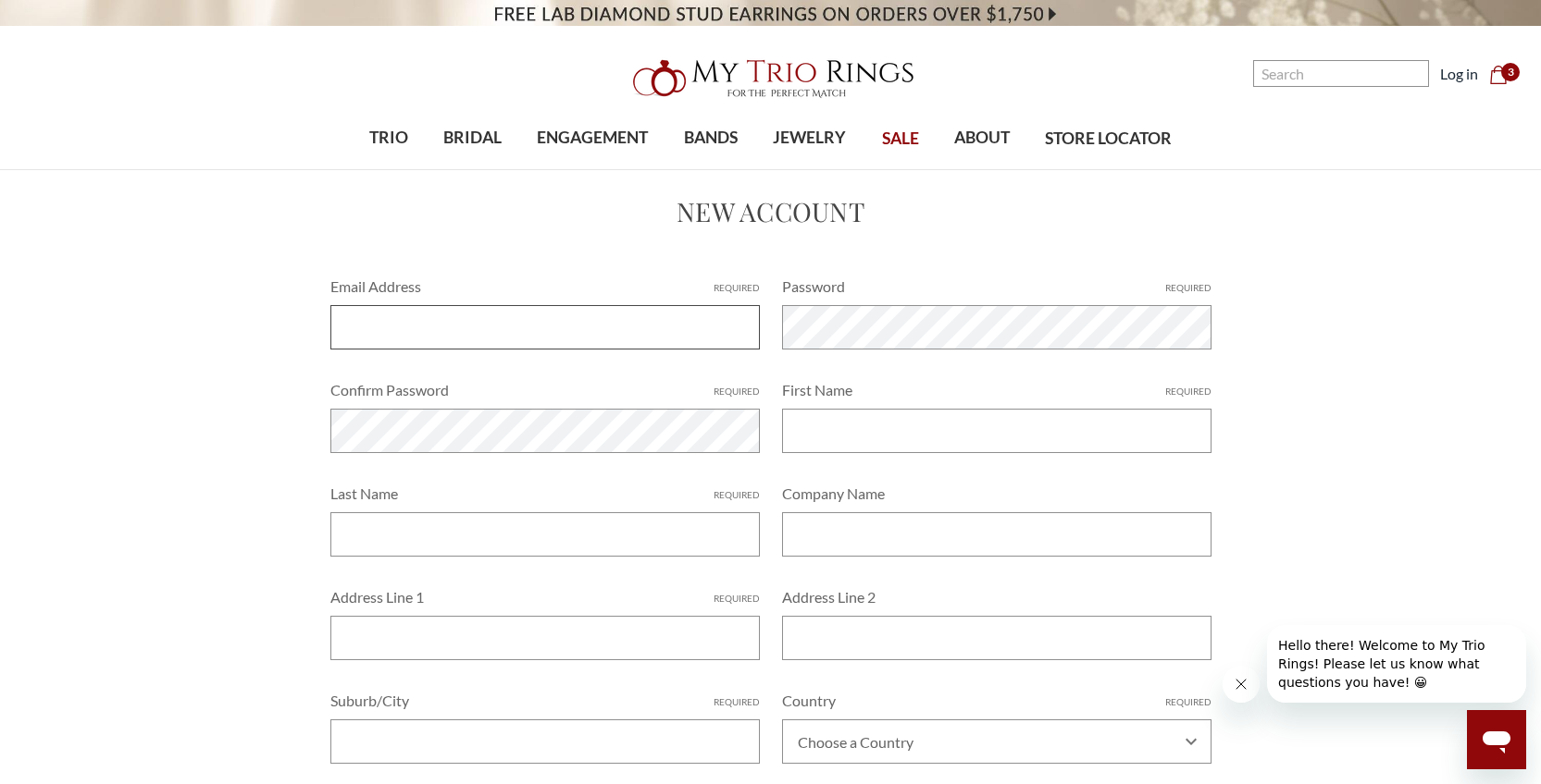
type input "[EMAIL_ADDRESS][DOMAIN_NAME]"
type input "[PERSON_NAME]"
type input "DARK CHOCOLATE AND SUNSHINE CREATIONS"
type input "[STREET_ADDRESS]"
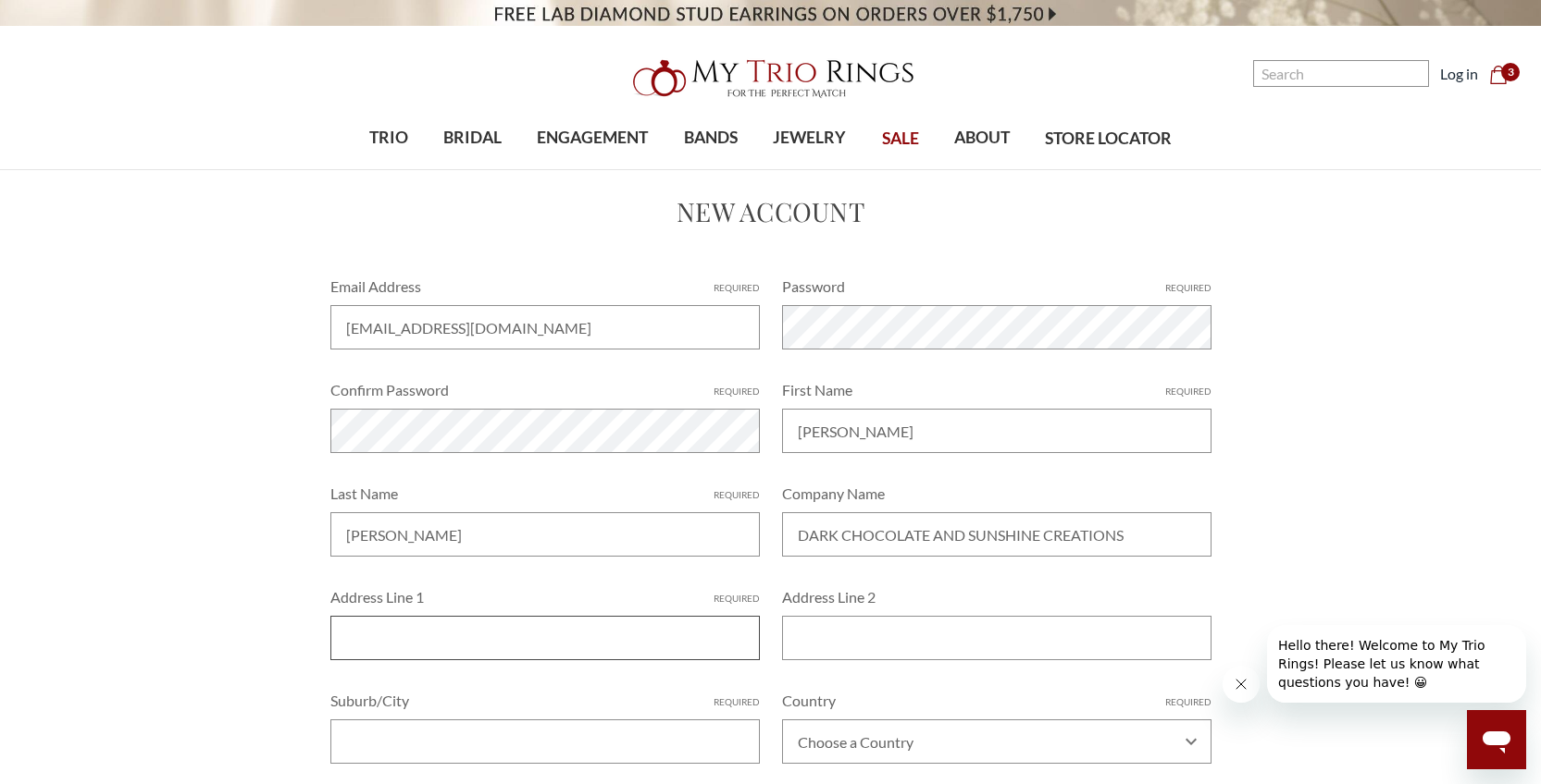
type input "JAMAICA"
select select "United States"
type input "NY"
type input "11435"
type input "7186581726"
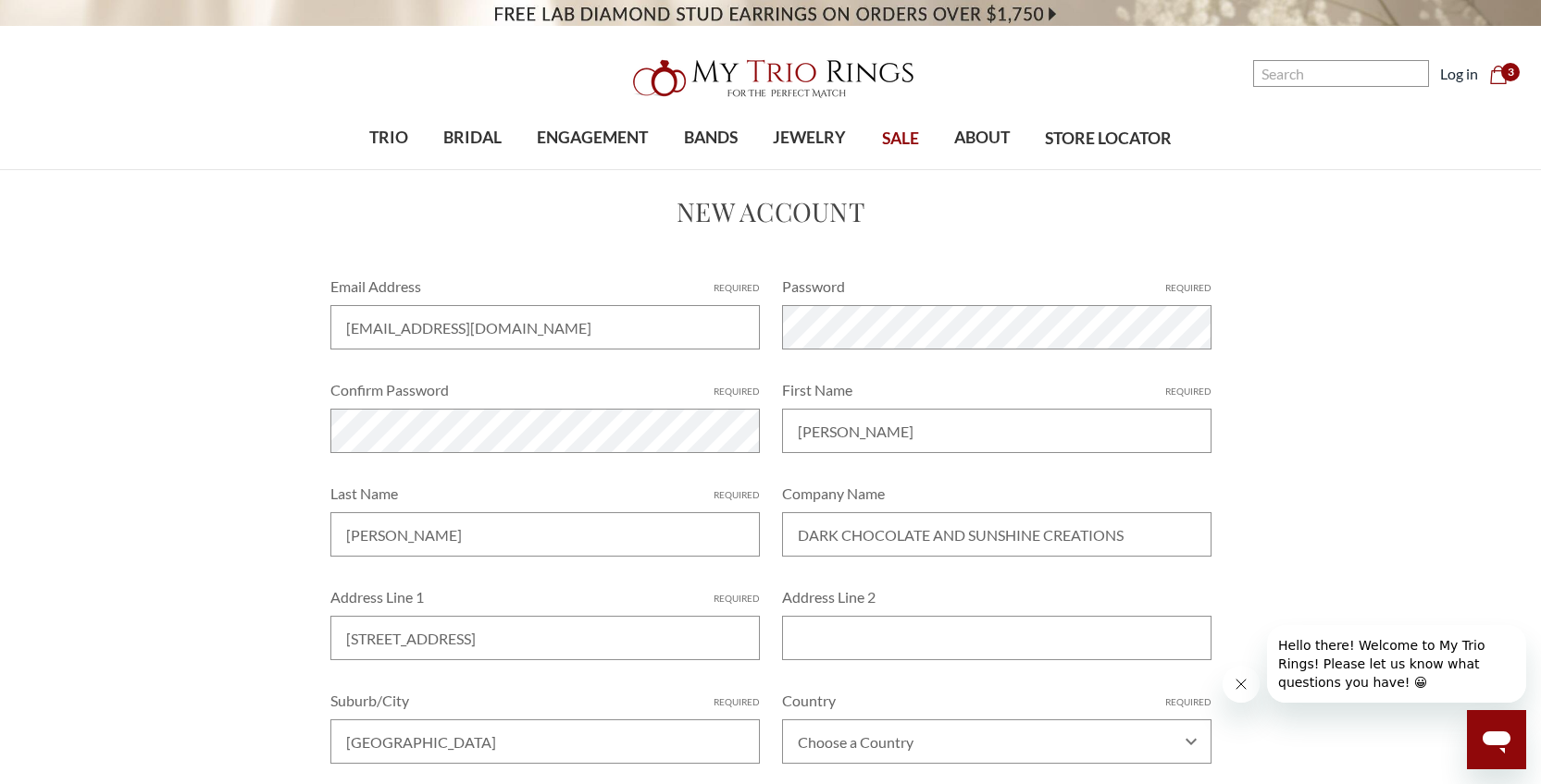
select select "New York"
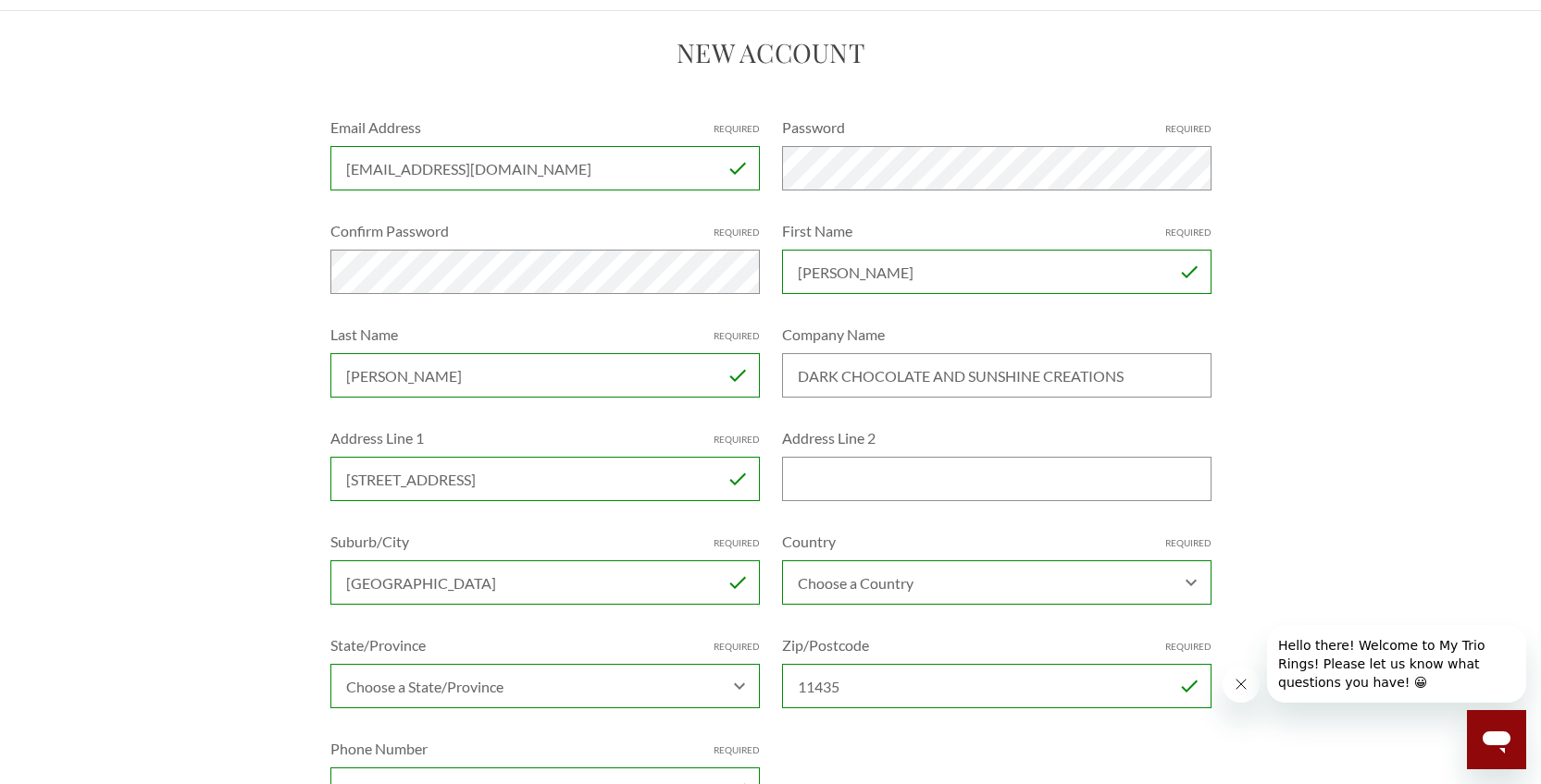
scroll to position [185, 0]
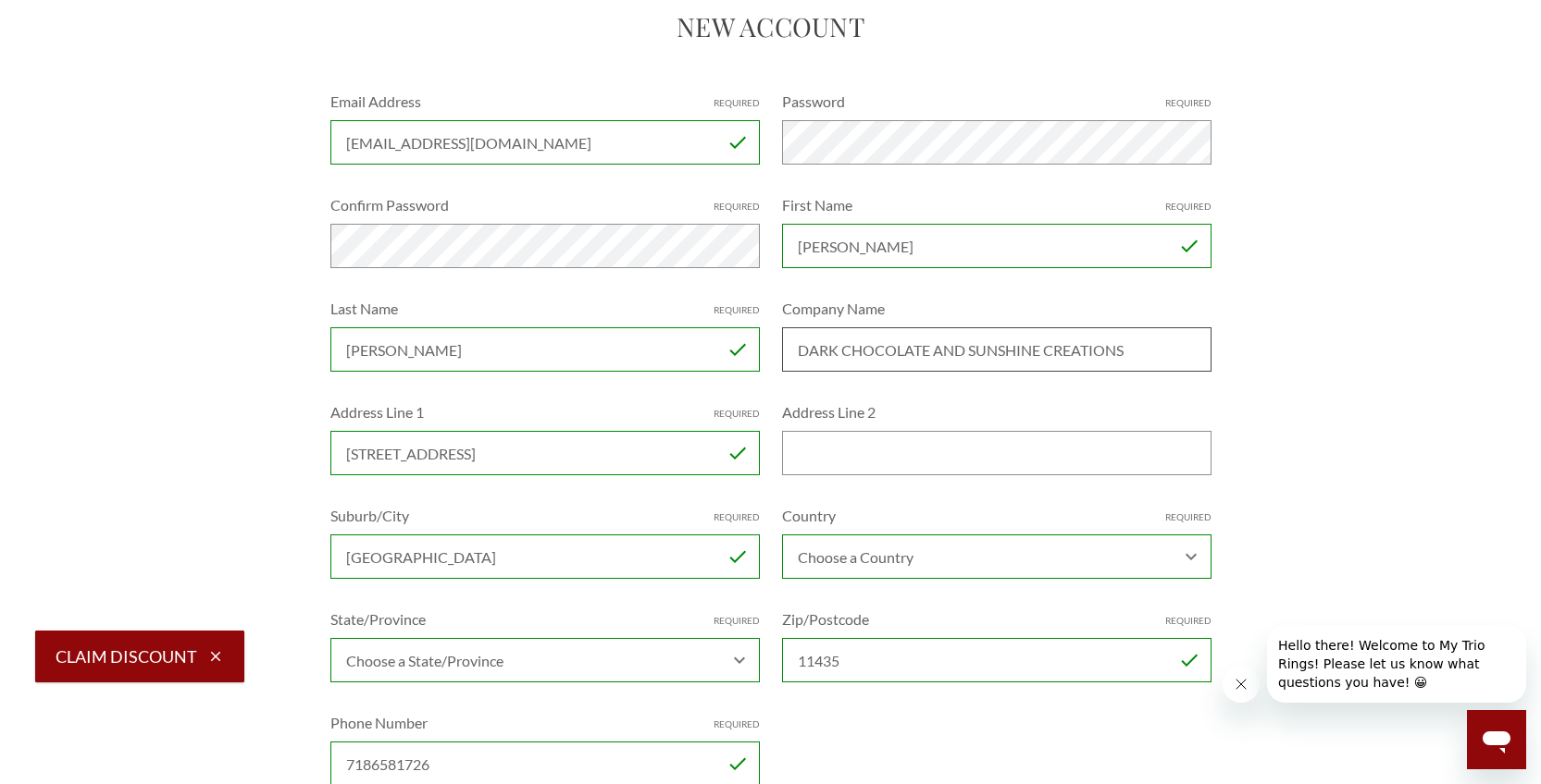
click at [1154, 351] on input "DARK CHOCOLATE AND SUNSHINE CREATIONS" at bounding box center [996, 350] width 430 height 44
type input "D"
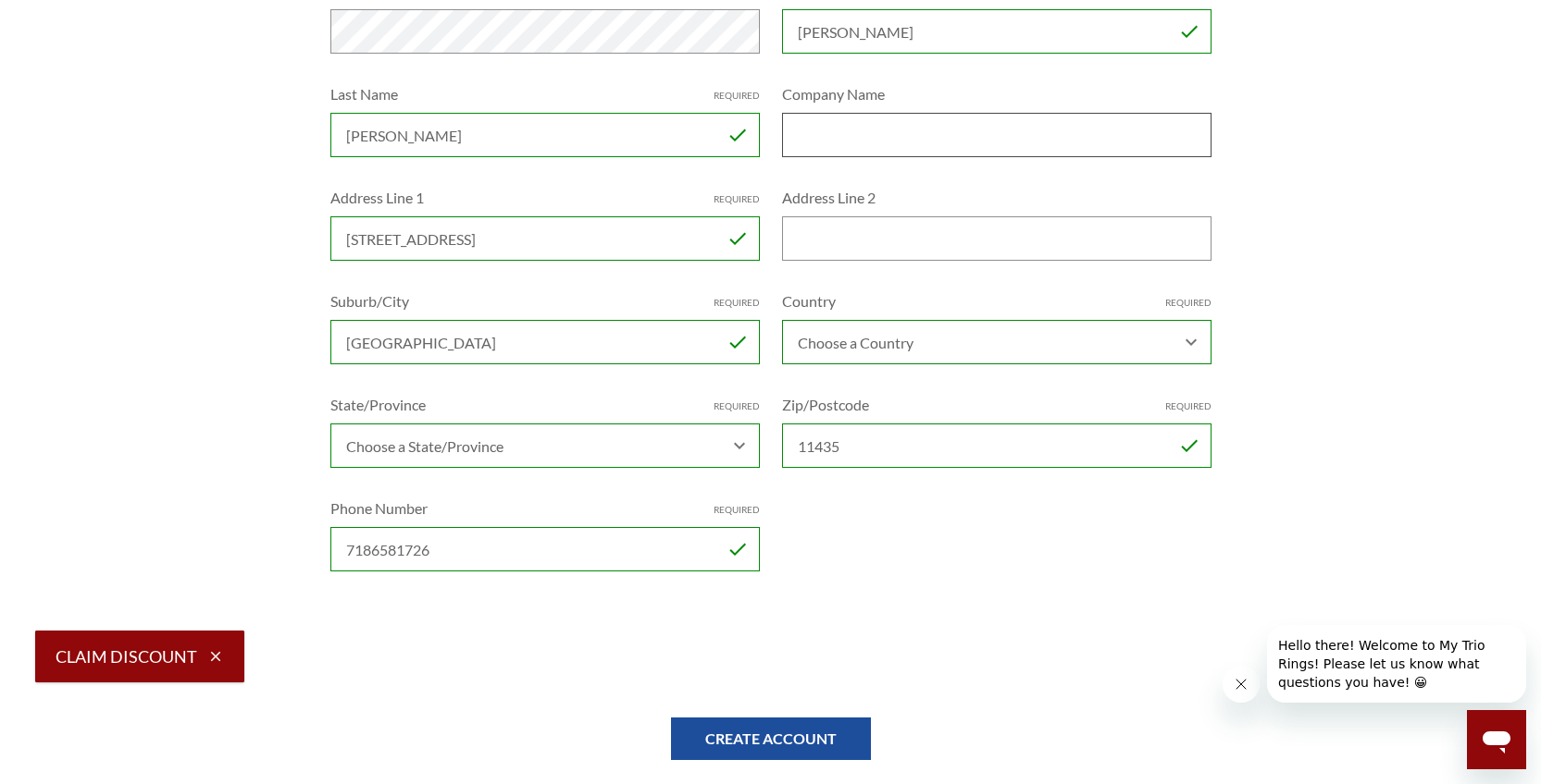
scroll to position [462, 0]
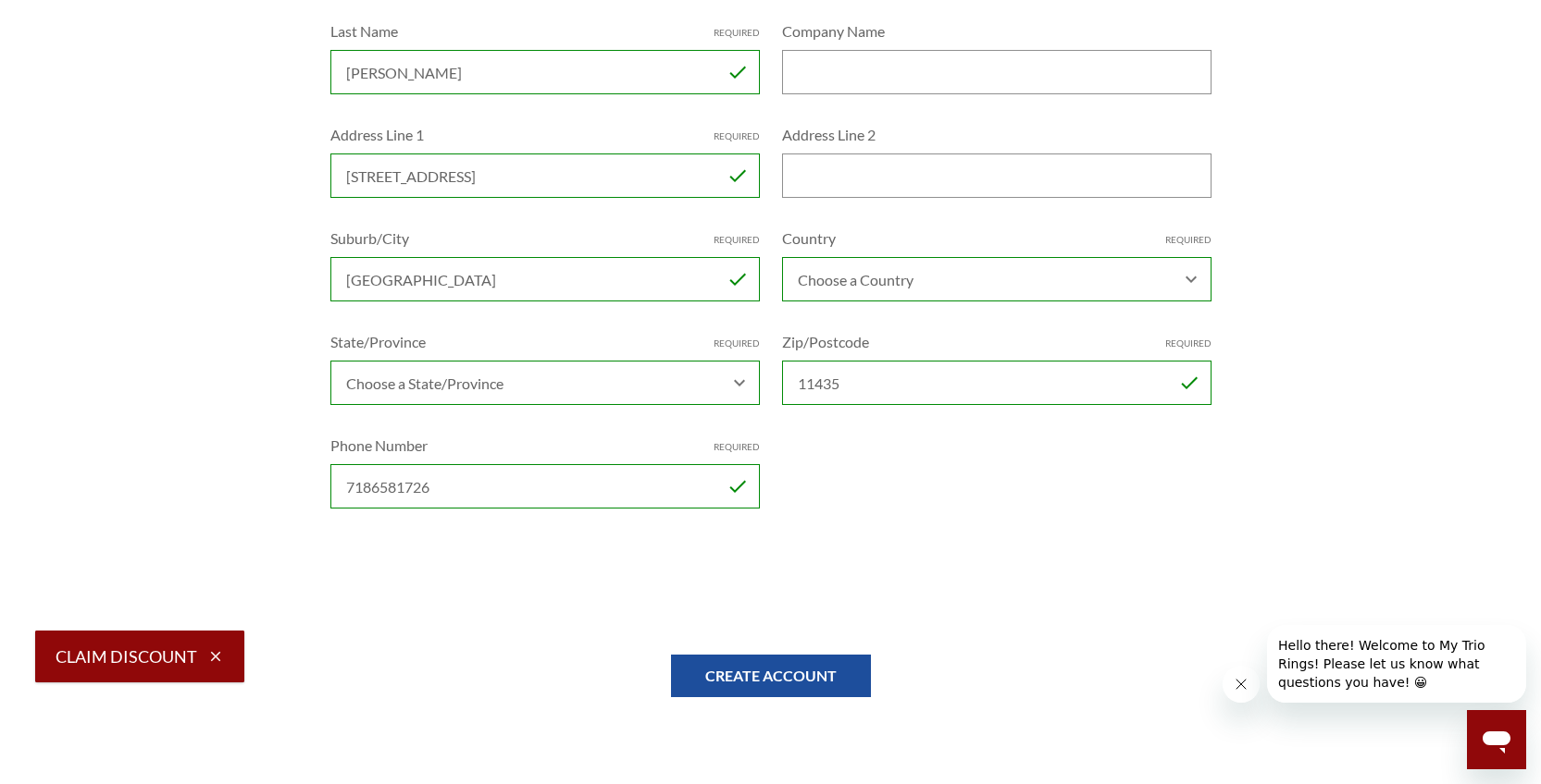
click at [519, 489] on input "7186581726" at bounding box center [544, 486] width 430 height 44
type input "7"
type input "9176557806"
click at [834, 460] on div "Email Address Required PLW1097@NETZERO.COM Password Required Confirm Password R…" at bounding box center [770, 176] width 903 height 725
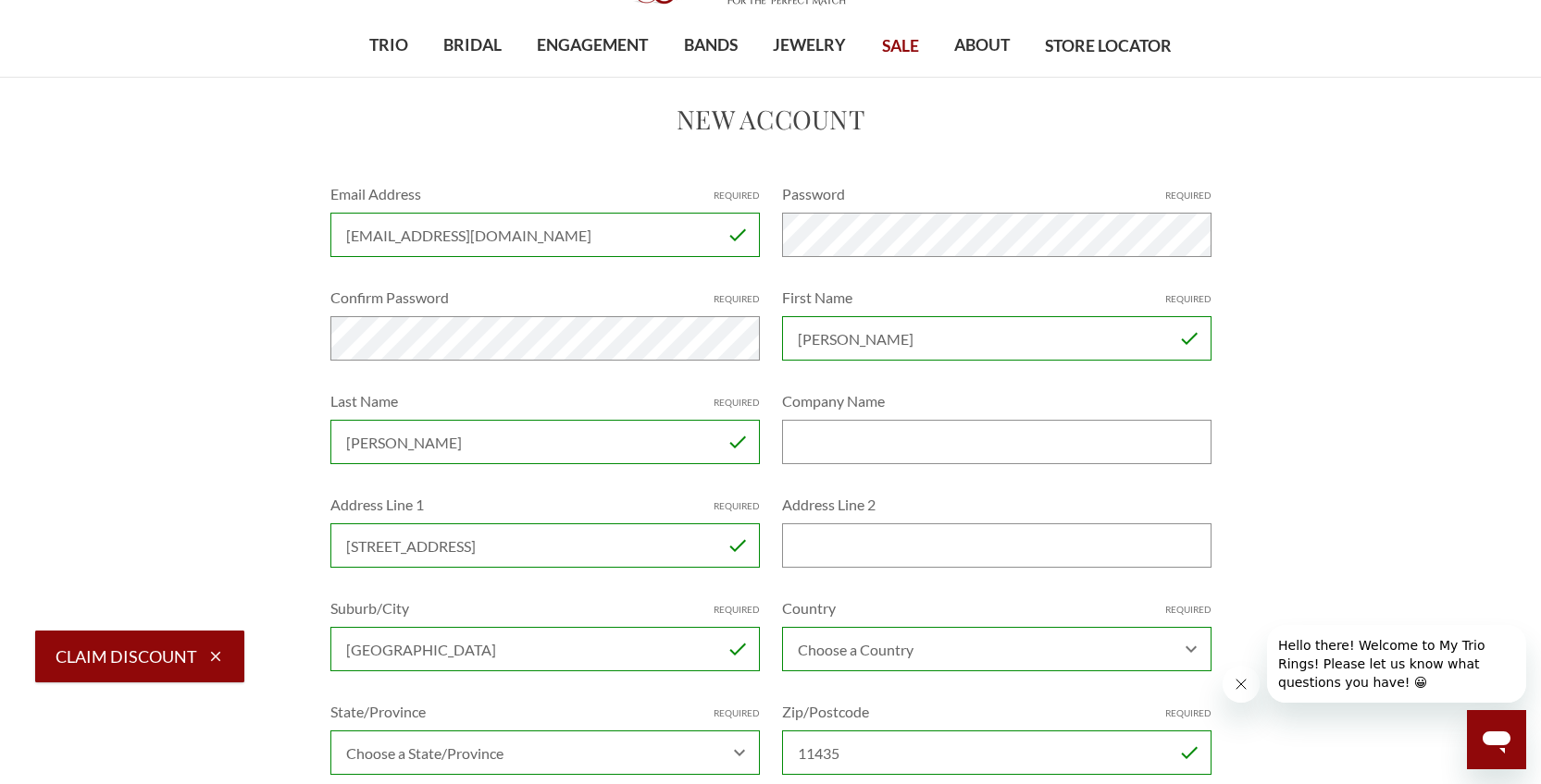
scroll to position [0, 0]
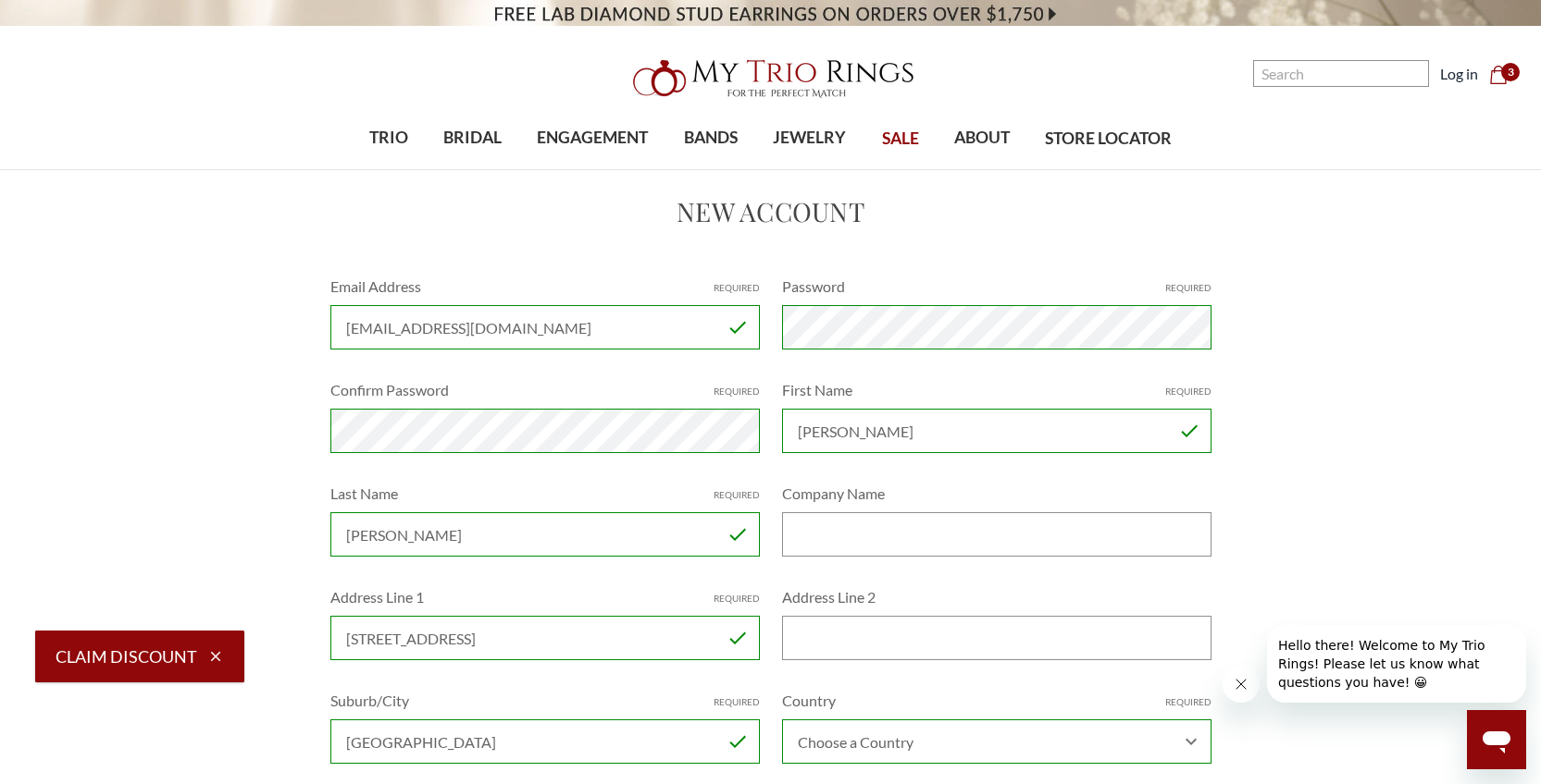
click at [1350, 431] on div "Home Create Account New Account Email Address Required PLW1097@NETZERO.COM Pass…" at bounding box center [770, 687] width 1377 height 989
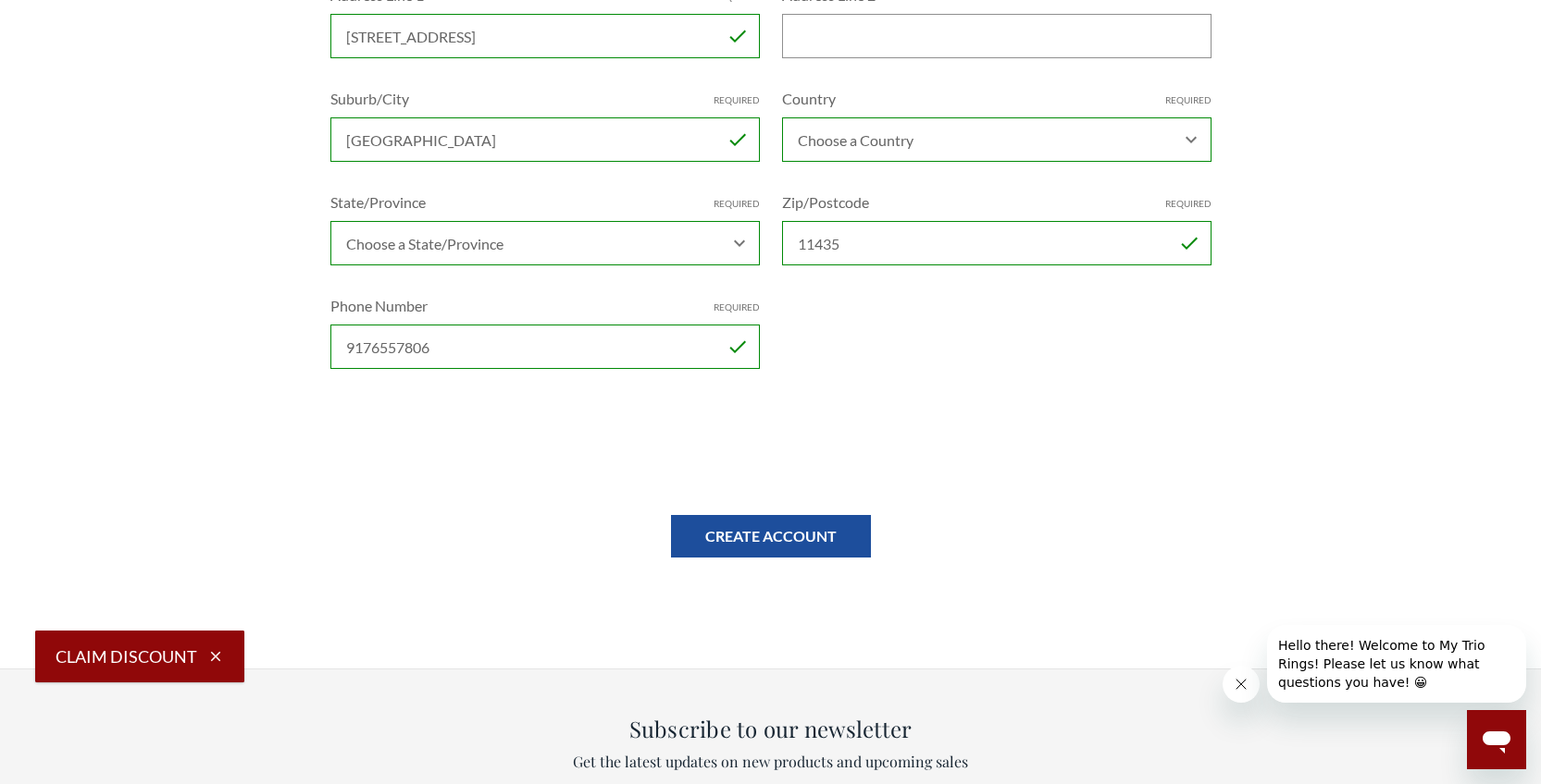
scroll to position [648, 0]
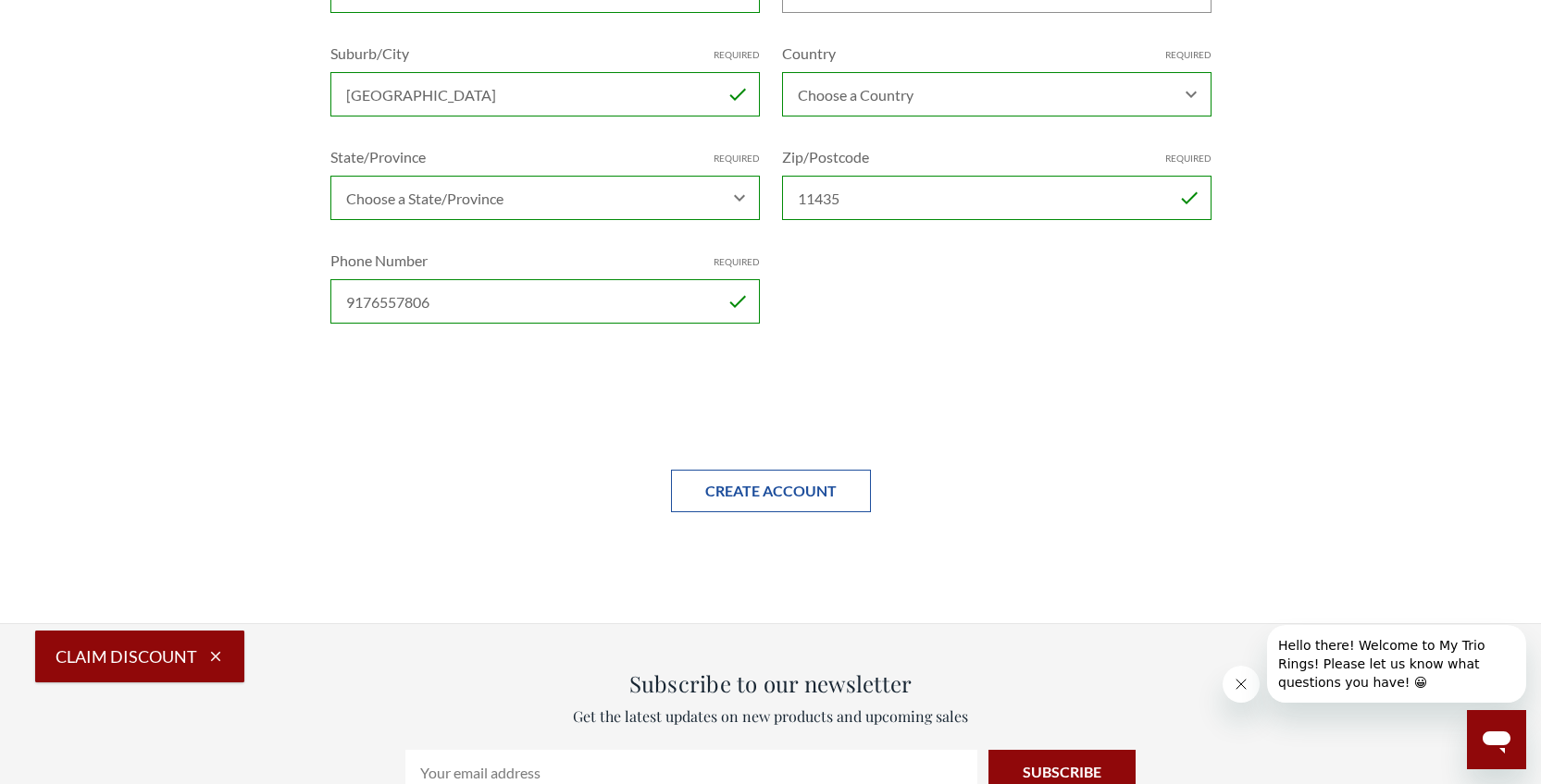
click at [756, 485] on input "Create Account" at bounding box center [770, 491] width 200 height 42
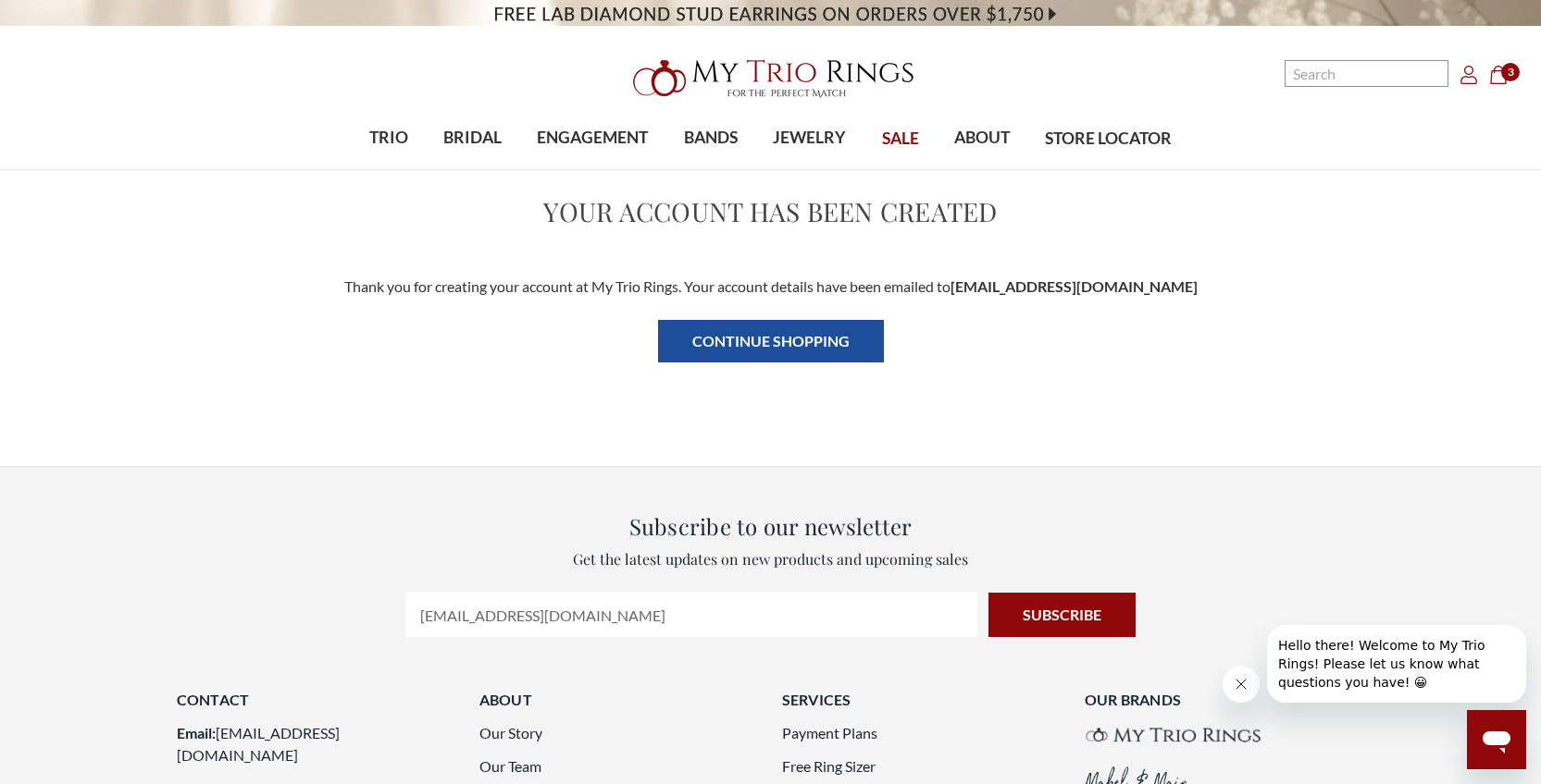
click at [1501, 72] on span "3" at bounding box center [1509, 72] width 19 height 19
